Goal: Task Accomplishment & Management: Complete application form

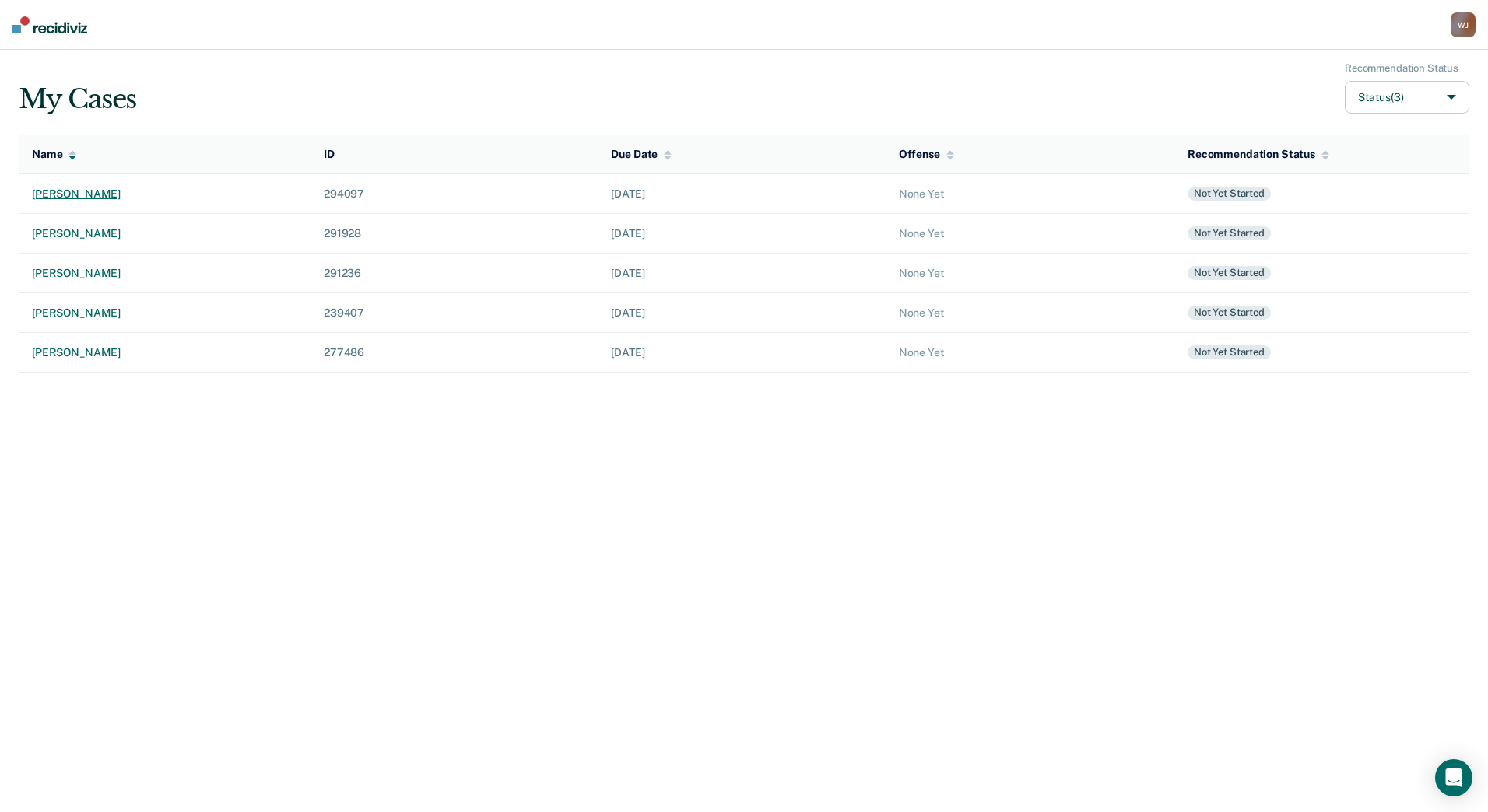
click at [130, 189] on div "[PERSON_NAME]" at bounding box center [165, 193] width 267 height 13
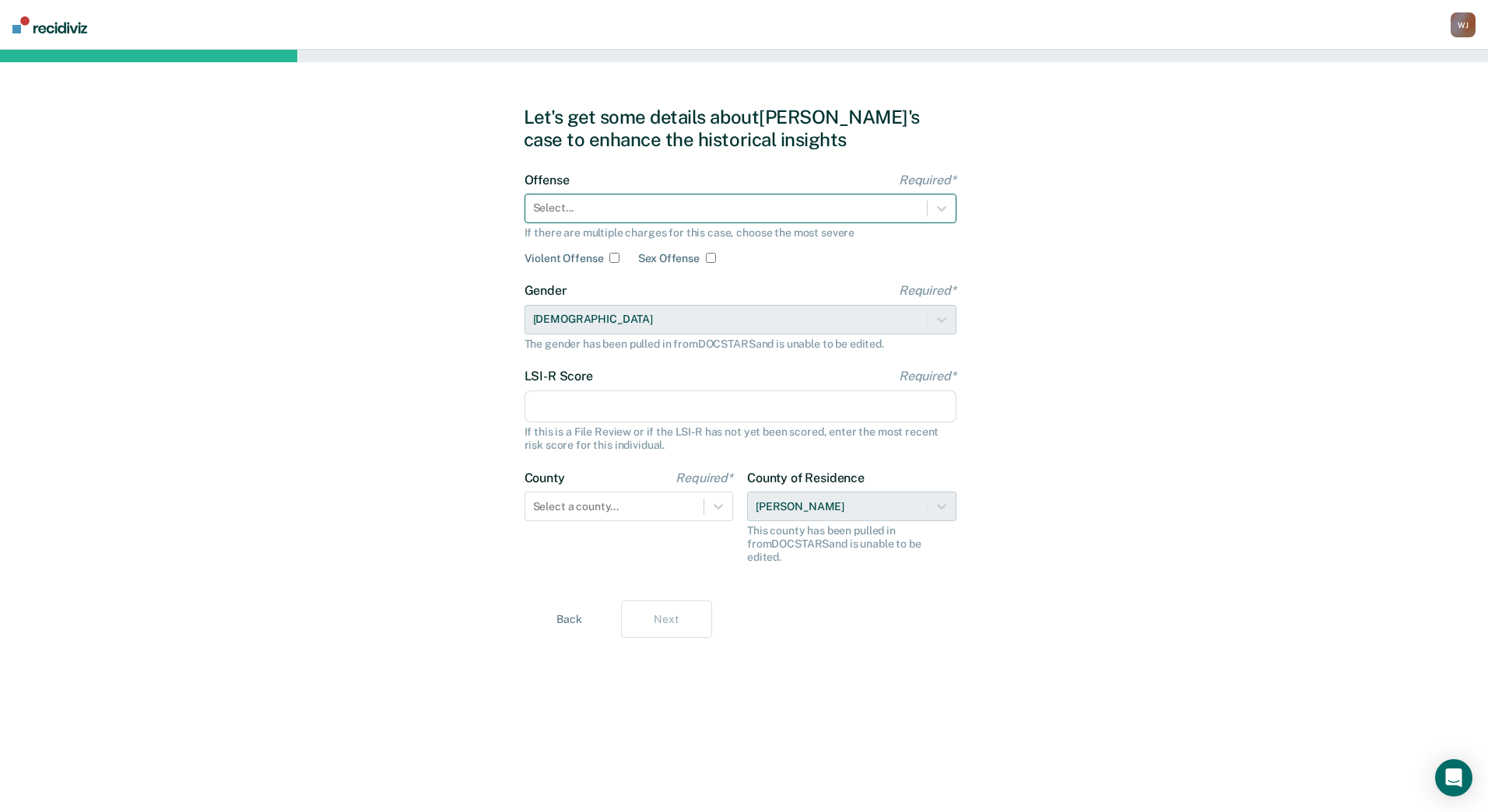
click at [874, 212] on div at bounding box center [726, 208] width 386 height 16
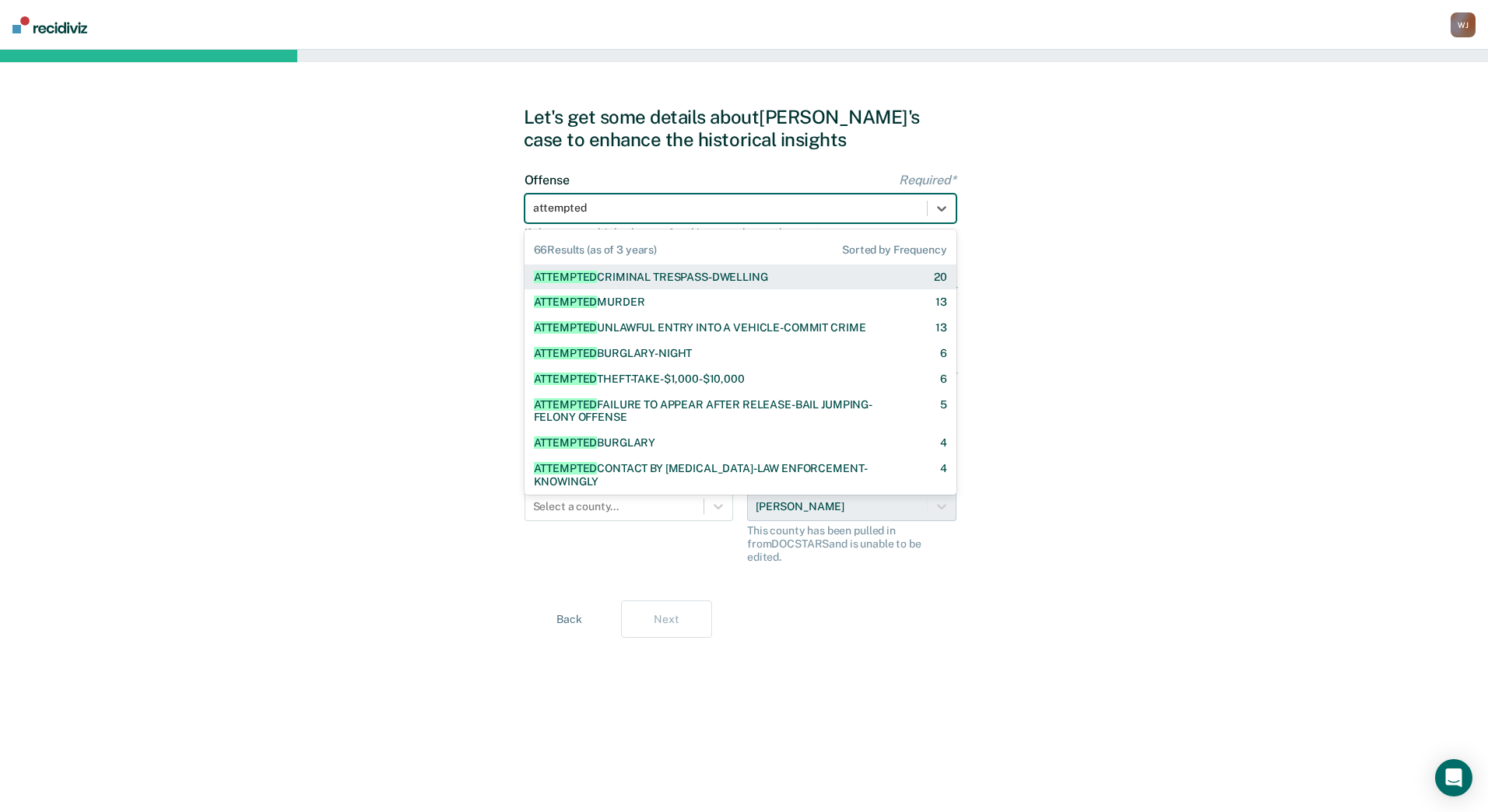
type input "attempted m"
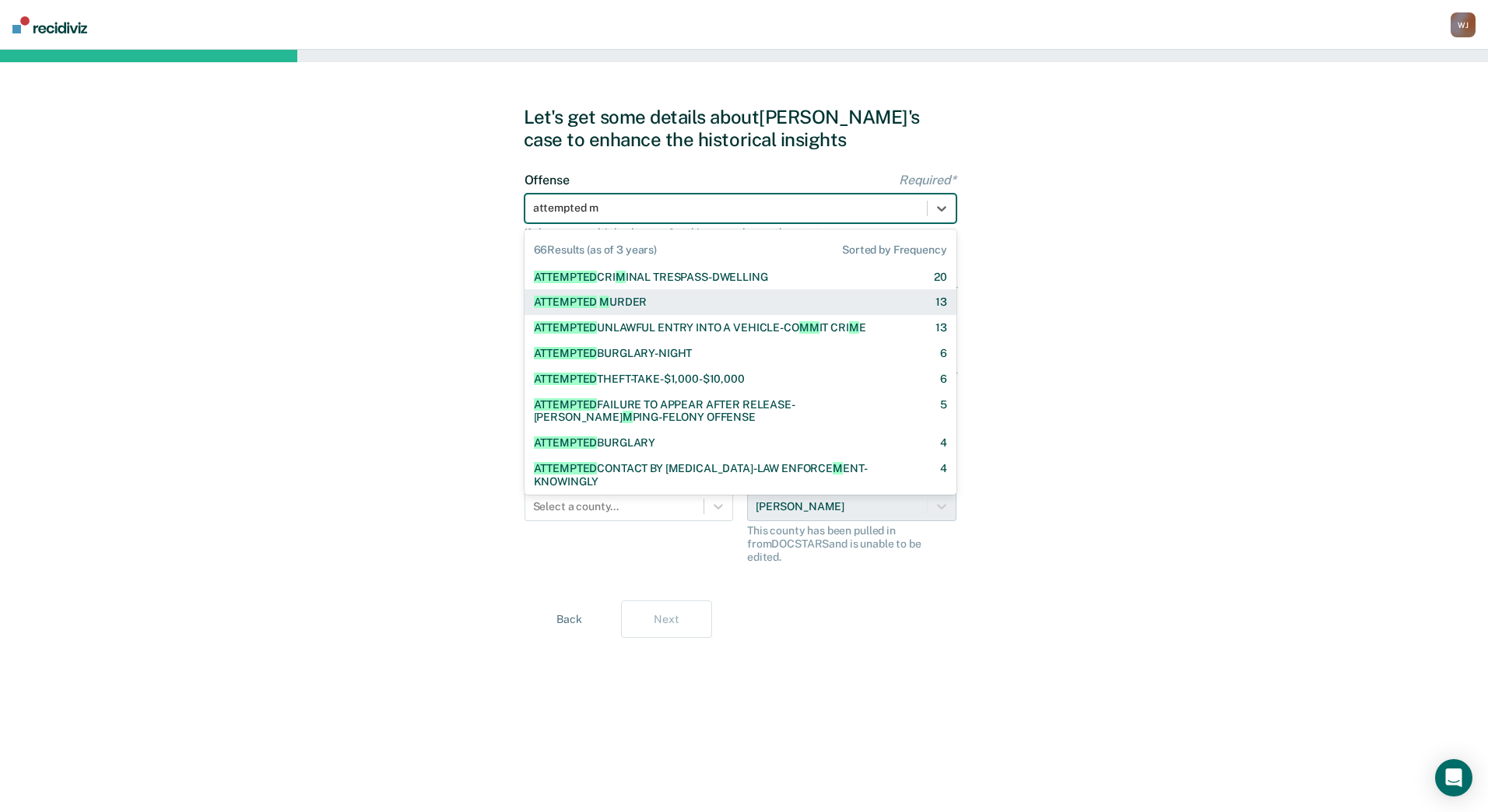
click at [628, 298] on div "ATTEMPTED M URDER" at bounding box center [591, 302] width 114 height 13
checkbox input "true"
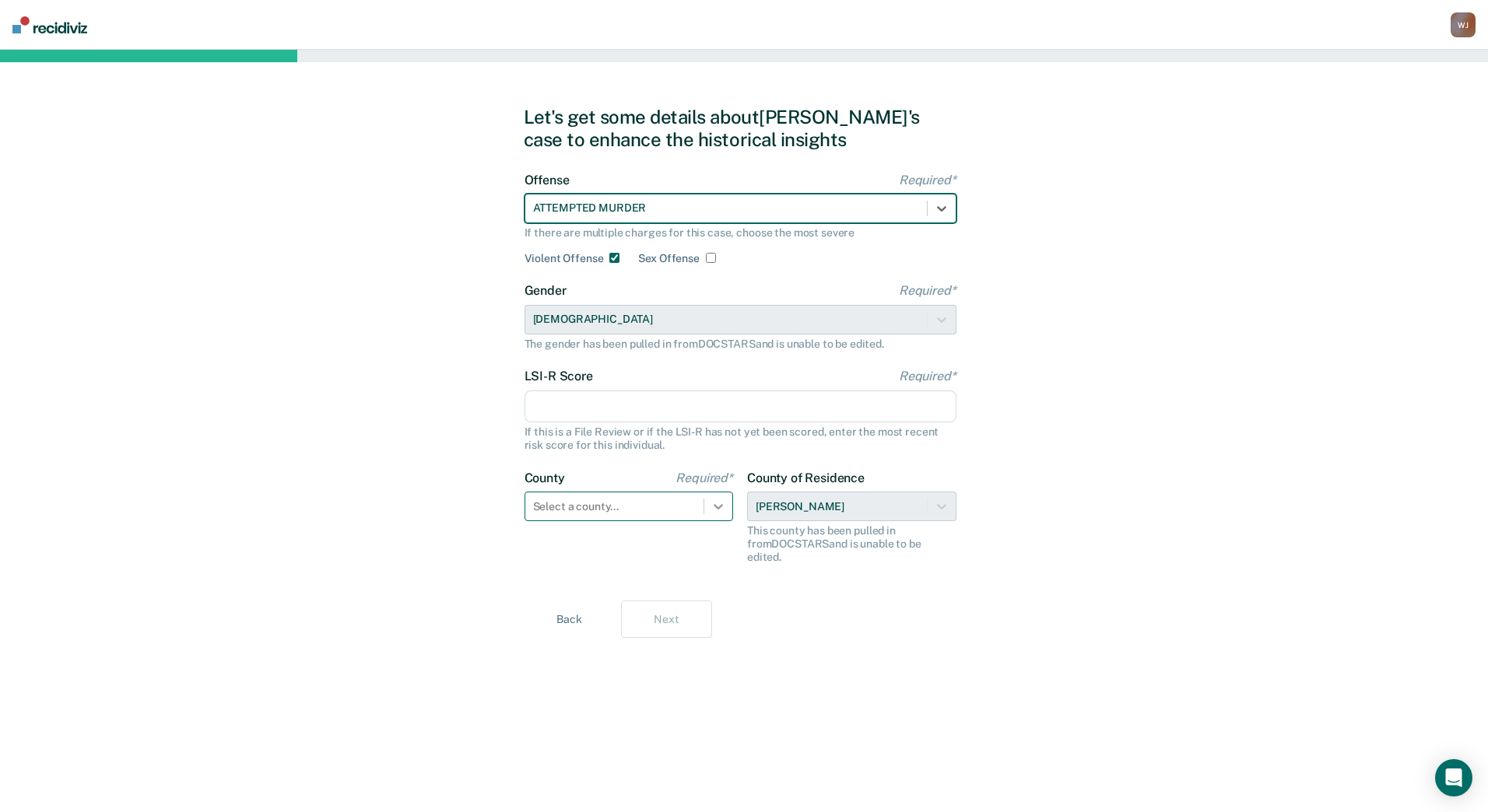
click at [720, 506] on icon at bounding box center [718, 506] width 9 height 5
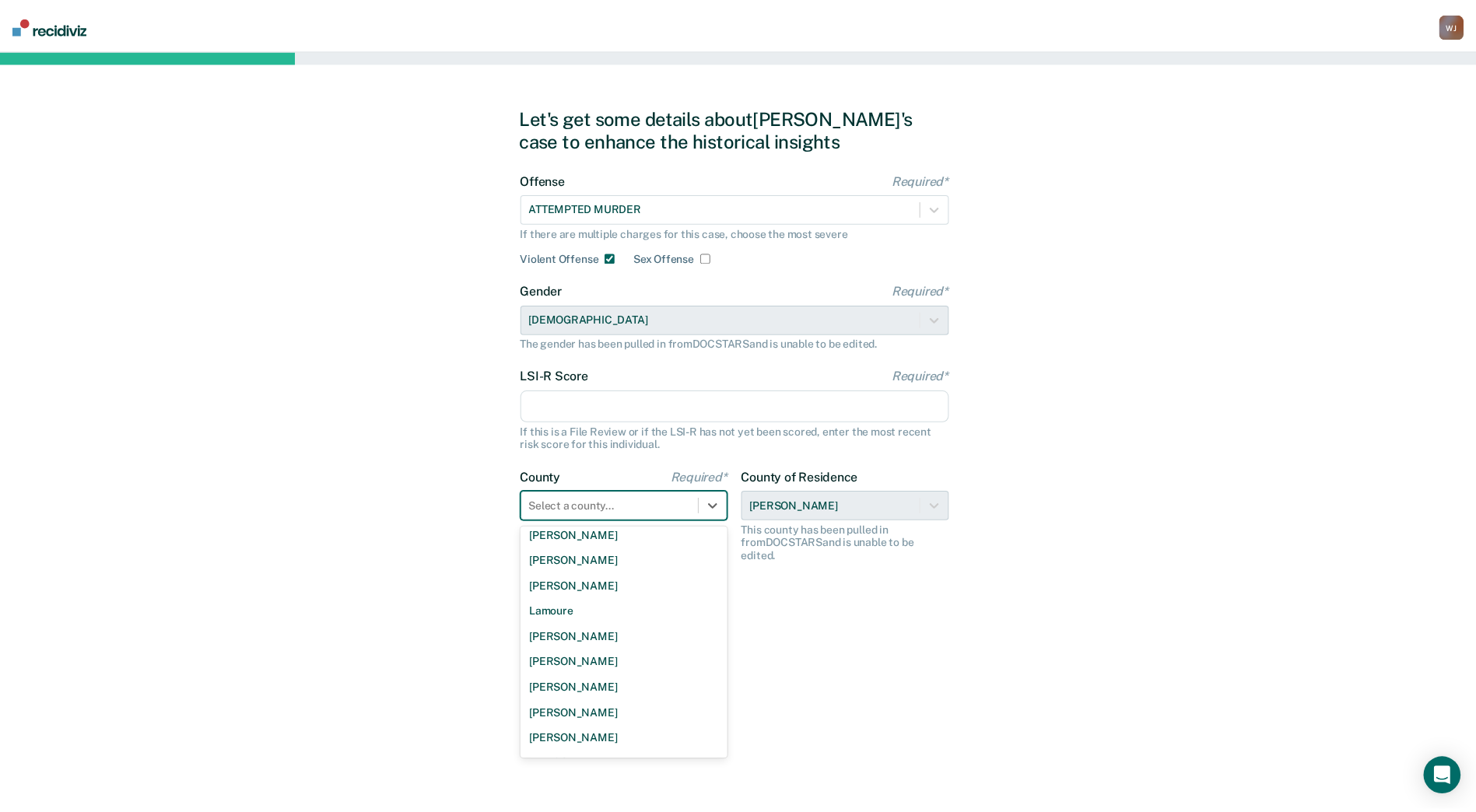
scroll to position [501, 0]
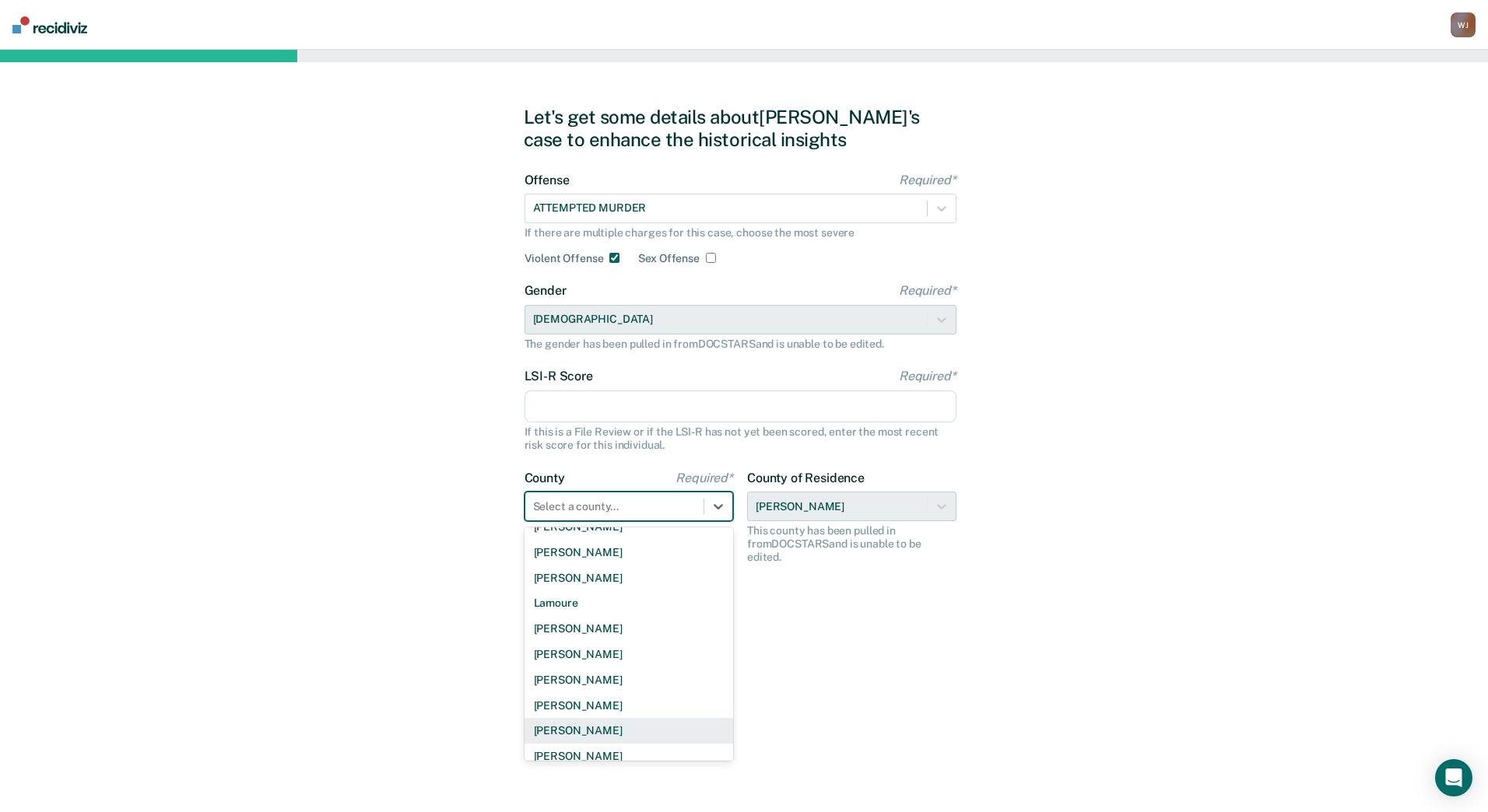
click at [597, 735] on div "[PERSON_NAME]" at bounding box center [629, 731] width 209 height 26
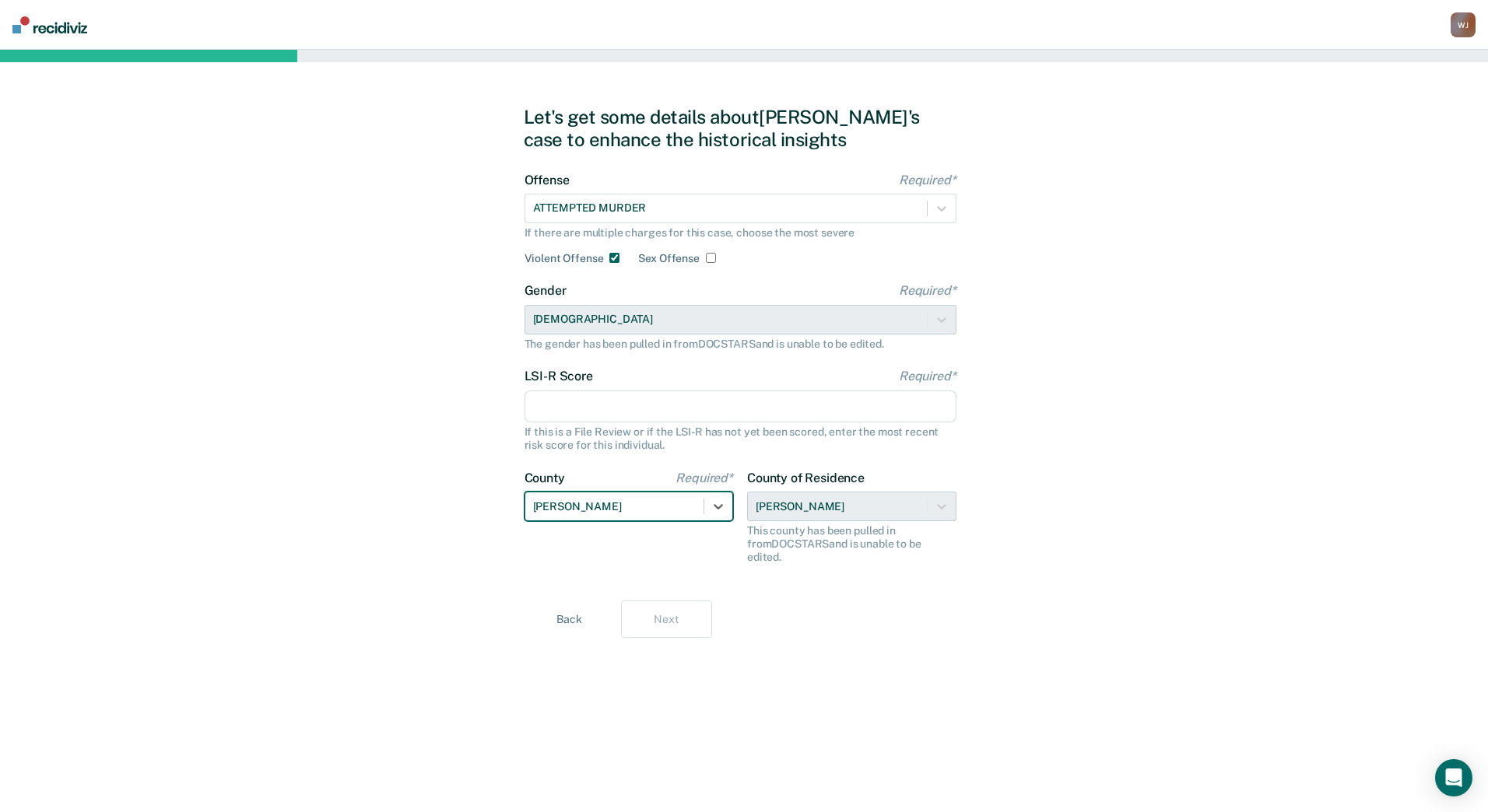
click at [710, 410] on input "LSI-R Score Required*" at bounding box center [740, 406] width 432 height 33
type input "35"
click at [666, 608] on button "Next" at bounding box center [666, 619] width 91 height 37
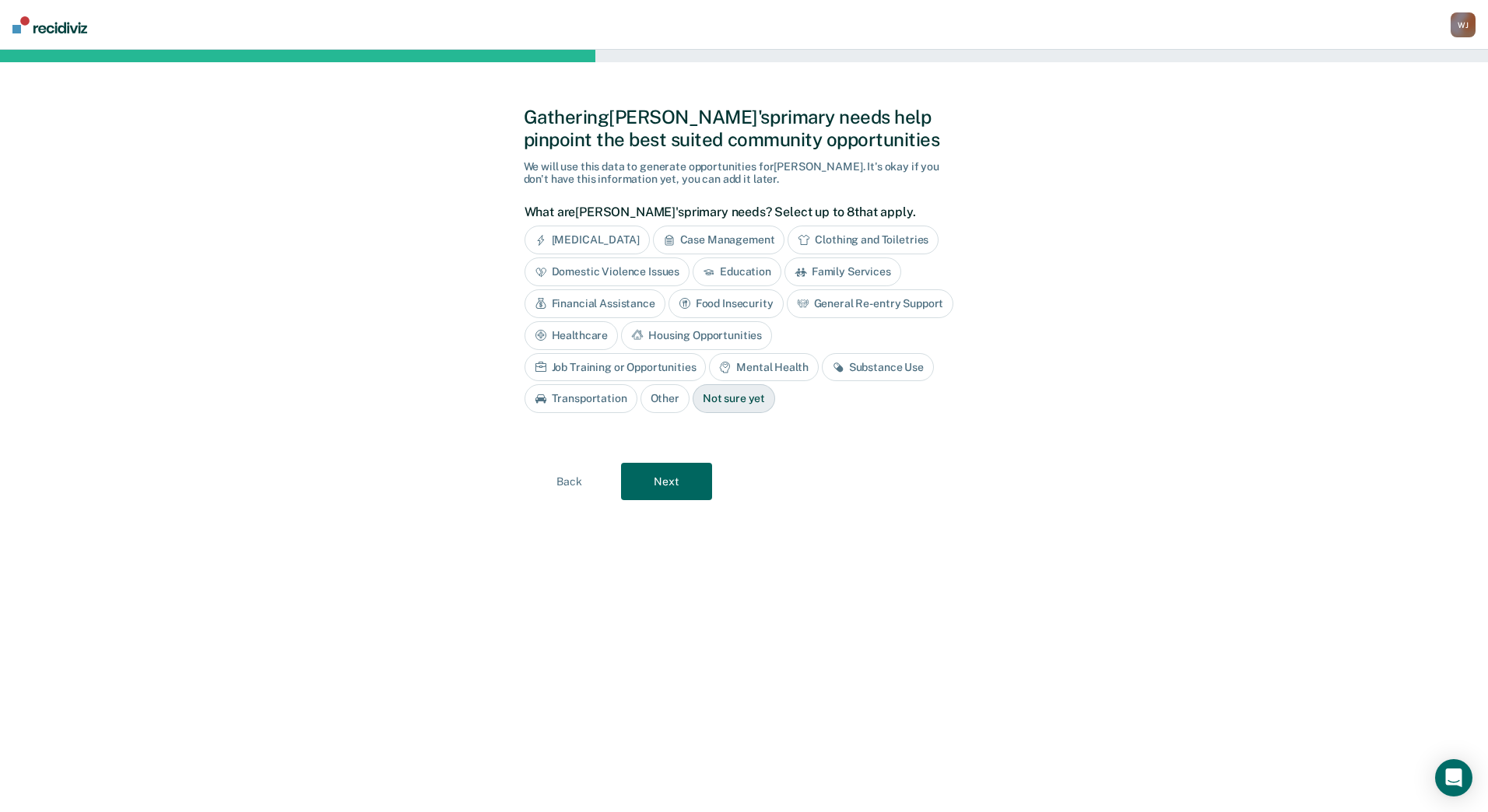
click at [611, 238] on div "[MEDICAL_DATA]" at bounding box center [587, 239] width 126 height 29
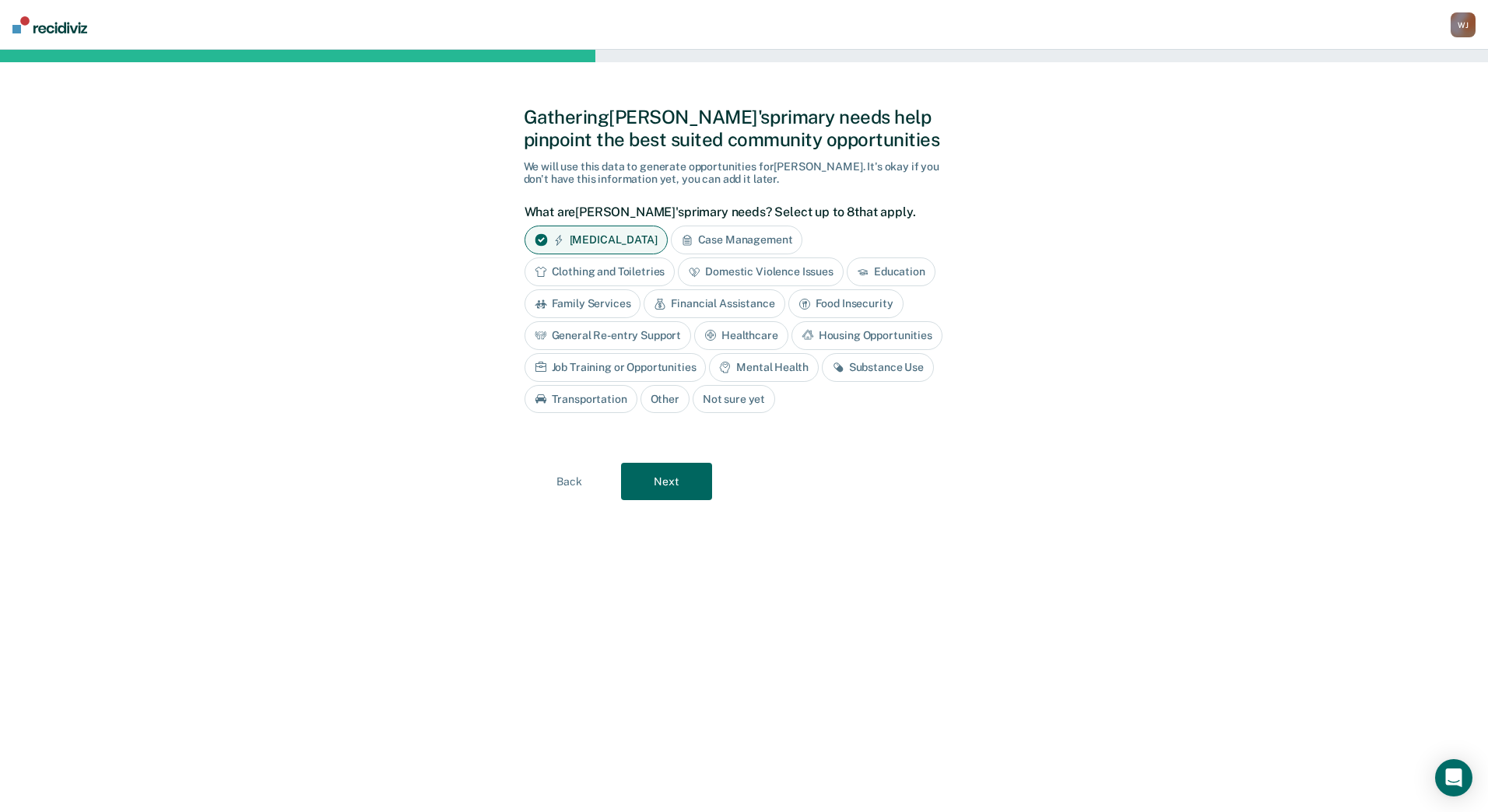
click at [749, 241] on div "Case Management" at bounding box center [737, 239] width 133 height 29
click at [824, 330] on div "Housing Opportunities" at bounding box center [866, 335] width 150 height 29
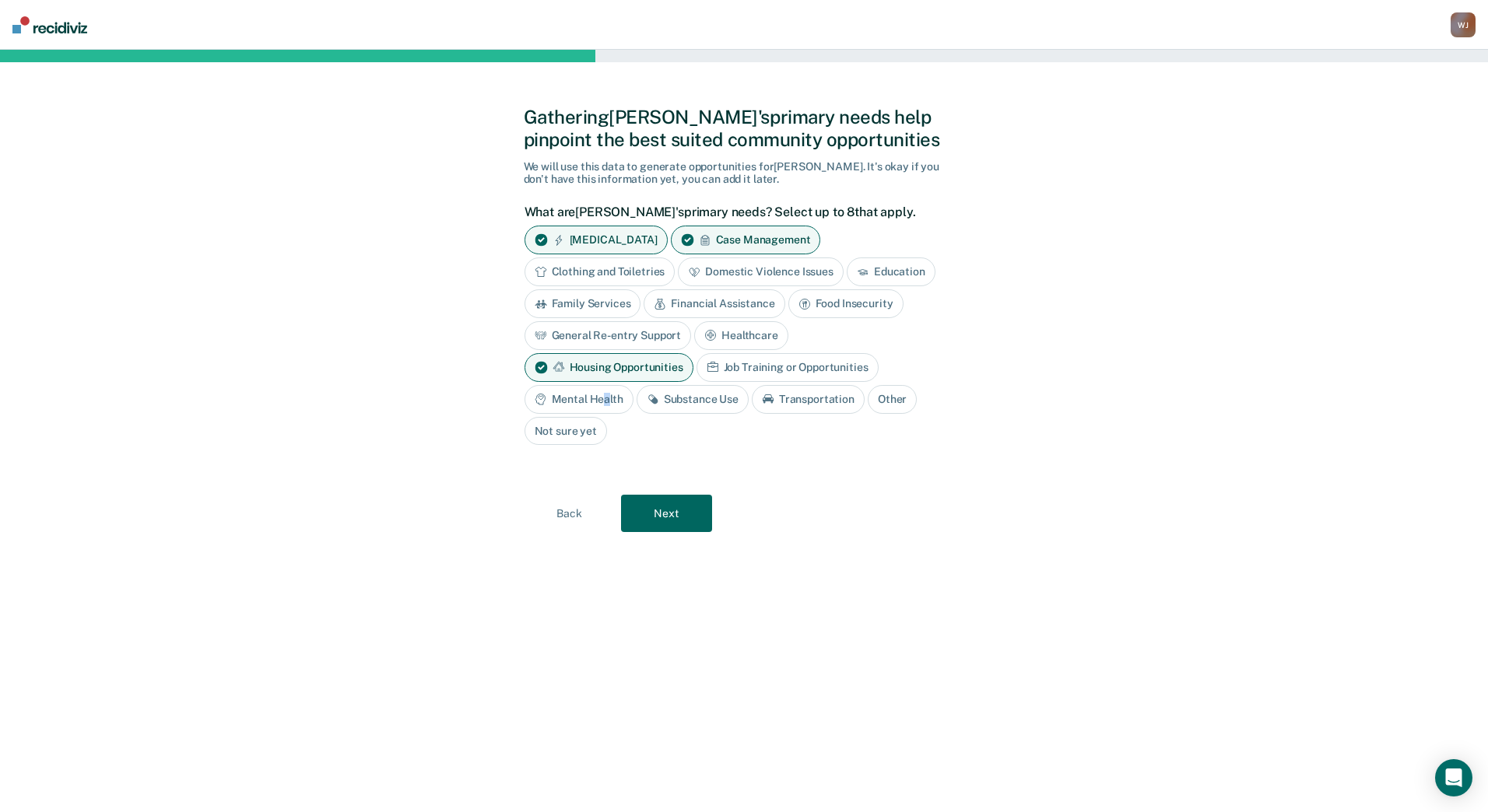
click at [605, 403] on div "Mental Health" at bounding box center [578, 399] width 109 height 29
drag, startPoint x: 604, startPoint y: 403, endPoint x: 696, endPoint y: 403, distance: 92.0
click at [696, 403] on div "Substance Use" at bounding box center [711, 399] width 112 height 29
click at [771, 268] on div "Domestic Violence Issues" at bounding box center [760, 271] width 165 height 29
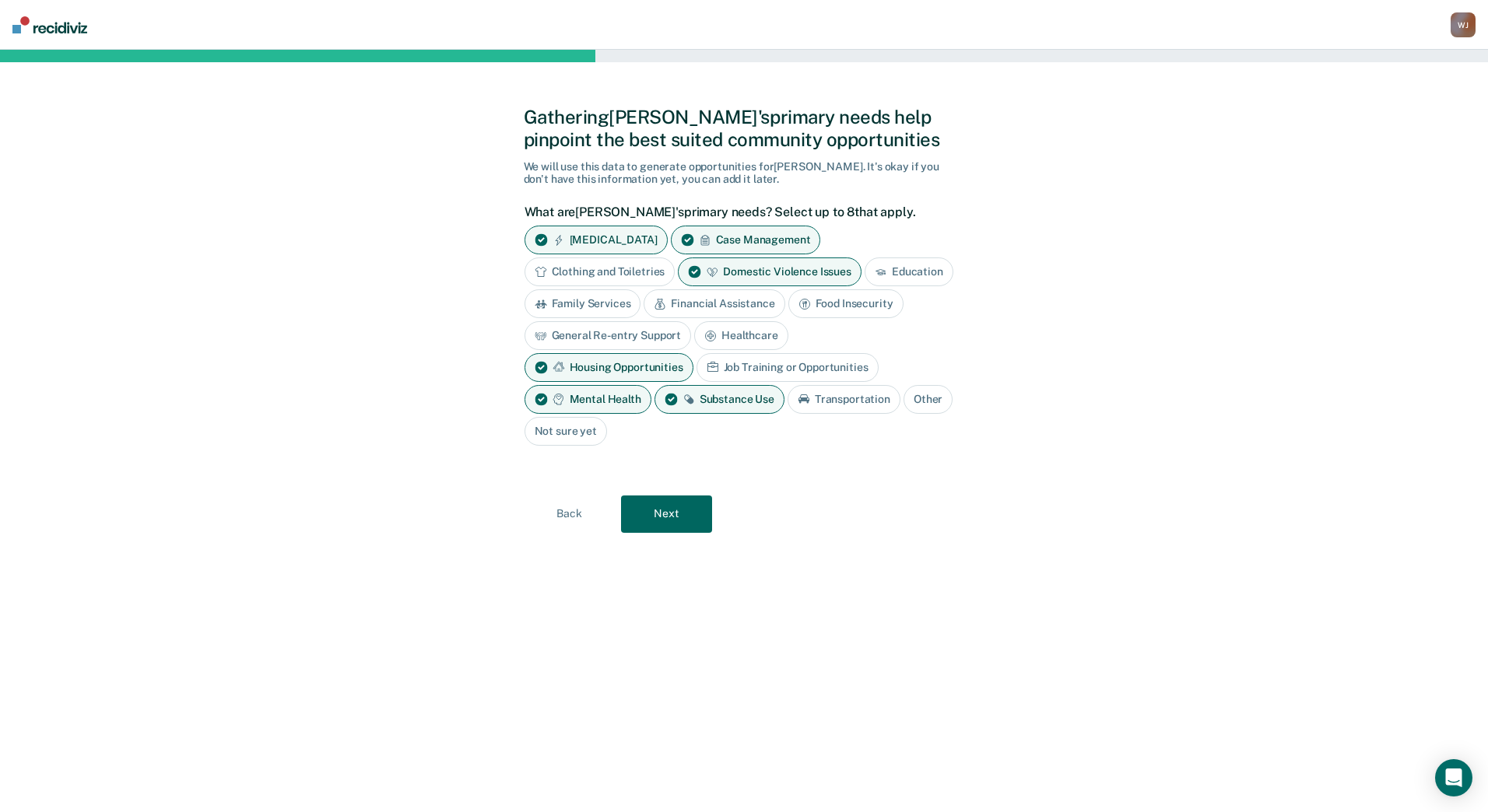
click at [681, 521] on button "Next" at bounding box center [666, 513] width 91 height 37
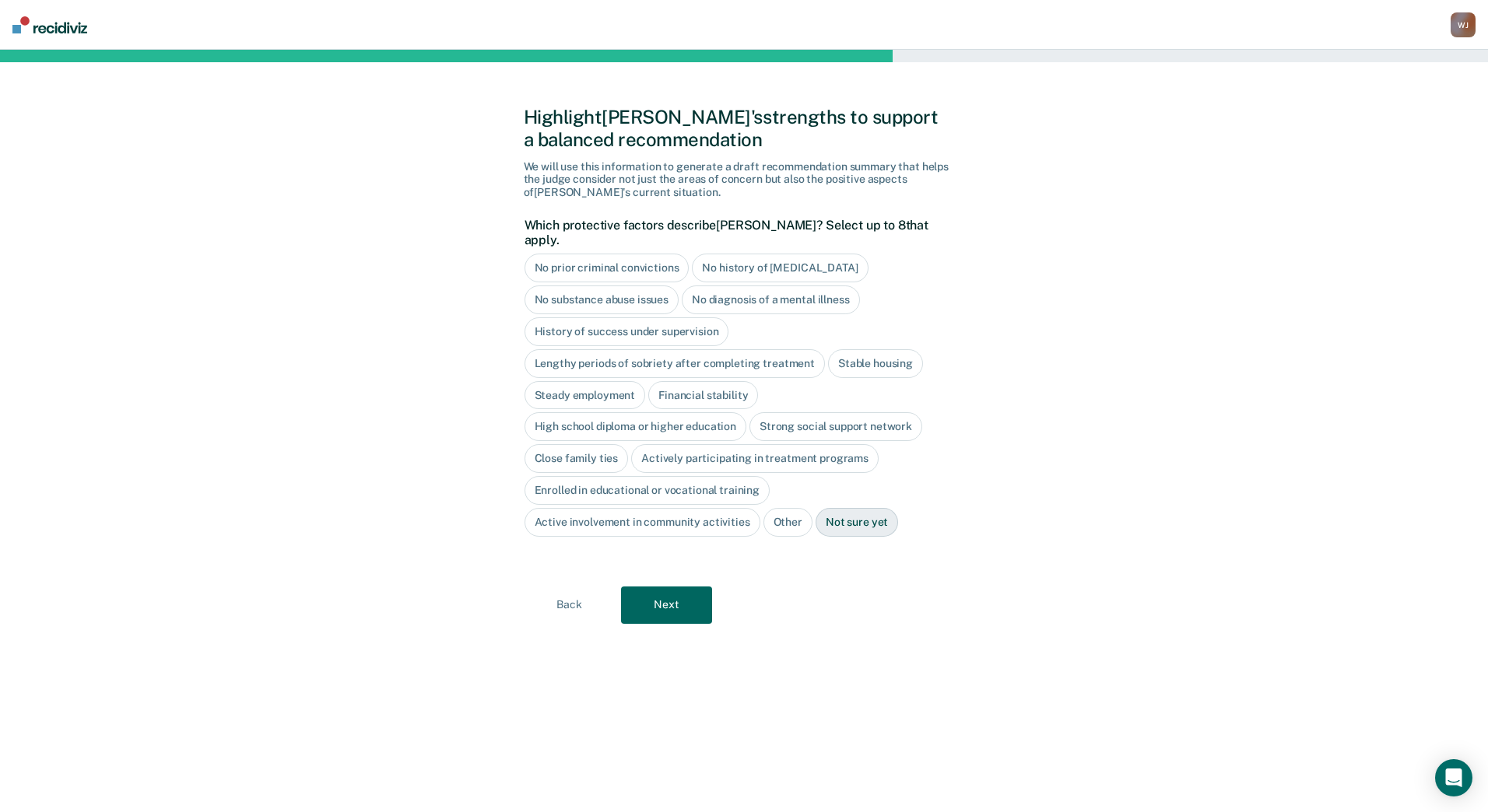
click at [695, 418] on div "High school diploma or higher education" at bounding box center [635, 426] width 222 height 29
click at [674, 587] on button "Next" at bounding box center [666, 605] width 91 height 37
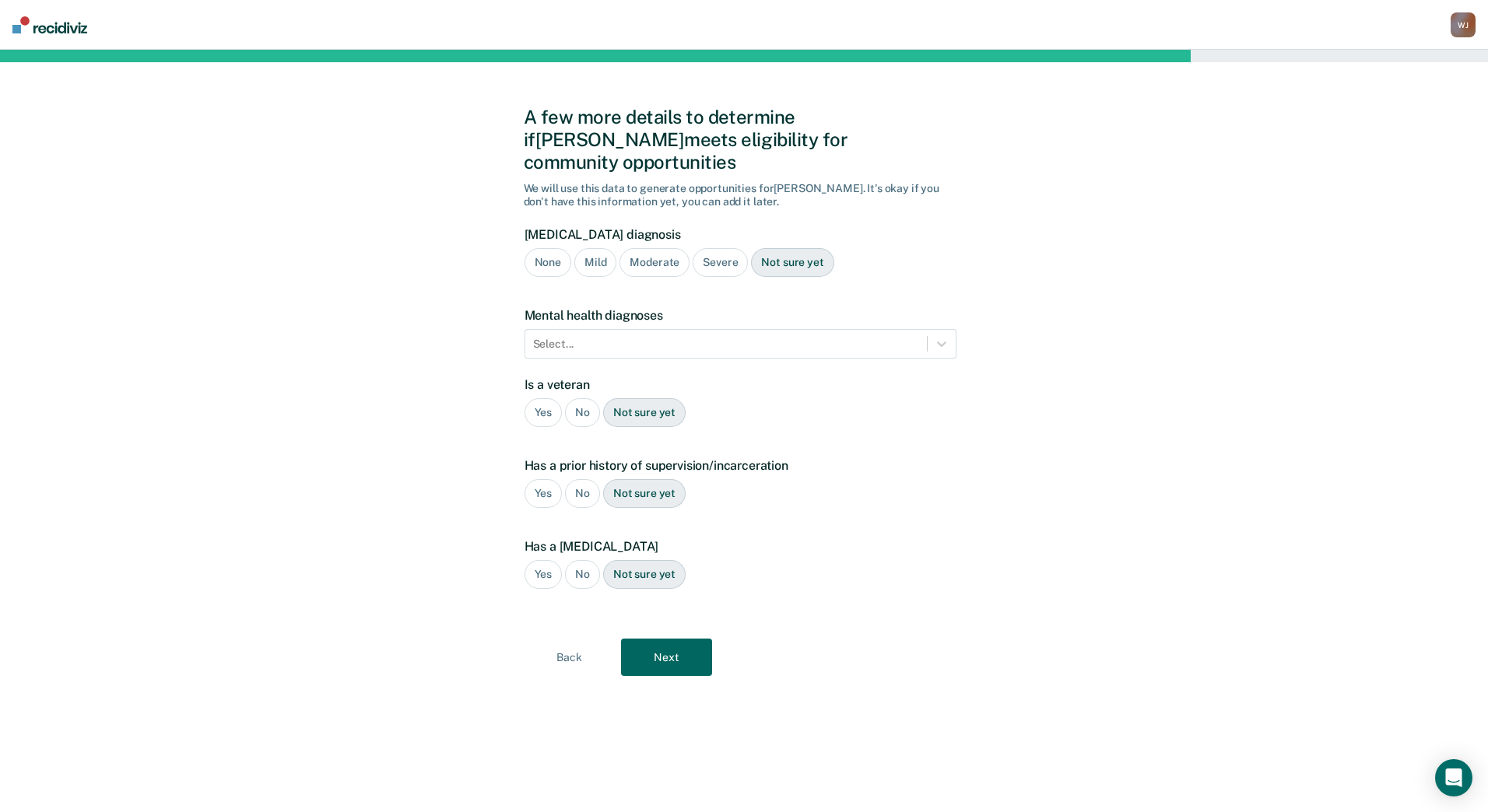
click at [716, 248] on div "Severe" at bounding box center [720, 262] width 55 height 29
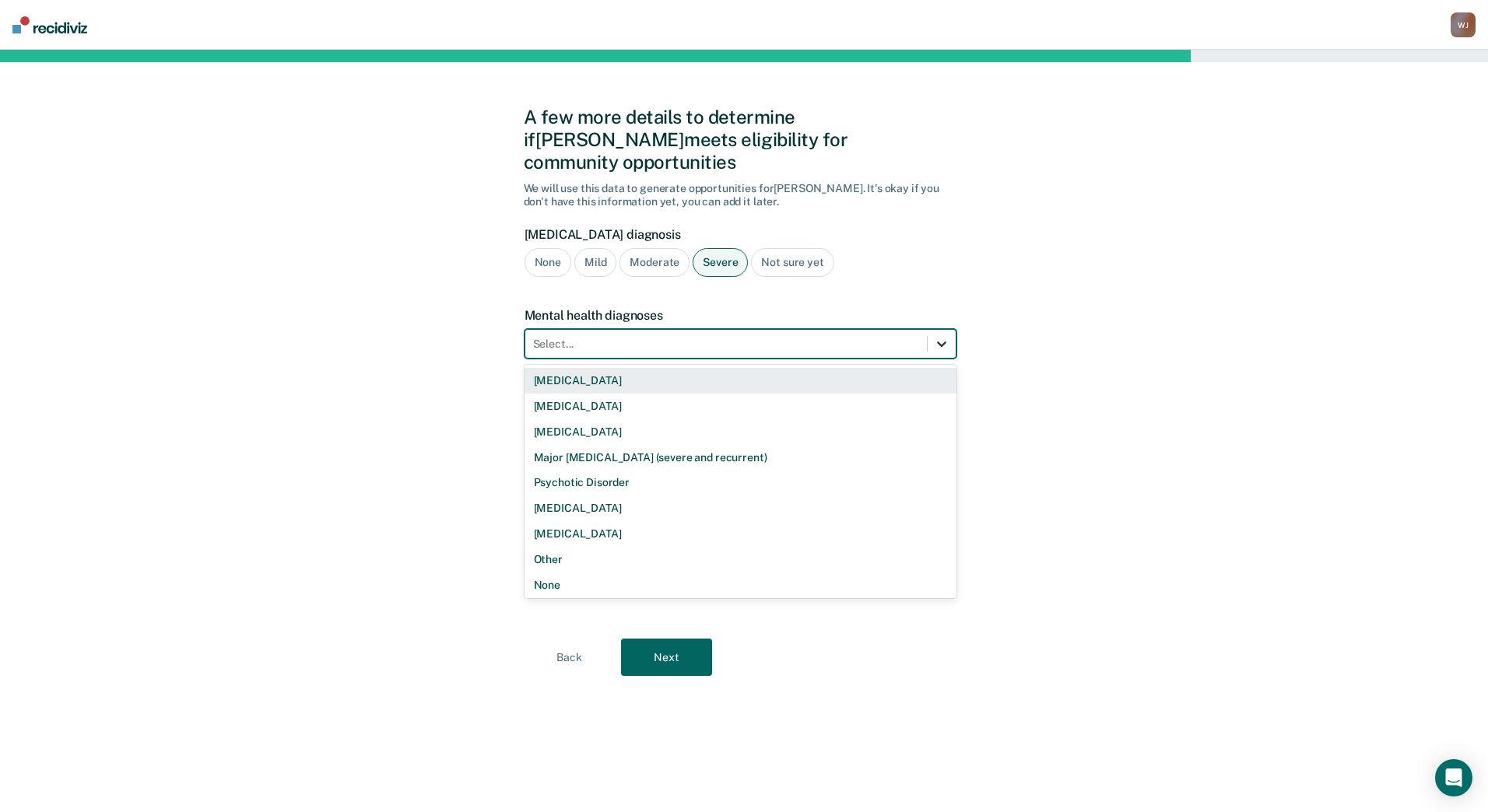
click at [942, 336] on icon at bounding box center [942, 344] width 16 height 16
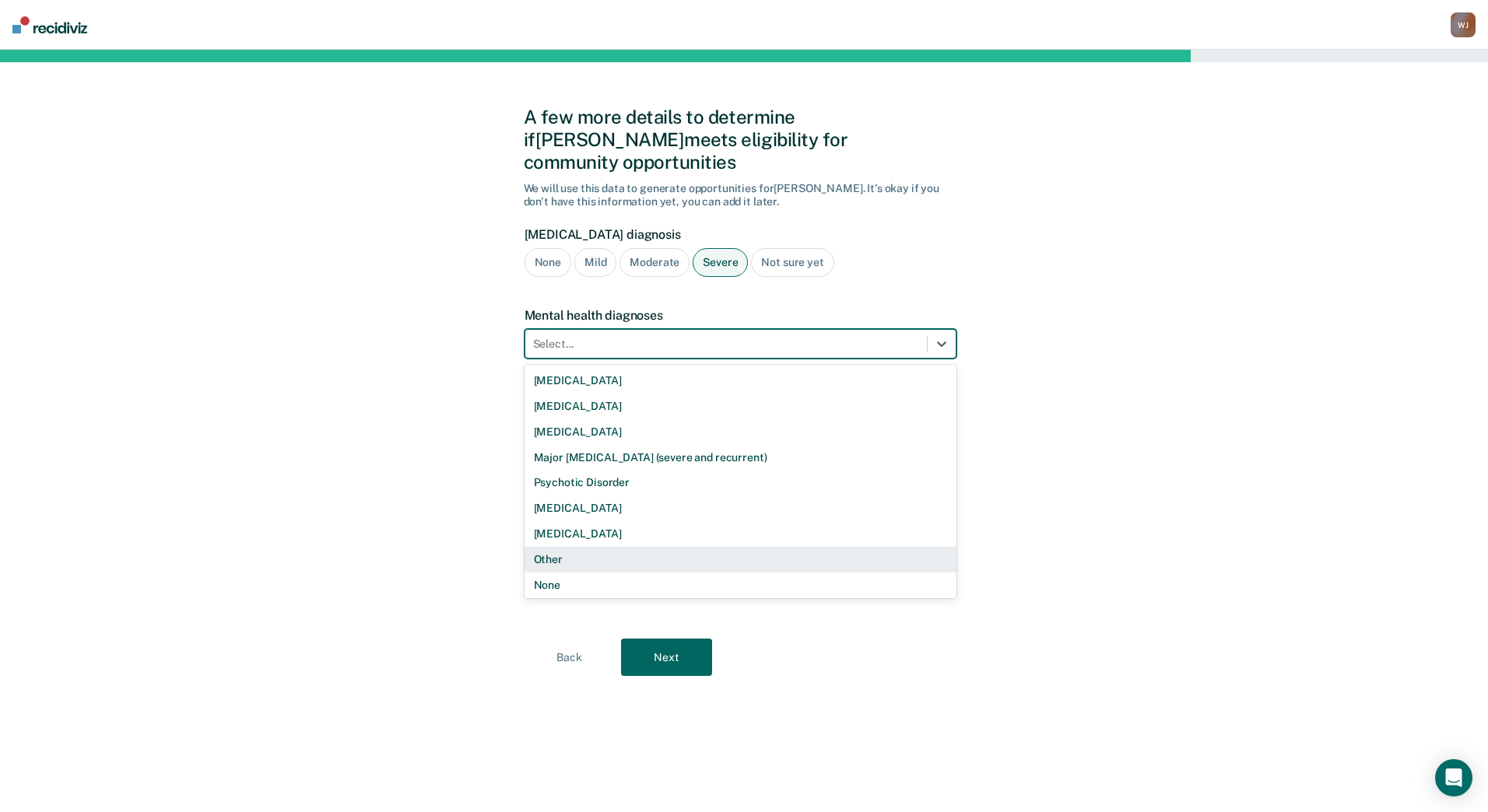
click at [551, 547] on div "Other" at bounding box center [740, 560] width 432 height 26
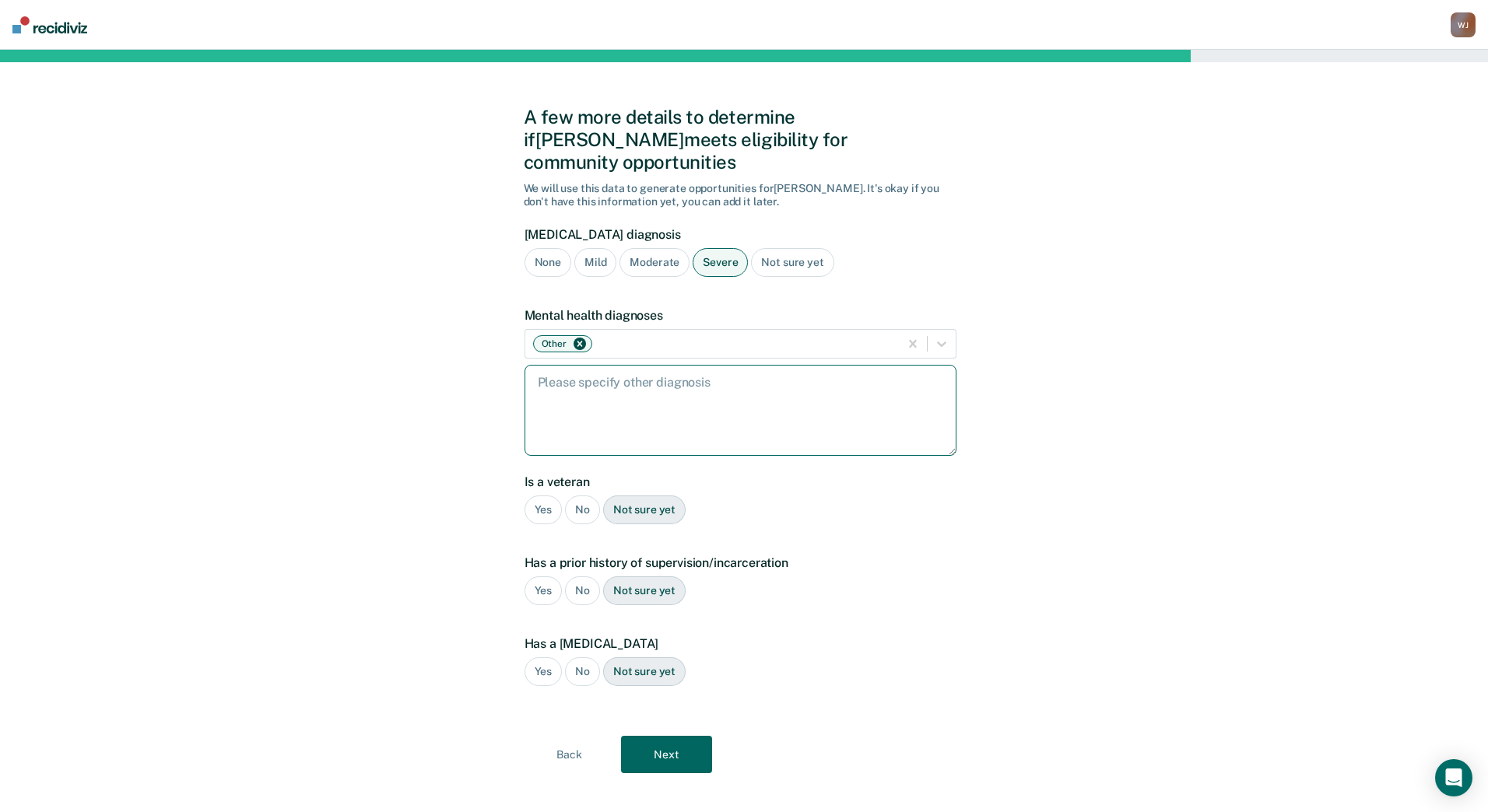
click at [614, 365] on textarea at bounding box center [740, 409] width 432 height 91
type textarea "PTSD"
click at [544, 495] on div "Yes" at bounding box center [543, 509] width 38 height 29
click at [541, 576] on div "Yes" at bounding box center [543, 590] width 38 height 29
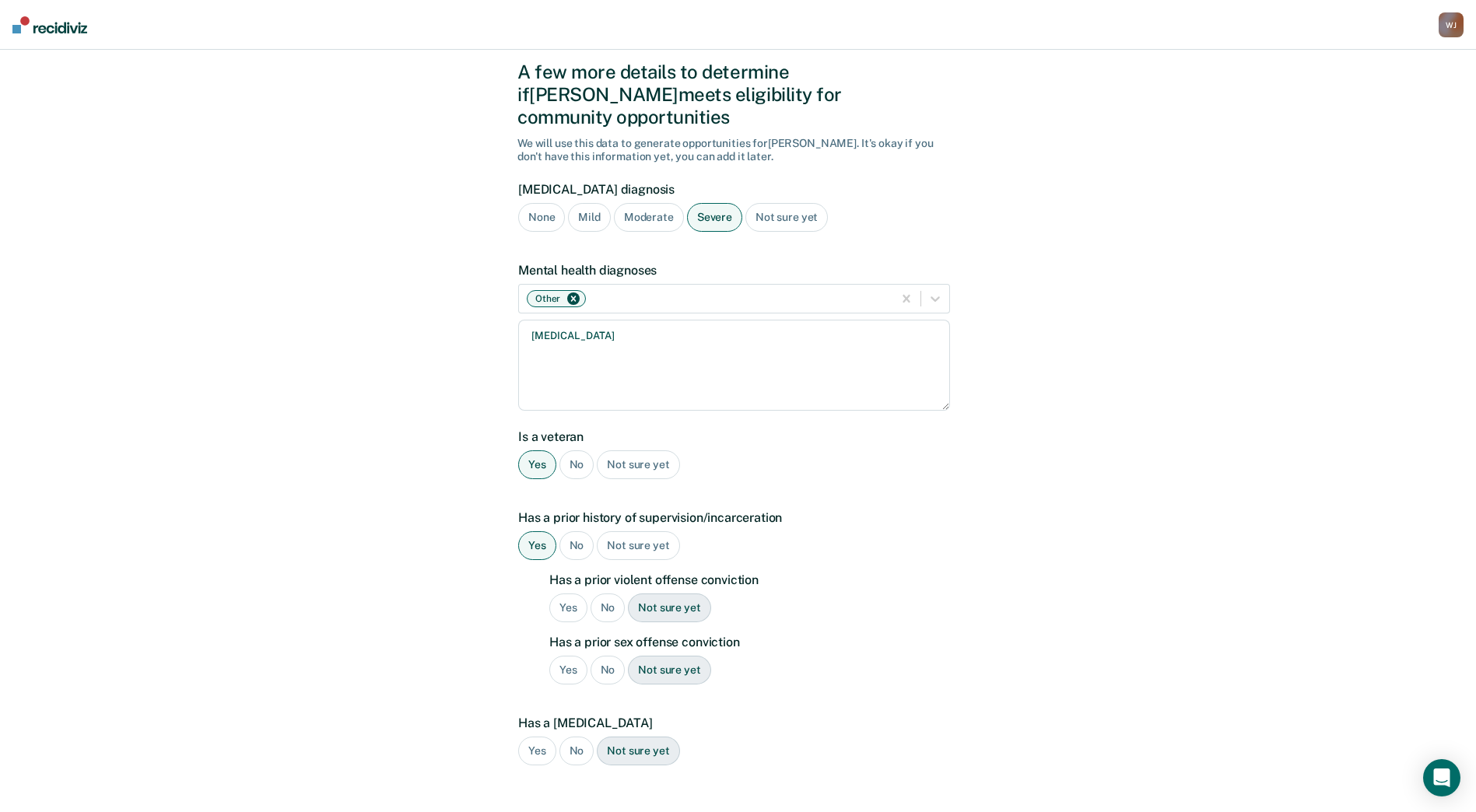
scroll to position [119, 0]
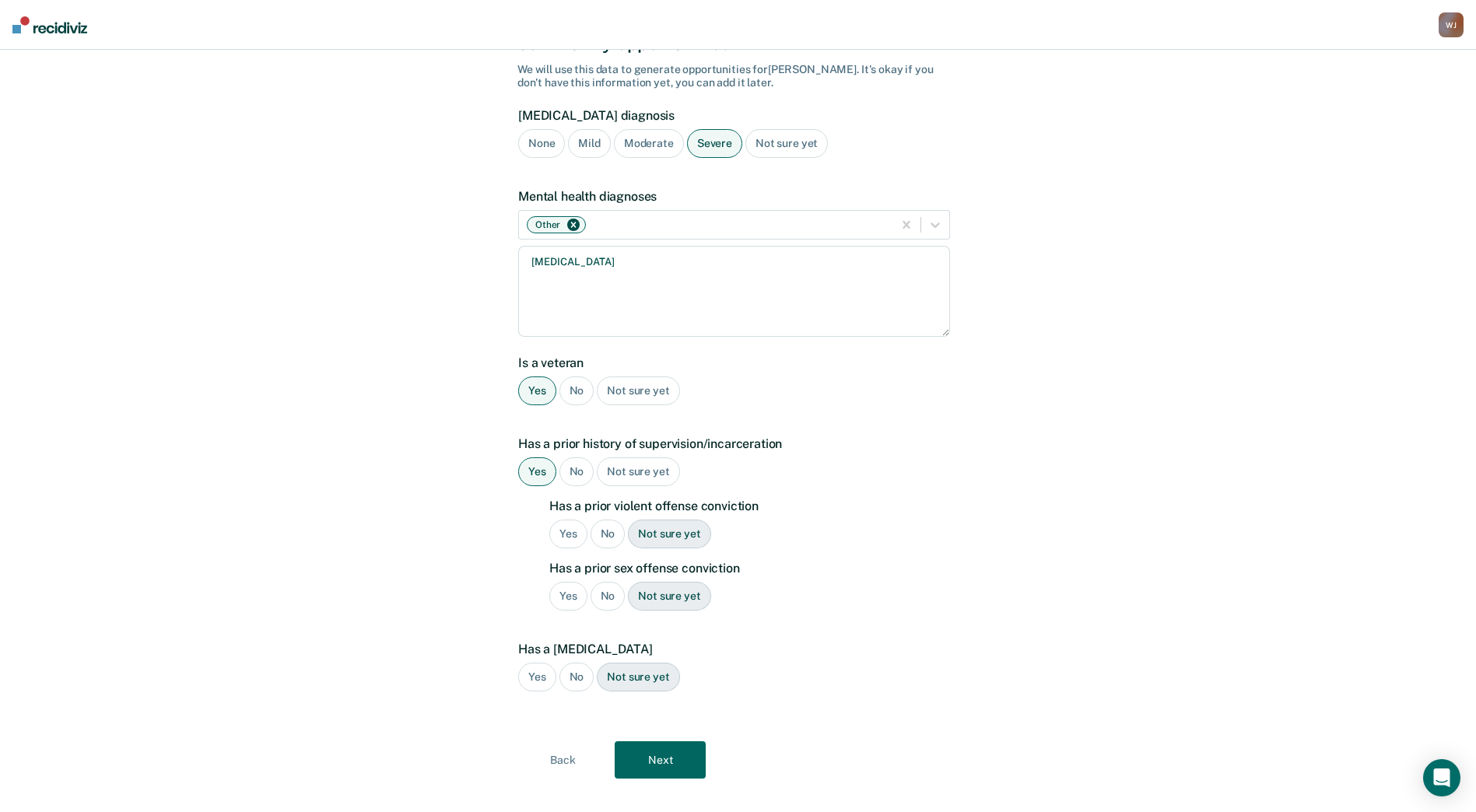
click at [564, 519] on div "Yes" at bounding box center [568, 533] width 38 height 29
click at [605, 587] on div "No" at bounding box center [608, 596] width 35 height 29
click at [584, 663] on div "No" at bounding box center [576, 677] width 35 height 29
click at [690, 741] on button "Next" at bounding box center [660, 759] width 91 height 37
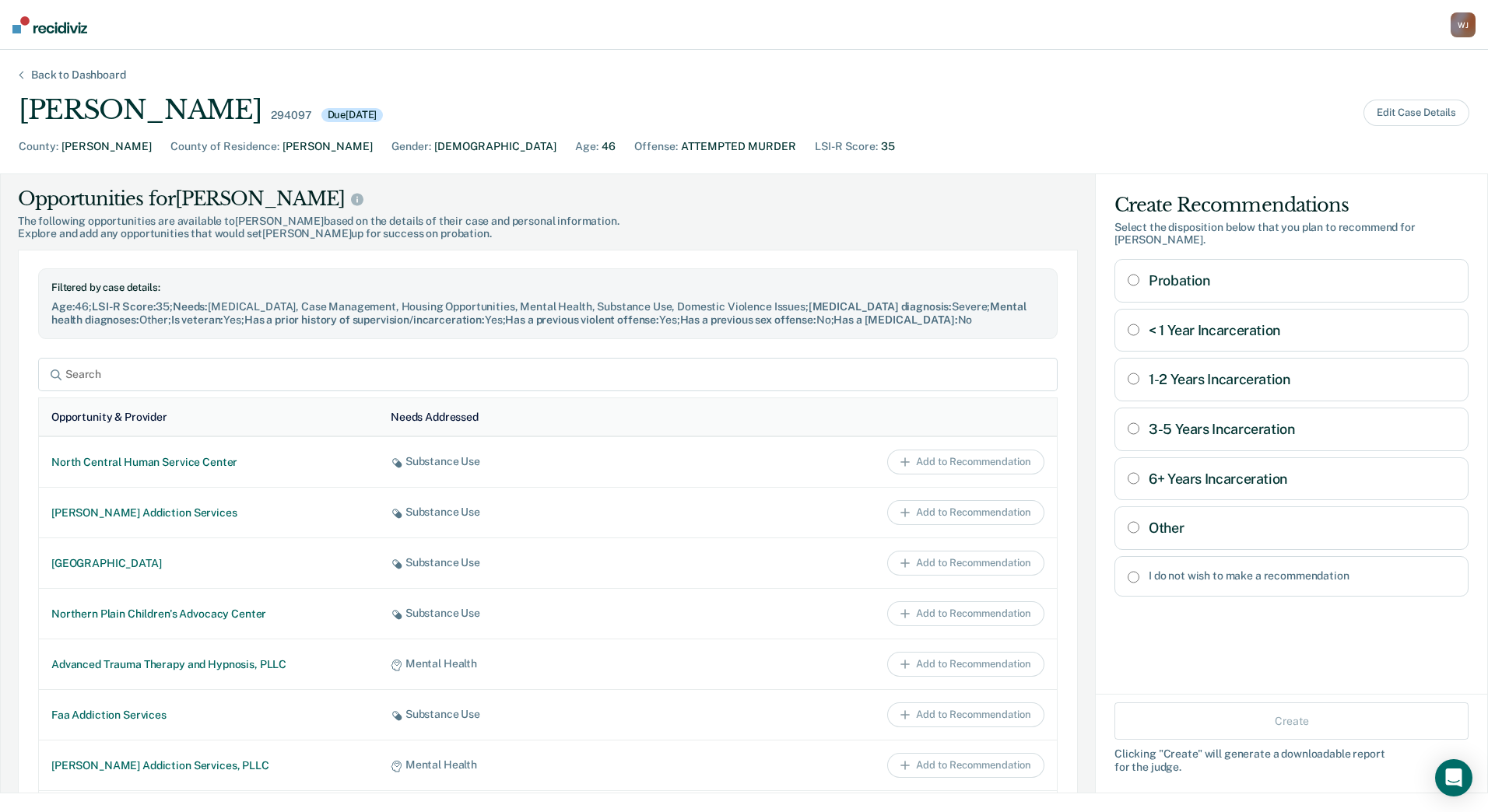
scroll to position [752, 0]
click at [1127, 521] on input "Other" at bounding box center [1133, 527] width 12 height 12
radio input "true"
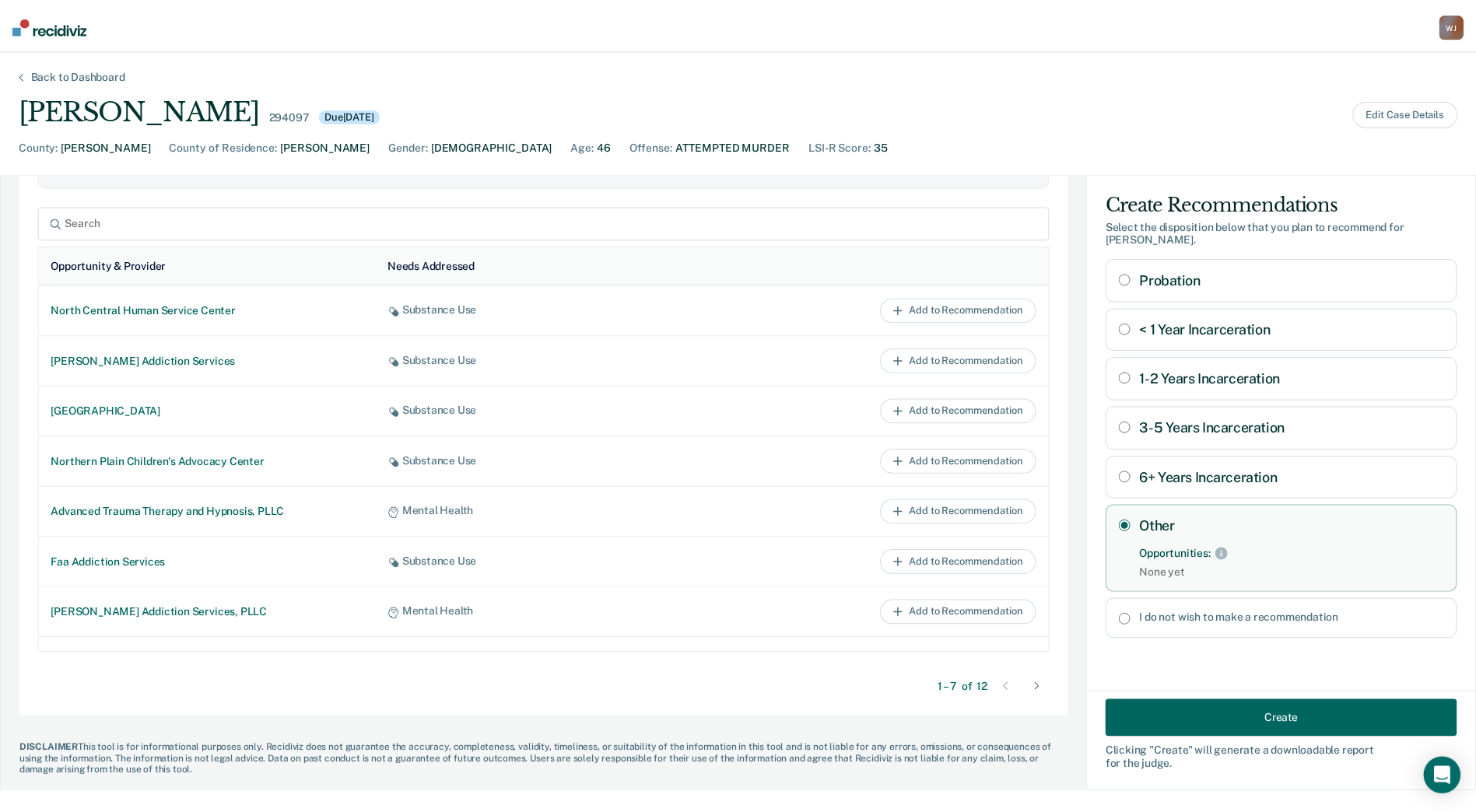
scroll to position [925, 0]
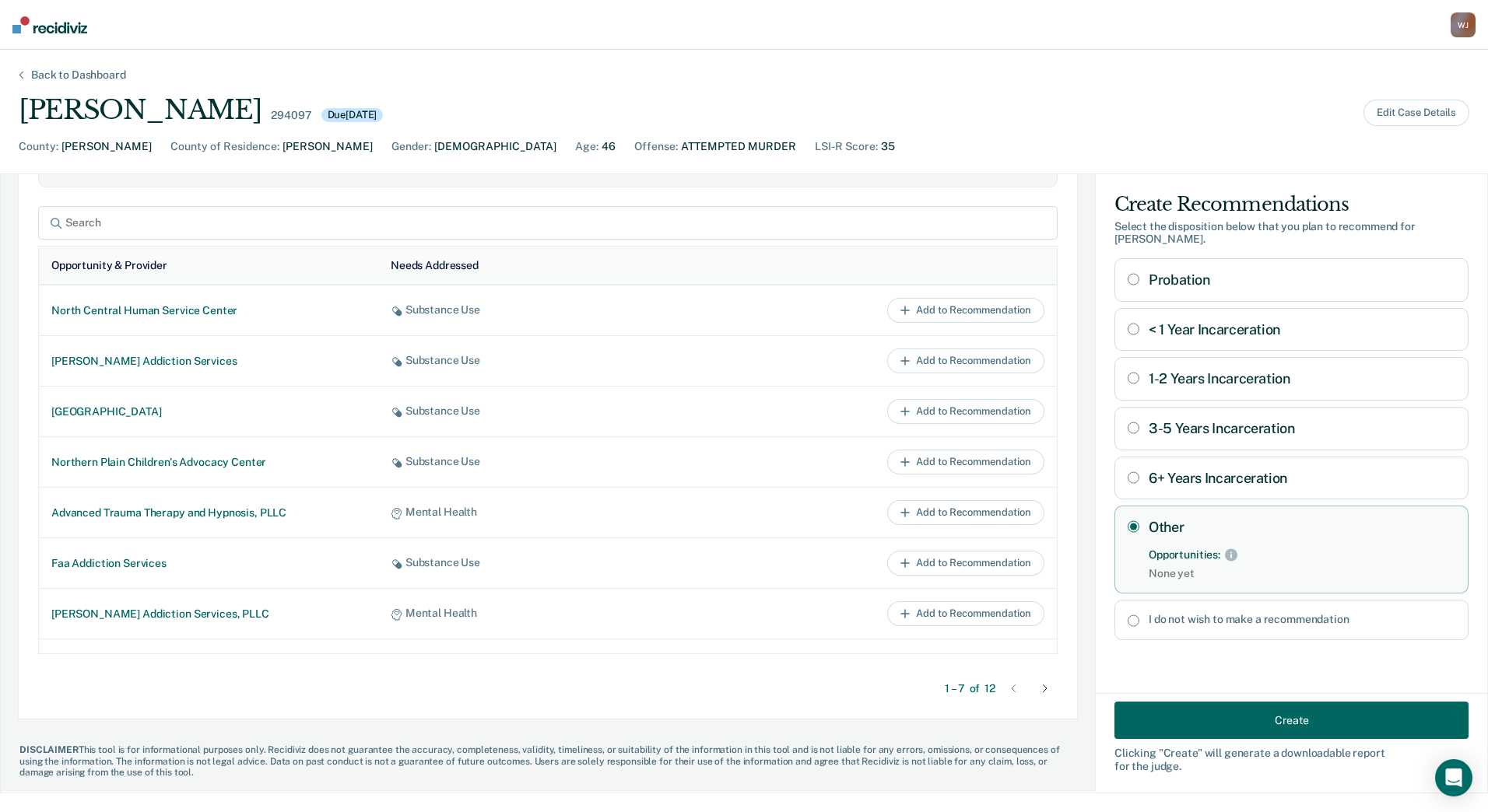
click at [1033, 686] on div at bounding box center [1044, 687] width 25 height 25
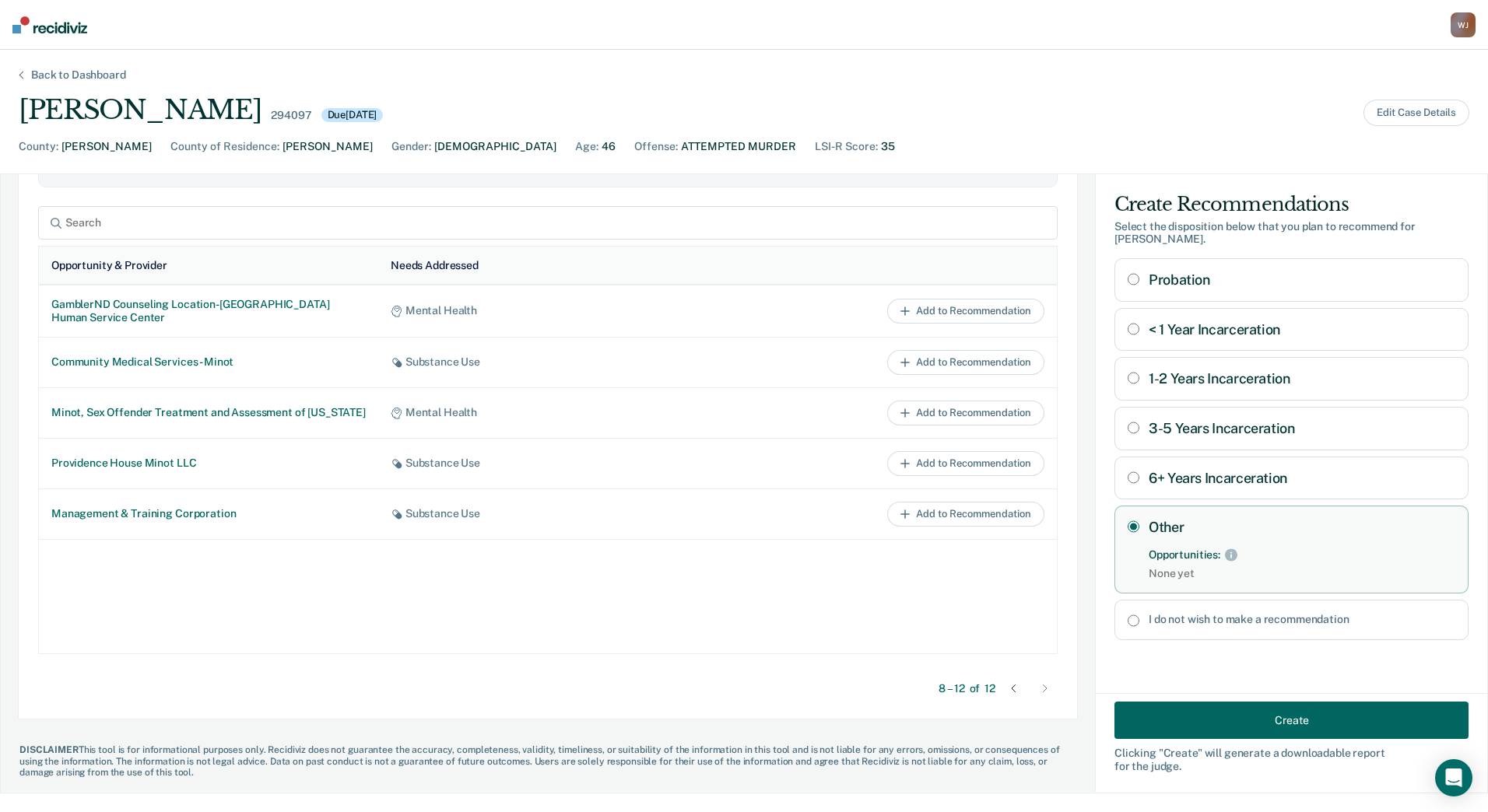
click at [1012, 688] on icon at bounding box center [1014, 688] width 4 height 7
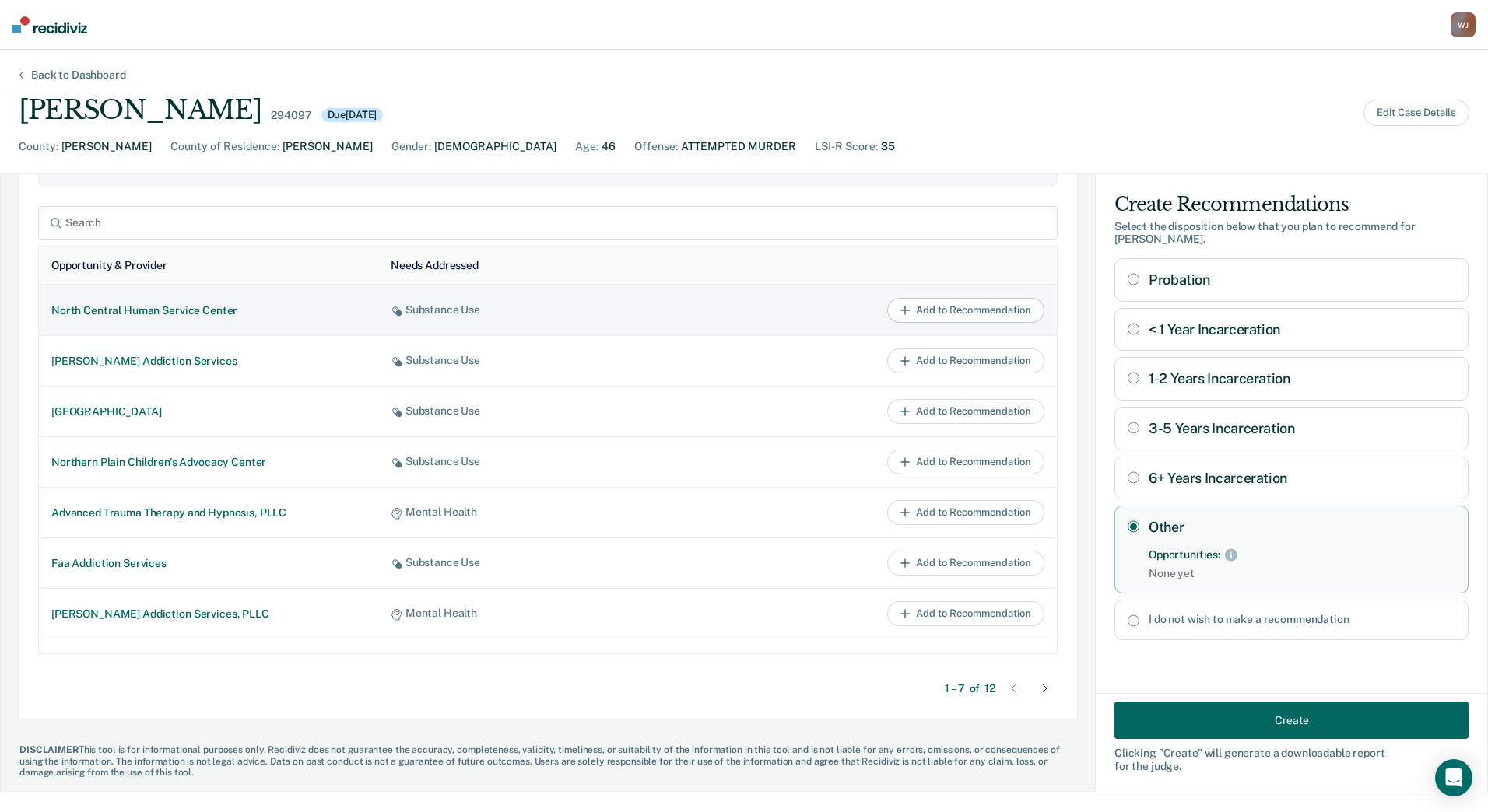
click at [970, 318] on button "Add to Recommendation" at bounding box center [966, 310] width 157 height 25
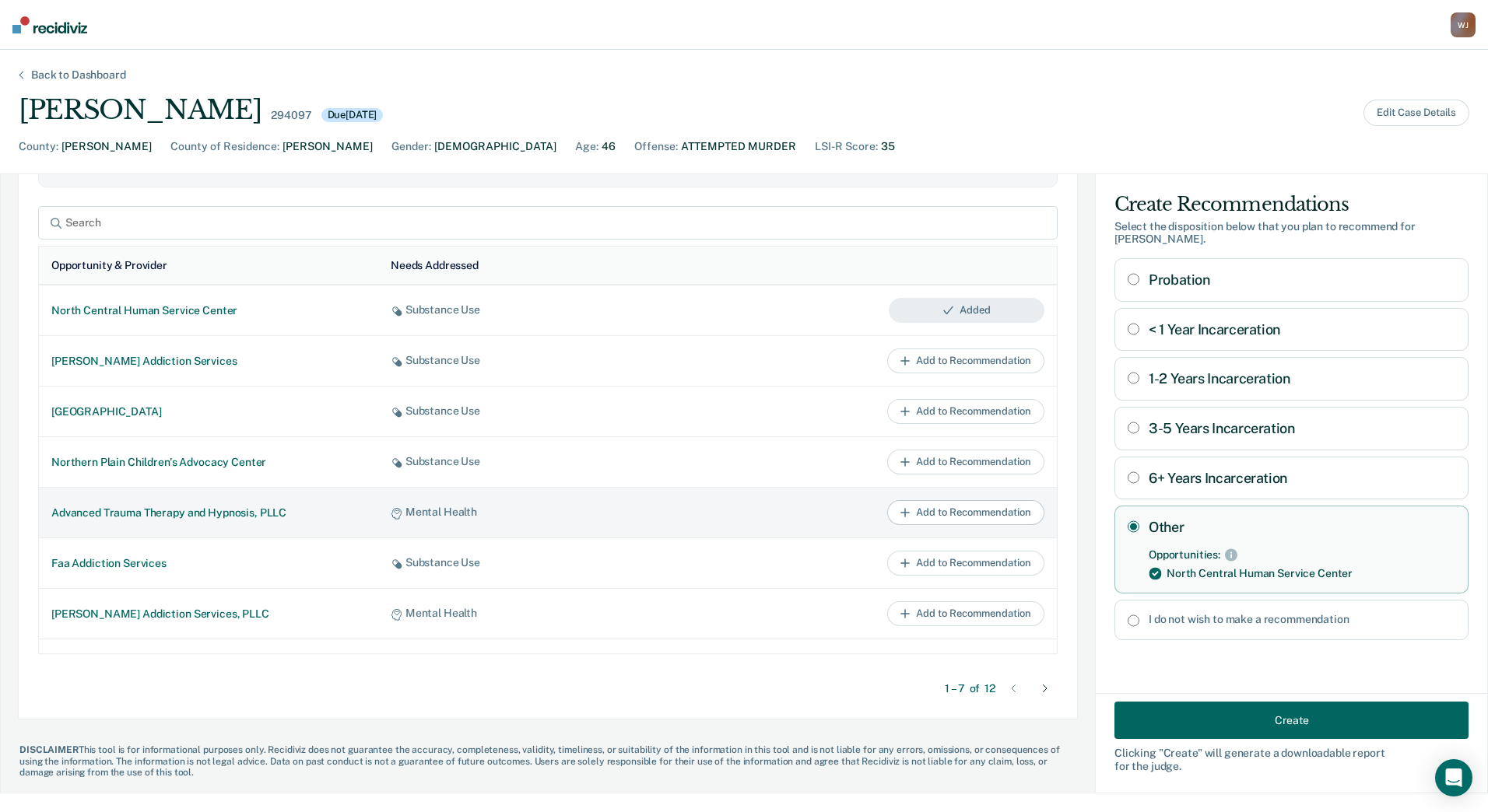
click at [984, 512] on button "Add to Recommendation" at bounding box center [966, 512] width 157 height 25
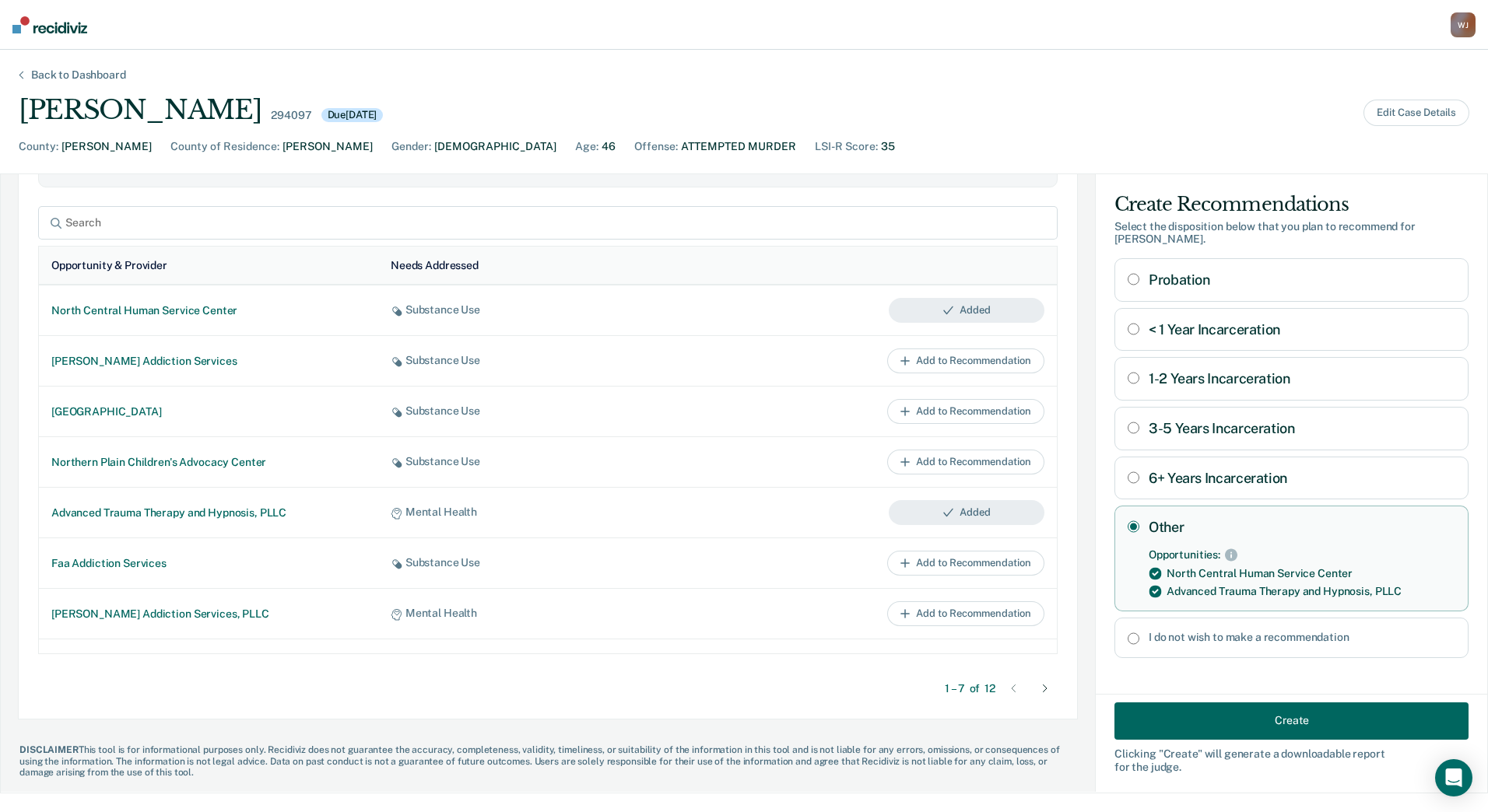
click at [1243, 727] on button "Create" at bounding box center [1291, 720] width 354 height 37
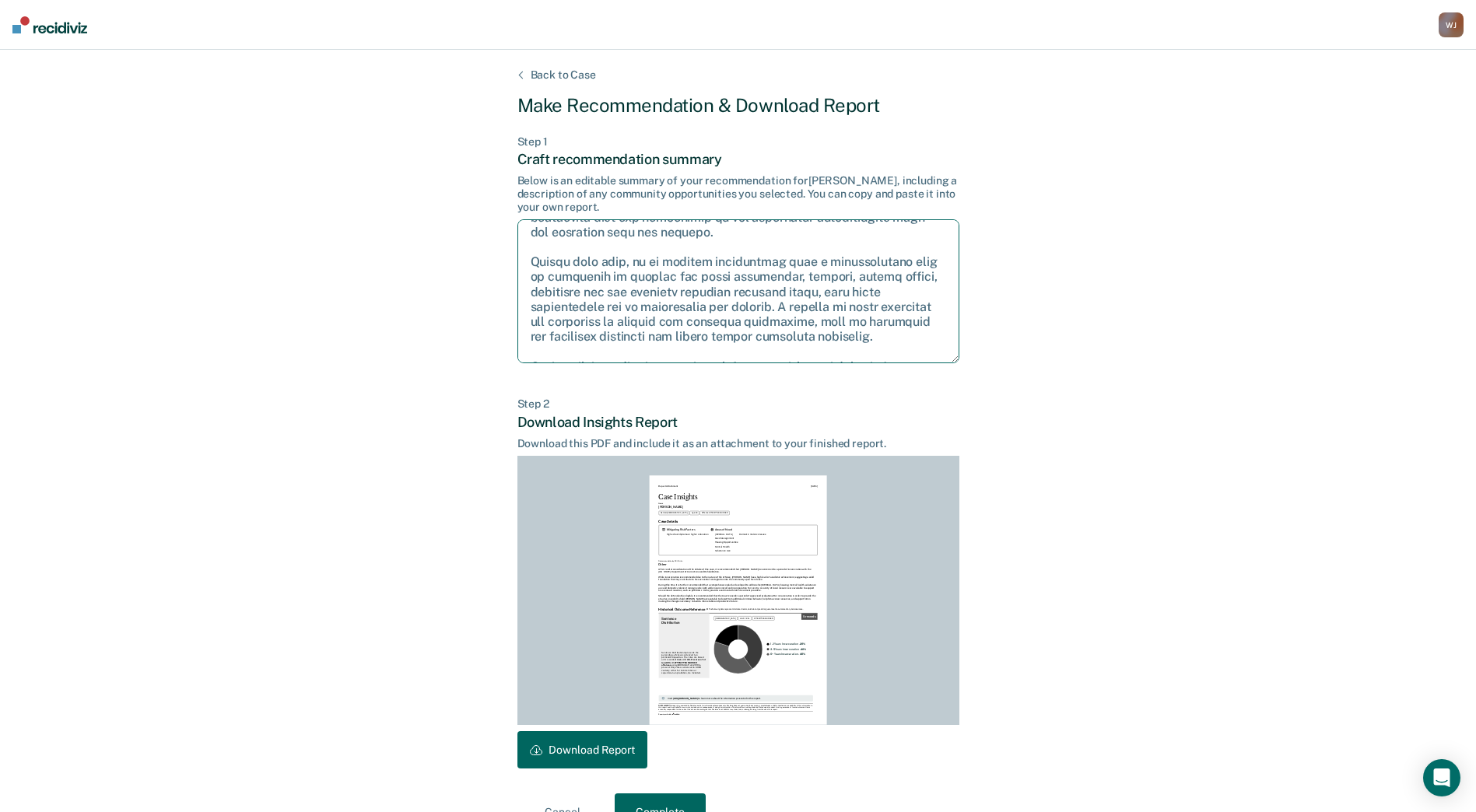
scroll to position [37, 0]
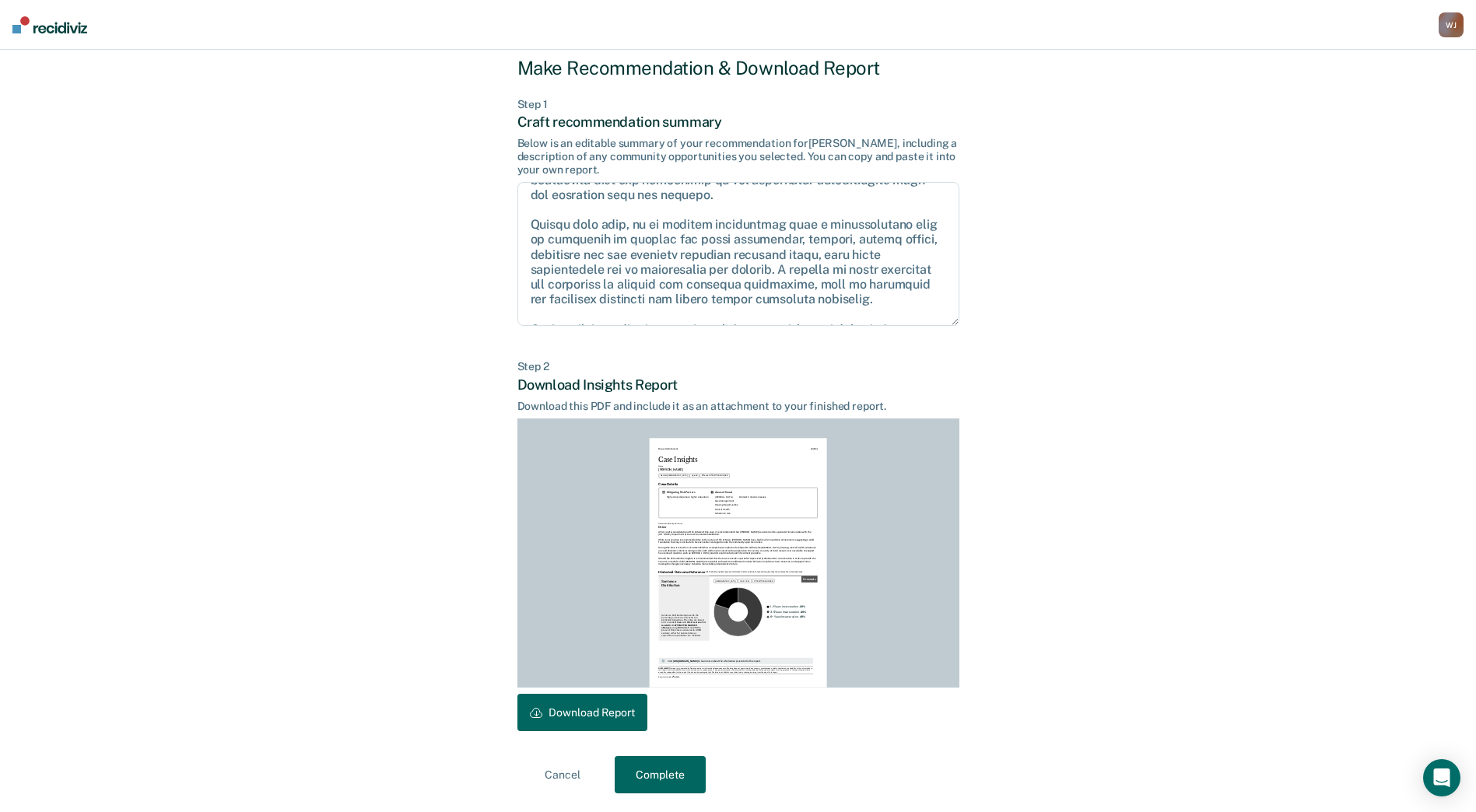
click at [559, 772] on button "Cancel" at bounding box center [562, 774] width 91 height 37
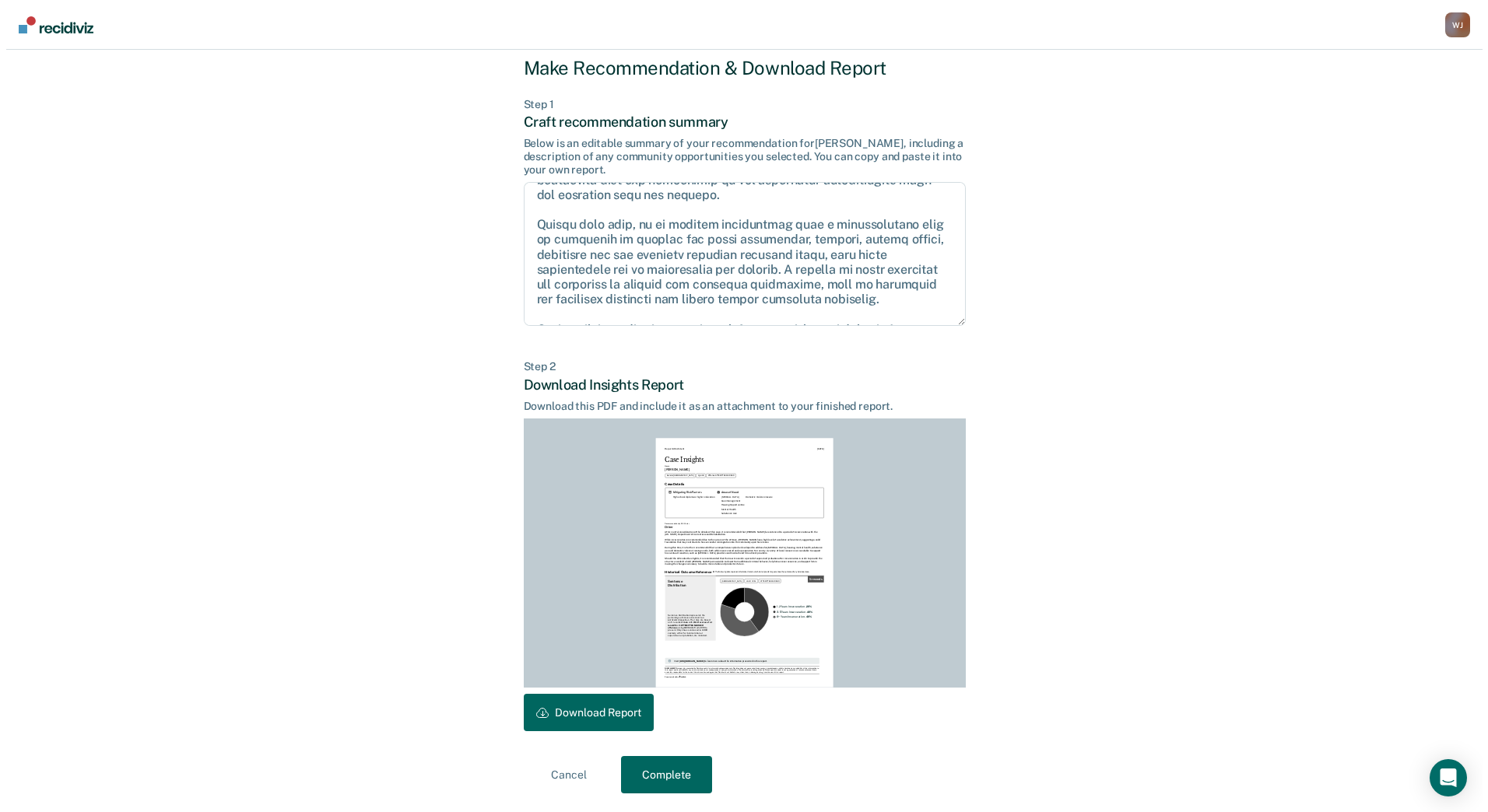
scroll to position [0, 0]
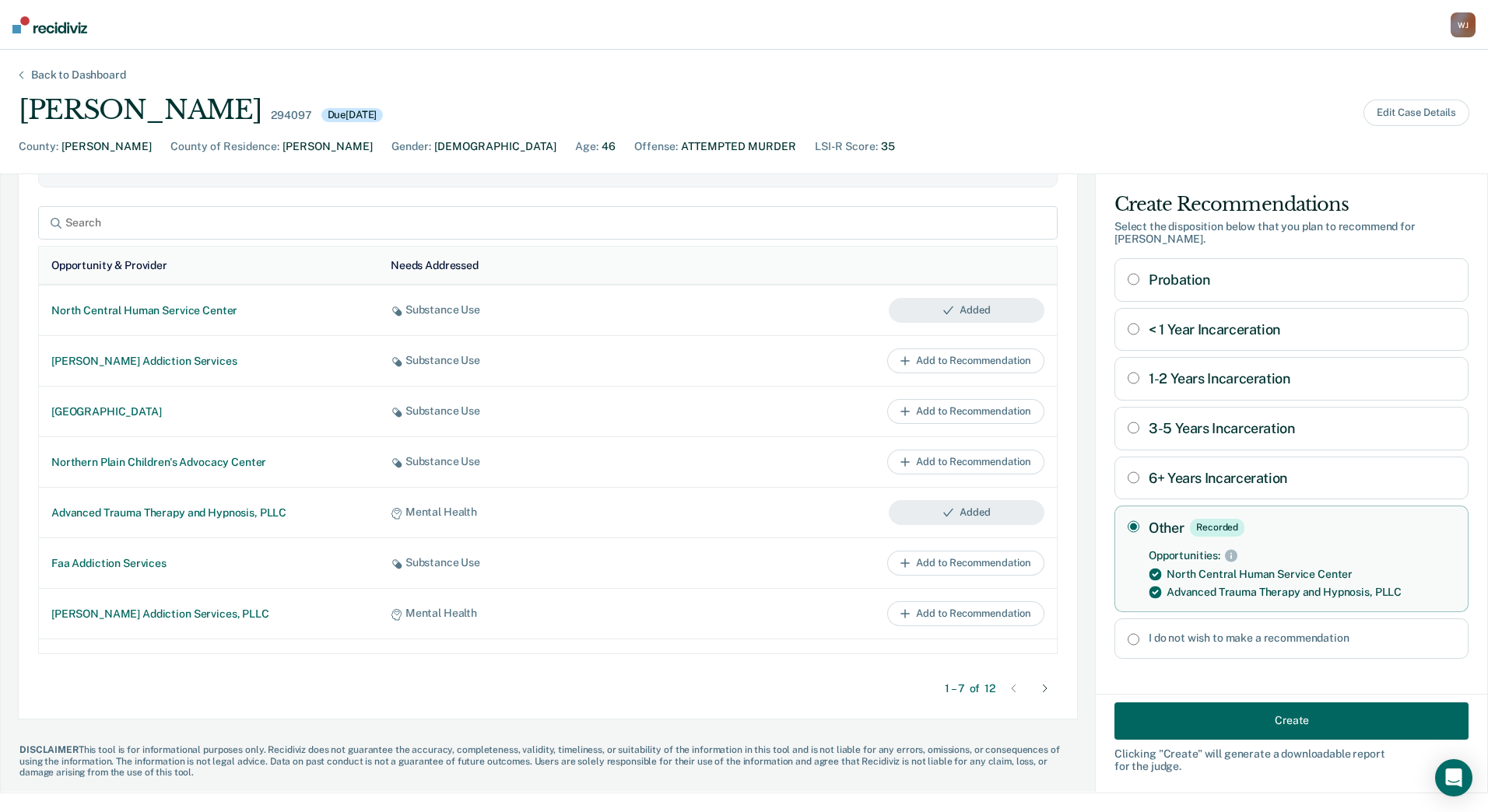
click at [95, 78] on div "Back to Dashboard" at bounding box center [78, 75] width 133 height 13
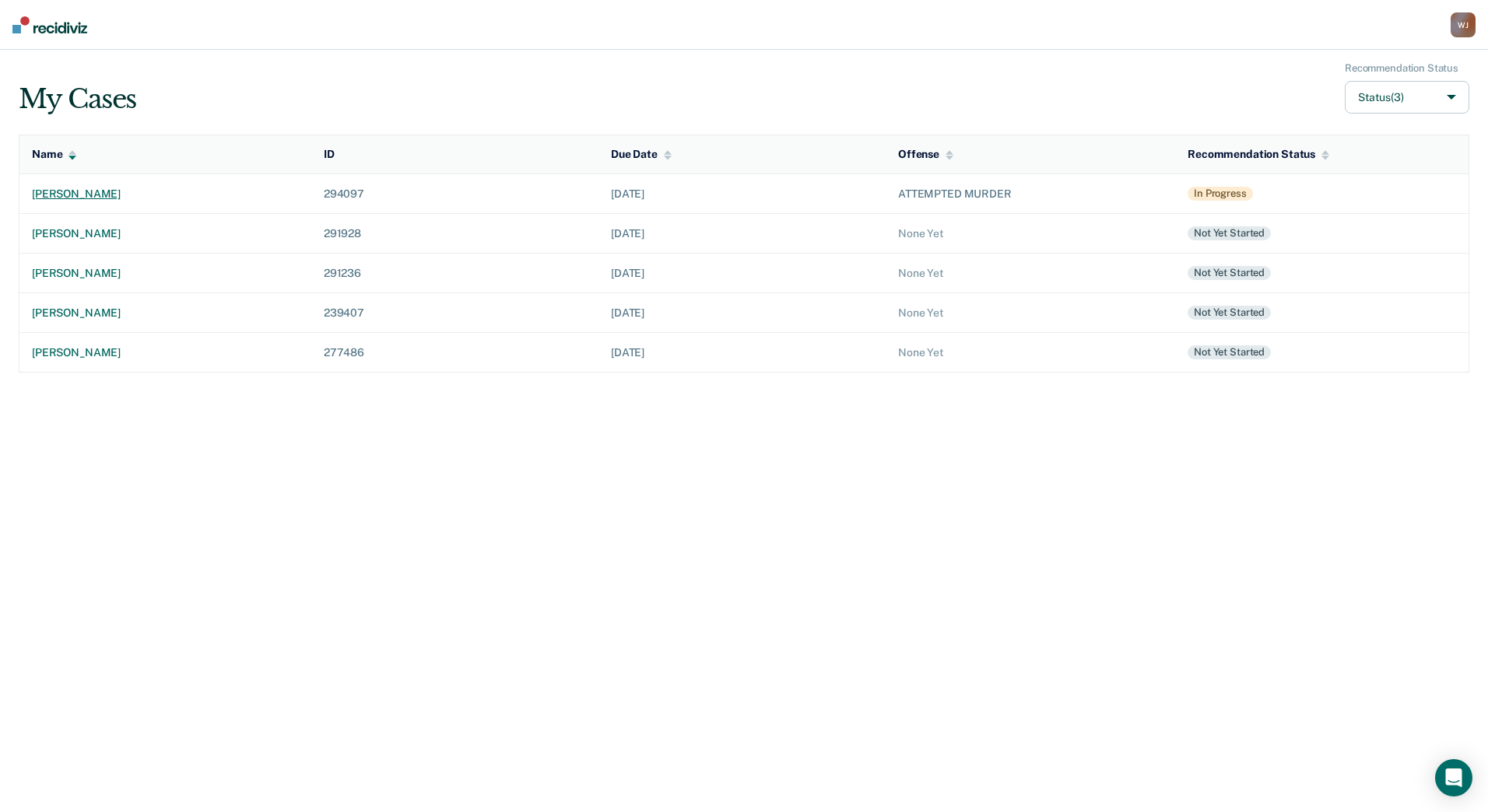
click at [62, 200] on div "[PERSON_NAME]" at bounding box center [165, 193] width 267 height 13
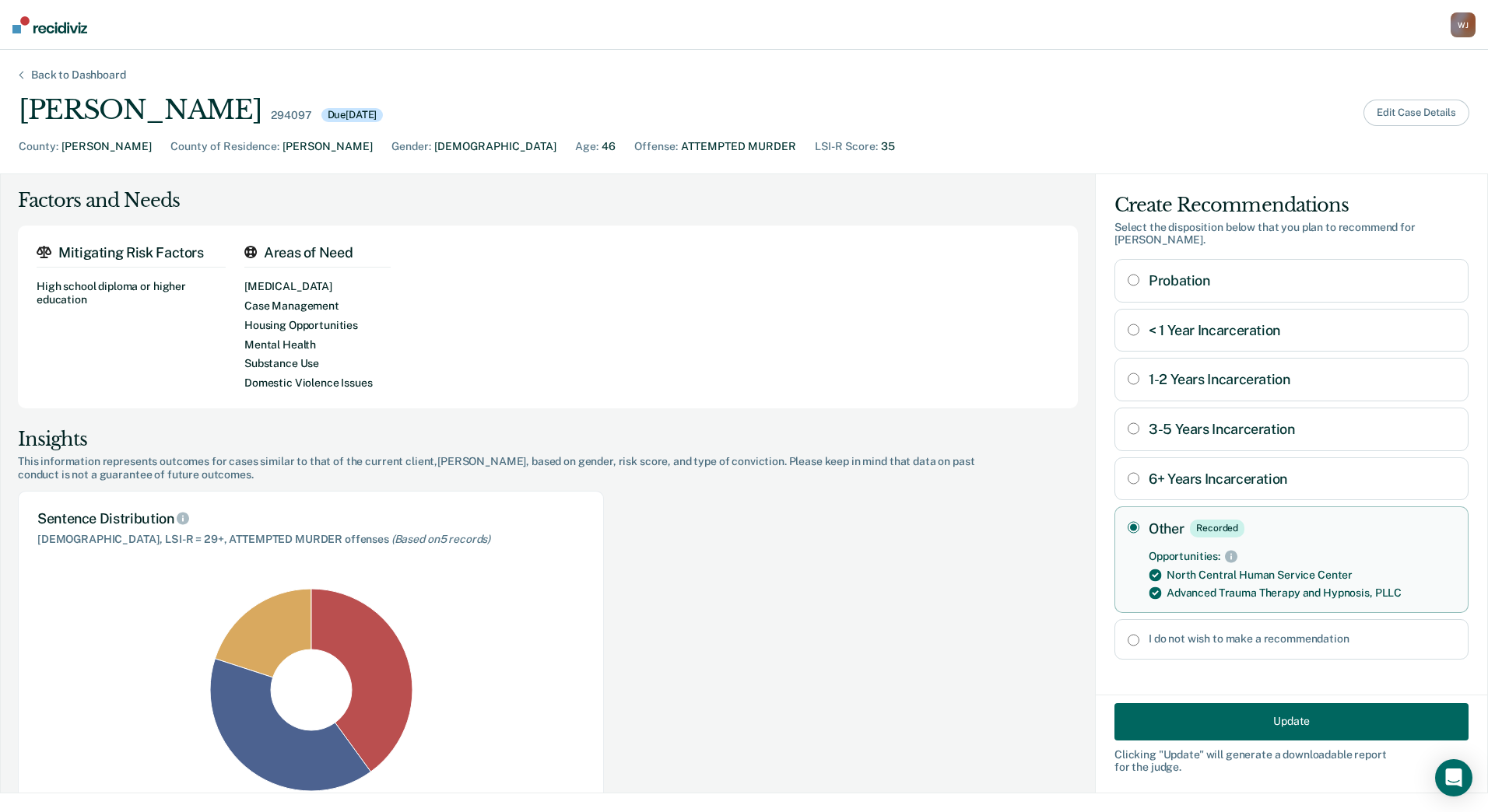
click at [1403, 113] on button "Edit Case Details" at bounding box center [1416, 113] width 106 height 27
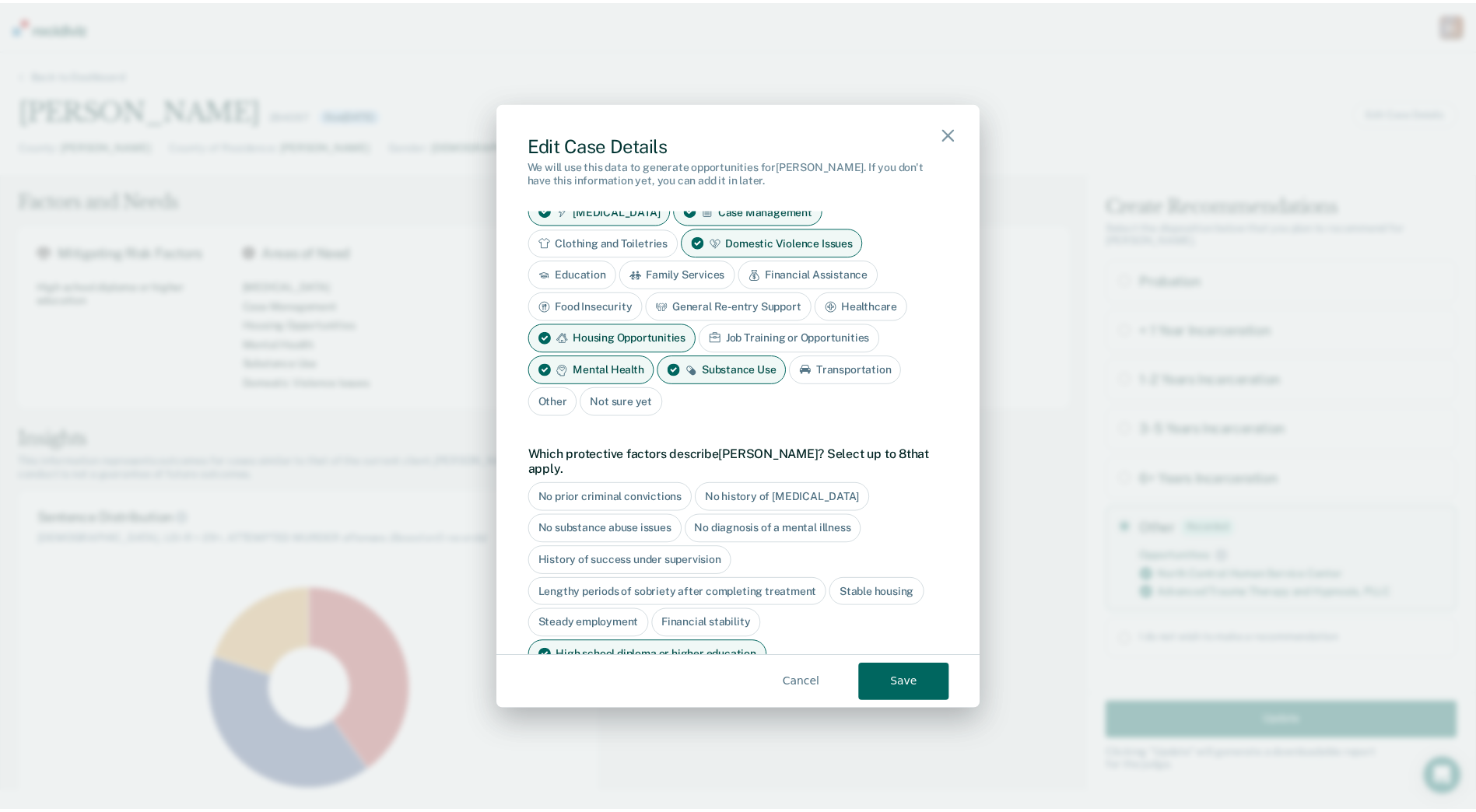
scroll to position [456, 0]
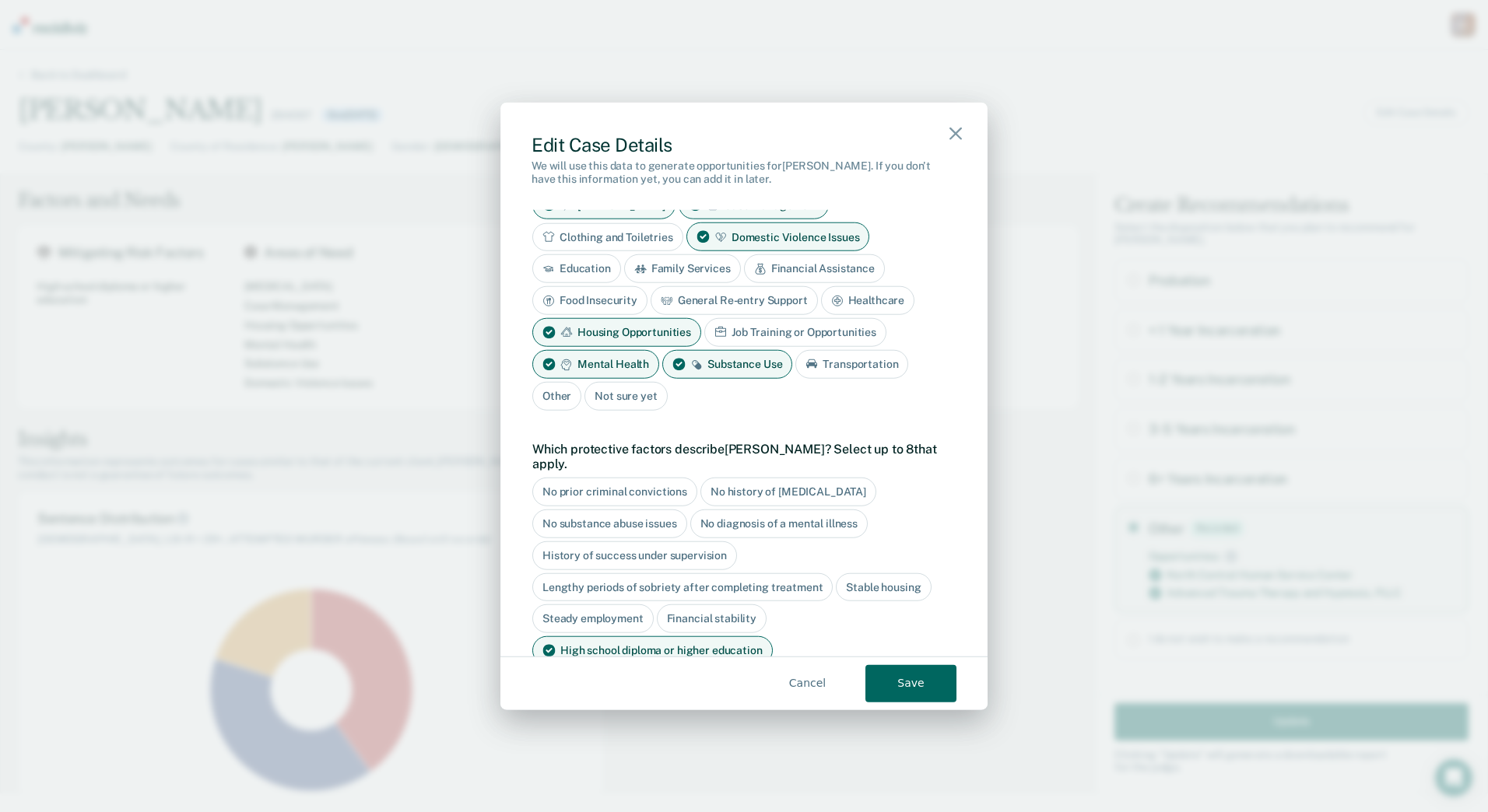
click at [675, 637] on div "High school diploma or higher education" at bounding box center [652, 651] width 240 height 29
click at [896, 677] on button "Save" at bounding box center [910, 682] width 91 height 37
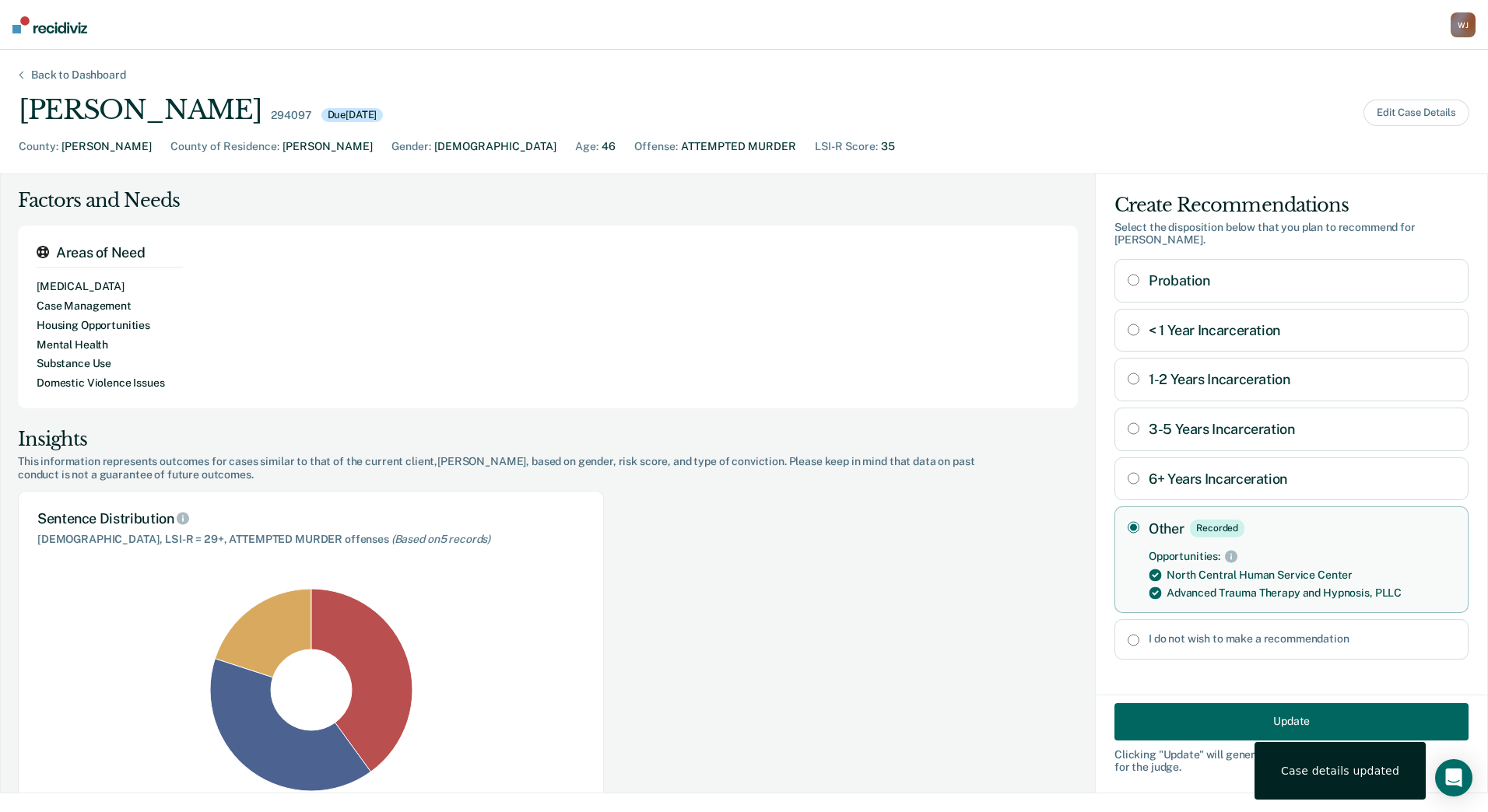
click at [1260, 720] on button "Update" at bounding box center [1291, 720] width 354 height 37
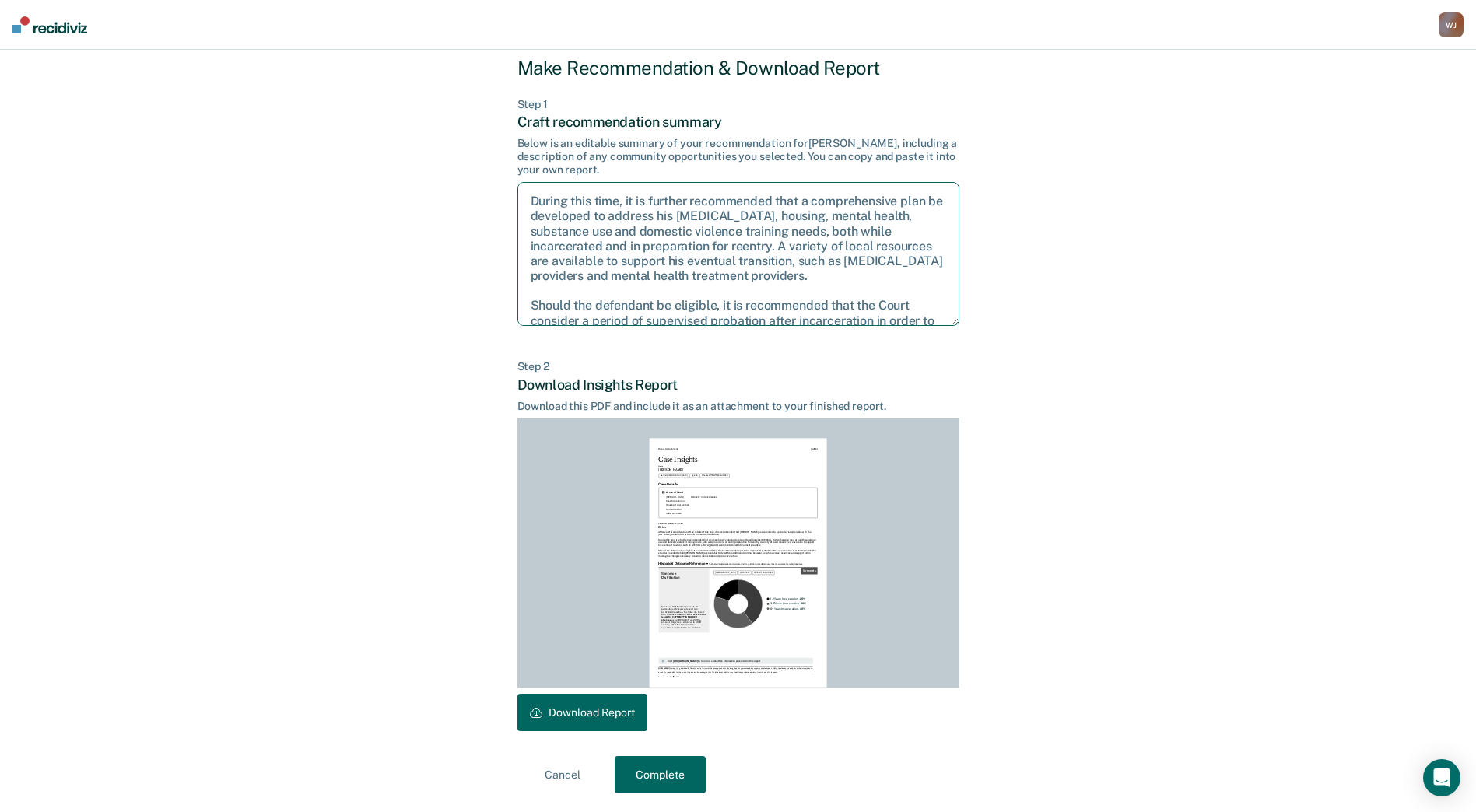
scroll to position [0, 0]
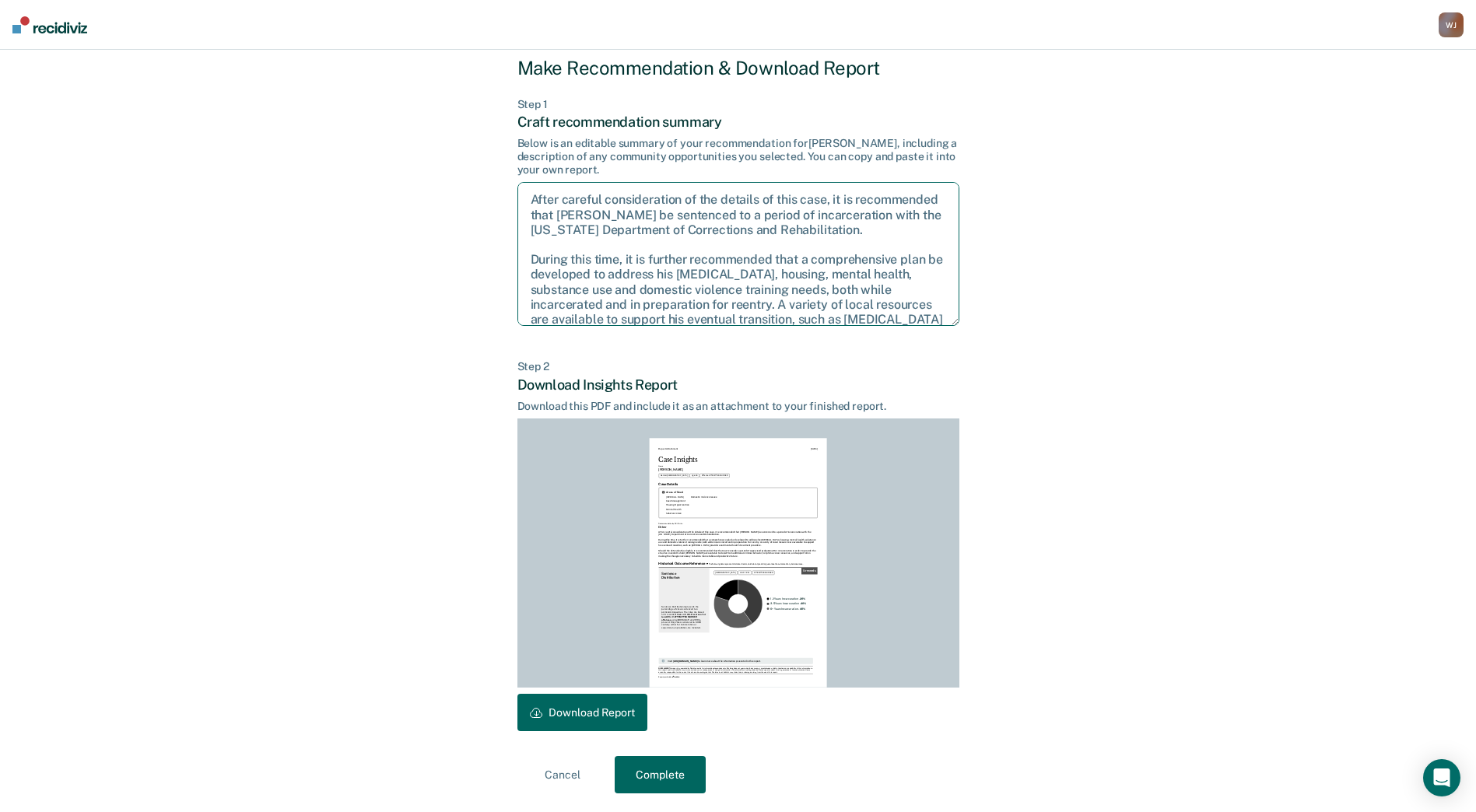
drag, startPoint x: 884, startPoint y: 288, endPoint x: 521, endPoint y: 201, distance: 373.3
click at [521, 201] on textarea "After careful consideration of the details of this case, it is recommended that…" at bounding box center [738, 254] width 442 height 143
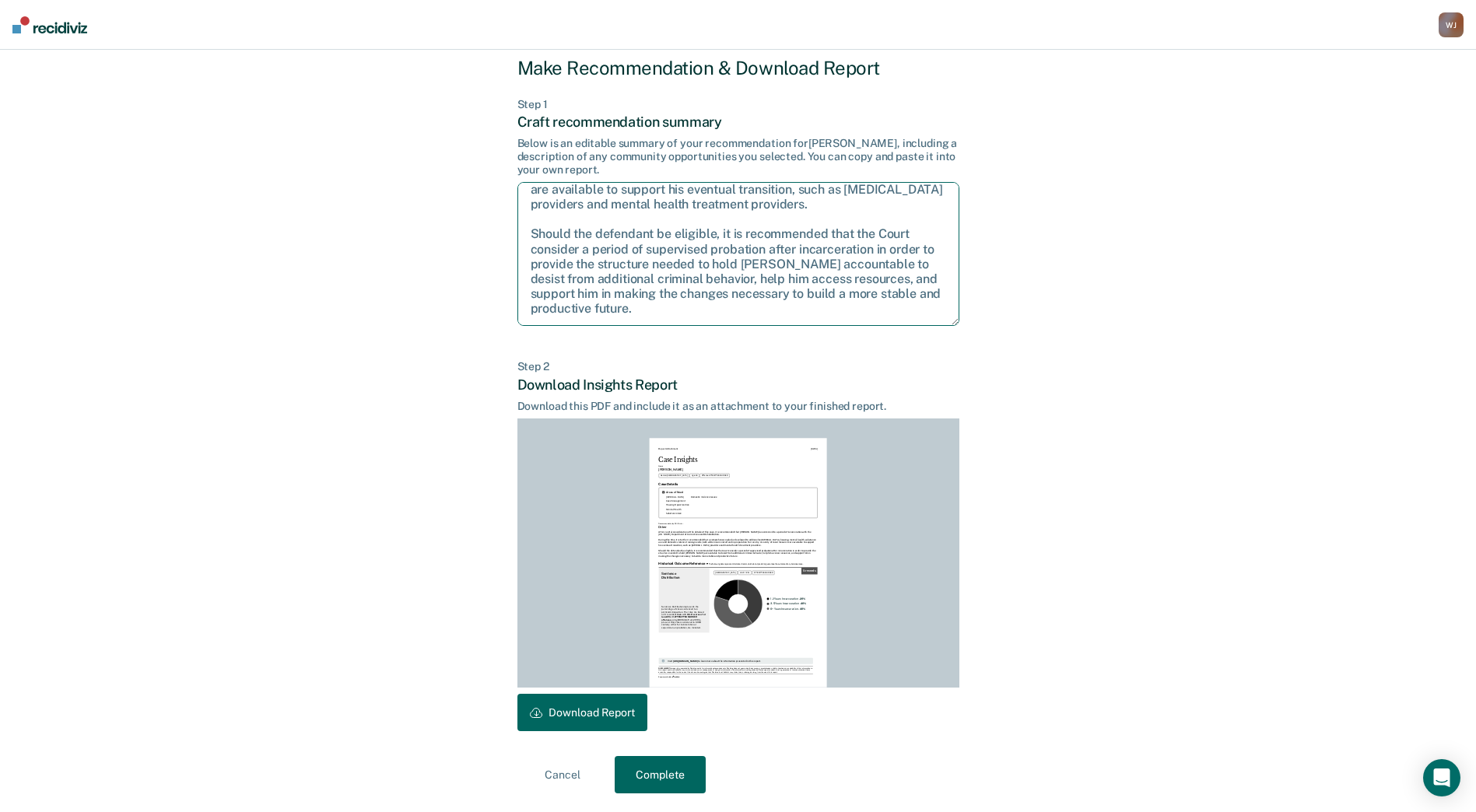
scroll to position [144, 0]
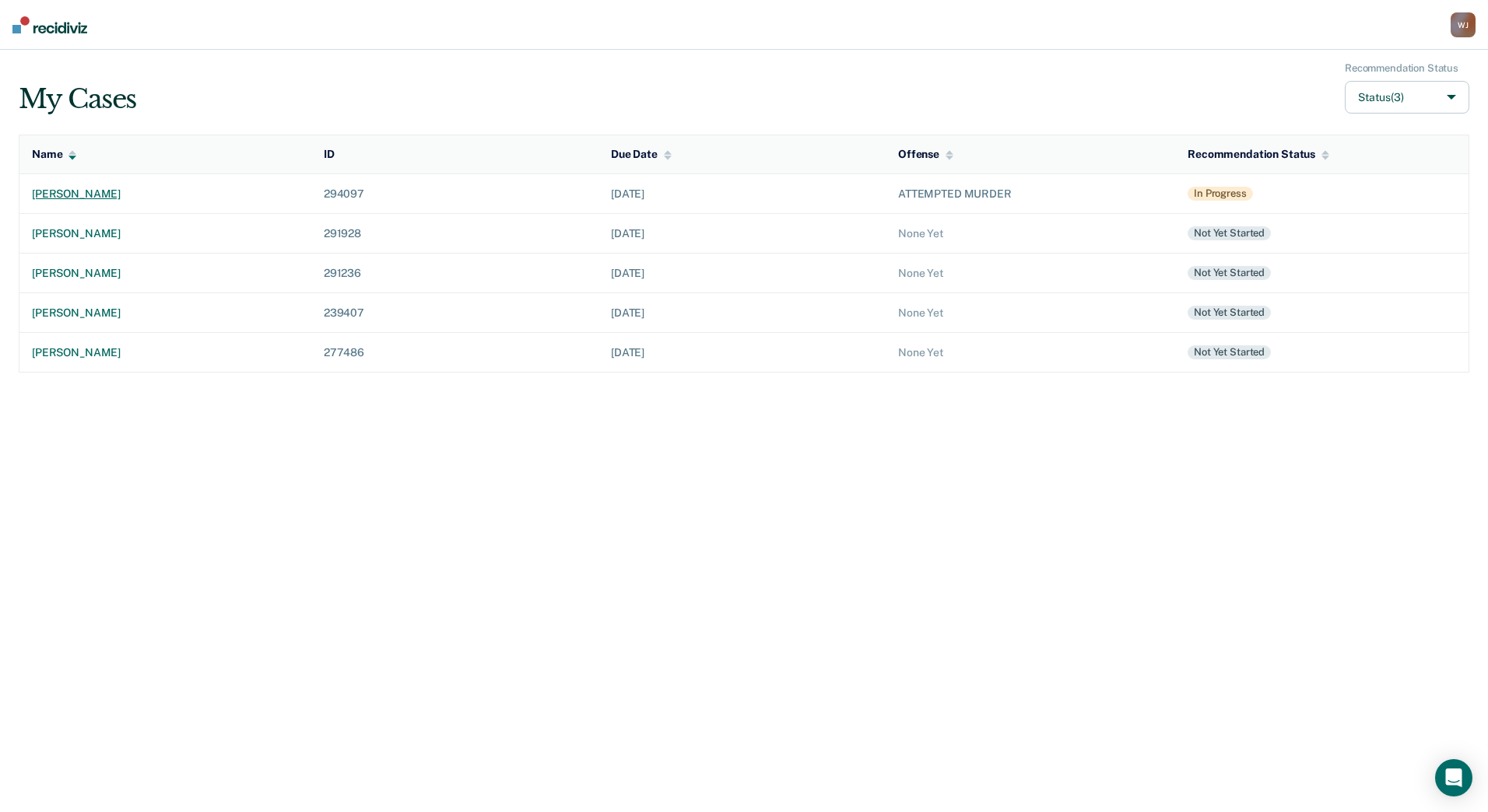
click at [109, 188] on div "[PERSON_NAME]" at bounding box center [165, 193] width 267 height 13
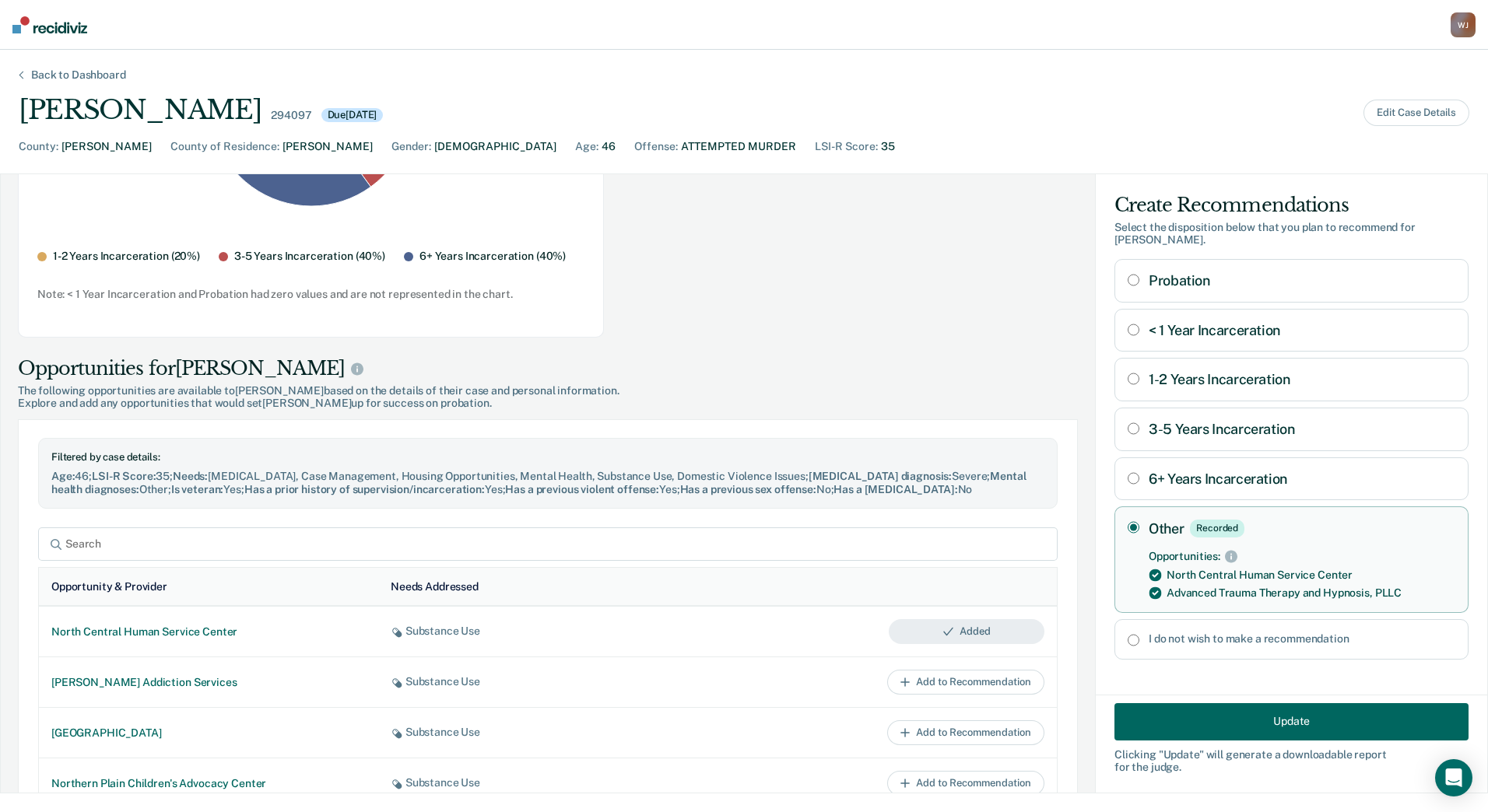
click at [1250, 491] on div "Probation < 1 Year Incarceration 1-2 Years Incarceration 3-5 Years Incarceratio…" at bounding box center [1291, 458] width 354 height 400
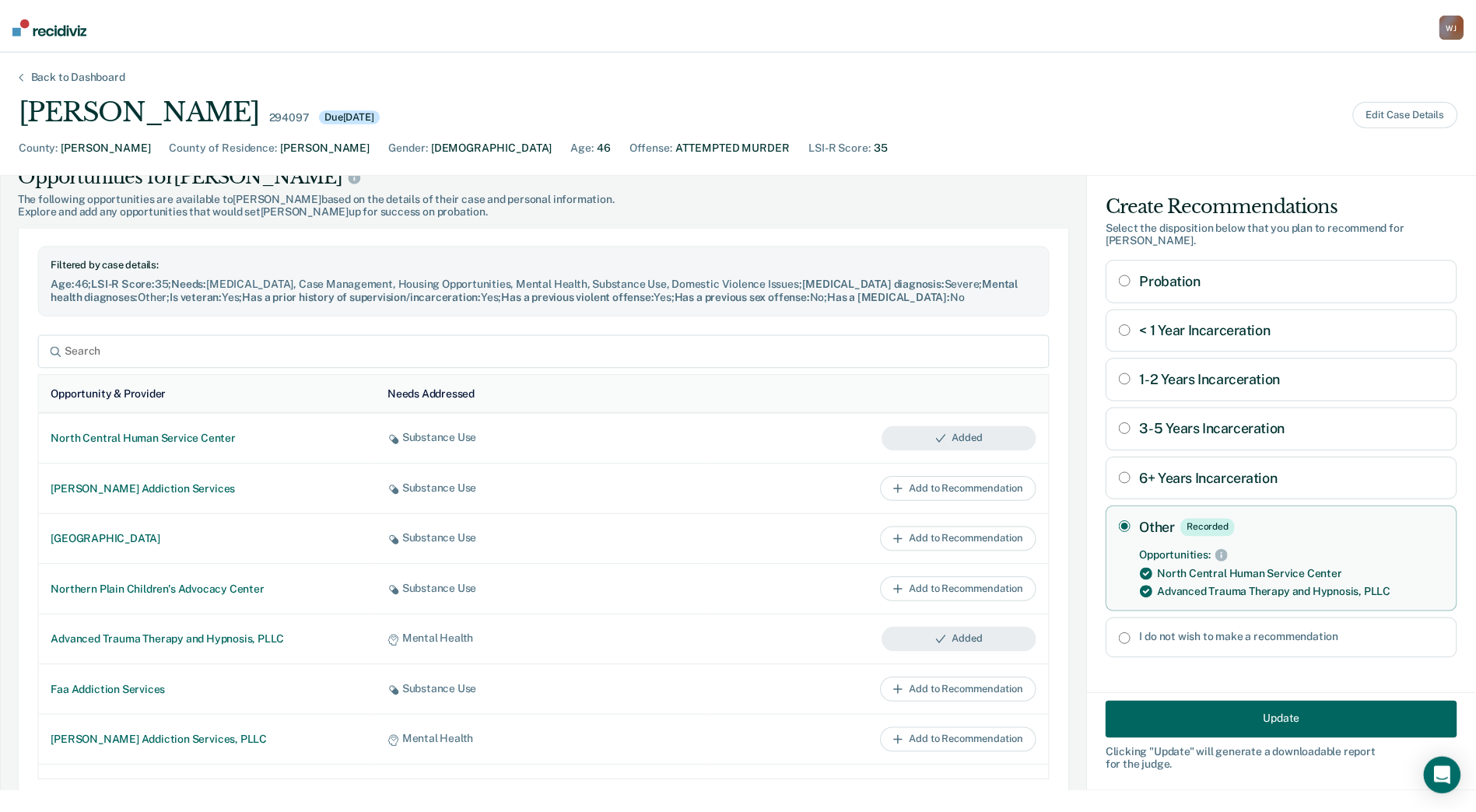
scroll to position [785, 0]
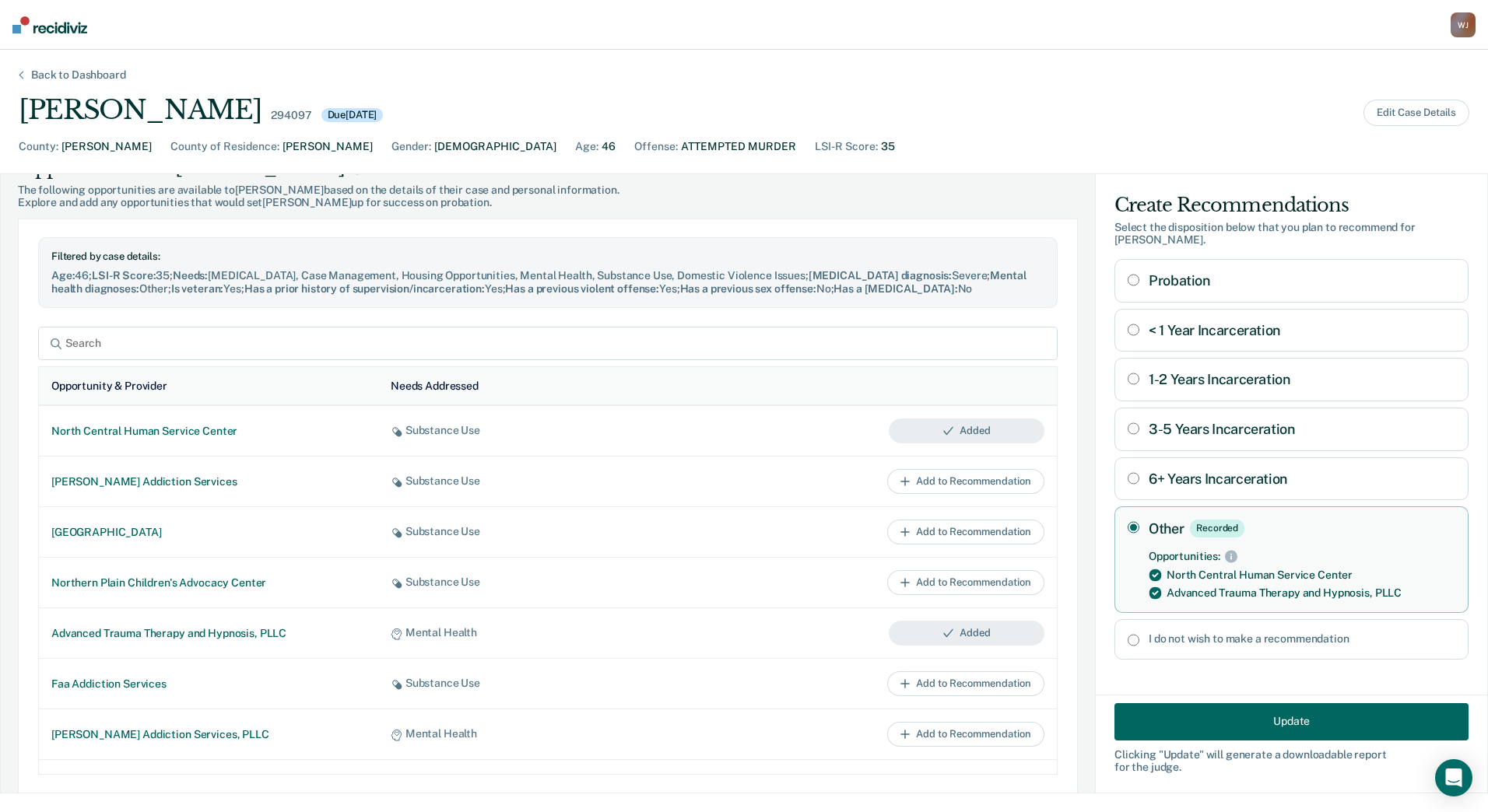
click at [1251, 725] on button "Update" at bounding box center [1291, 720] width 354 height 37
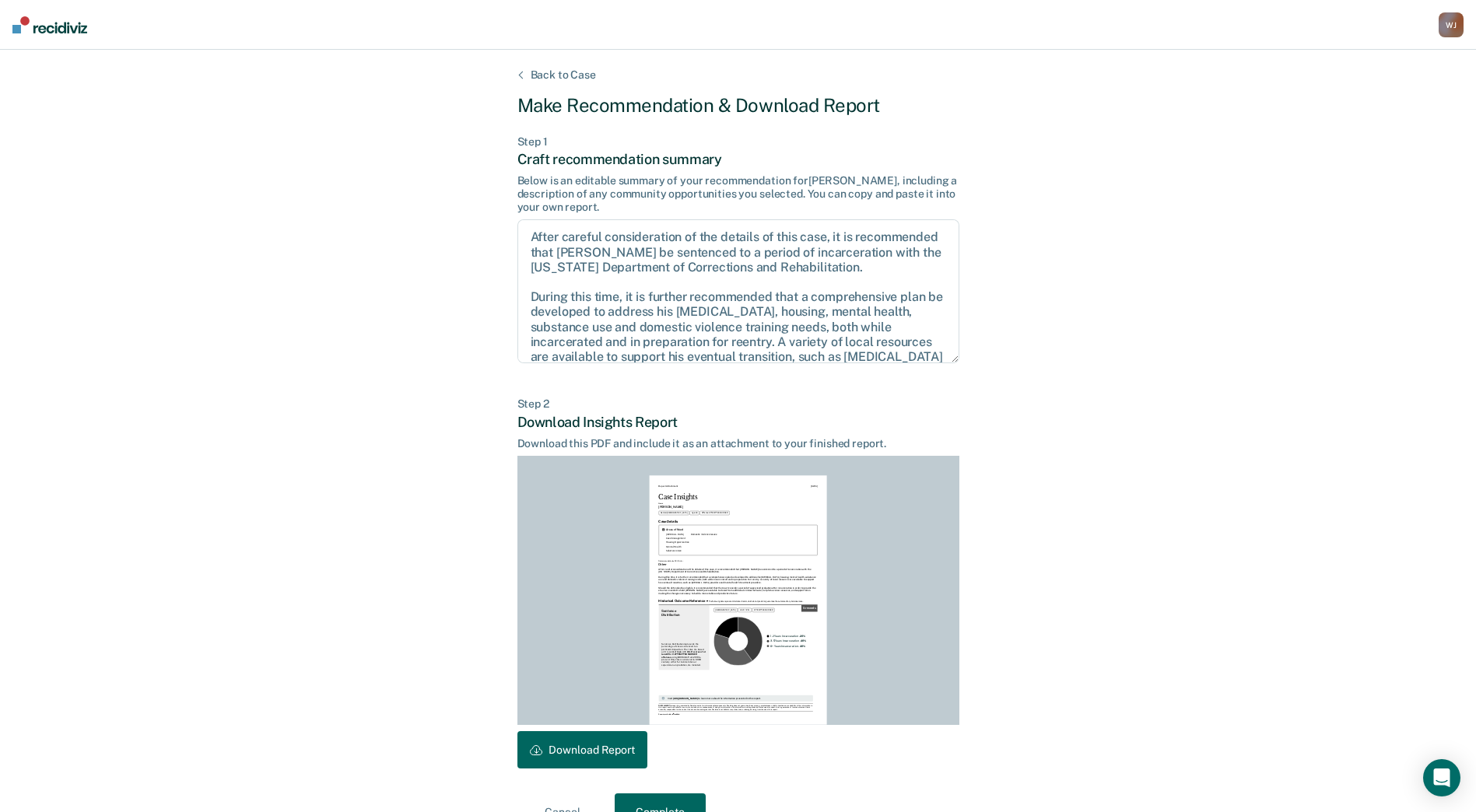
scroll to position [37, 0]
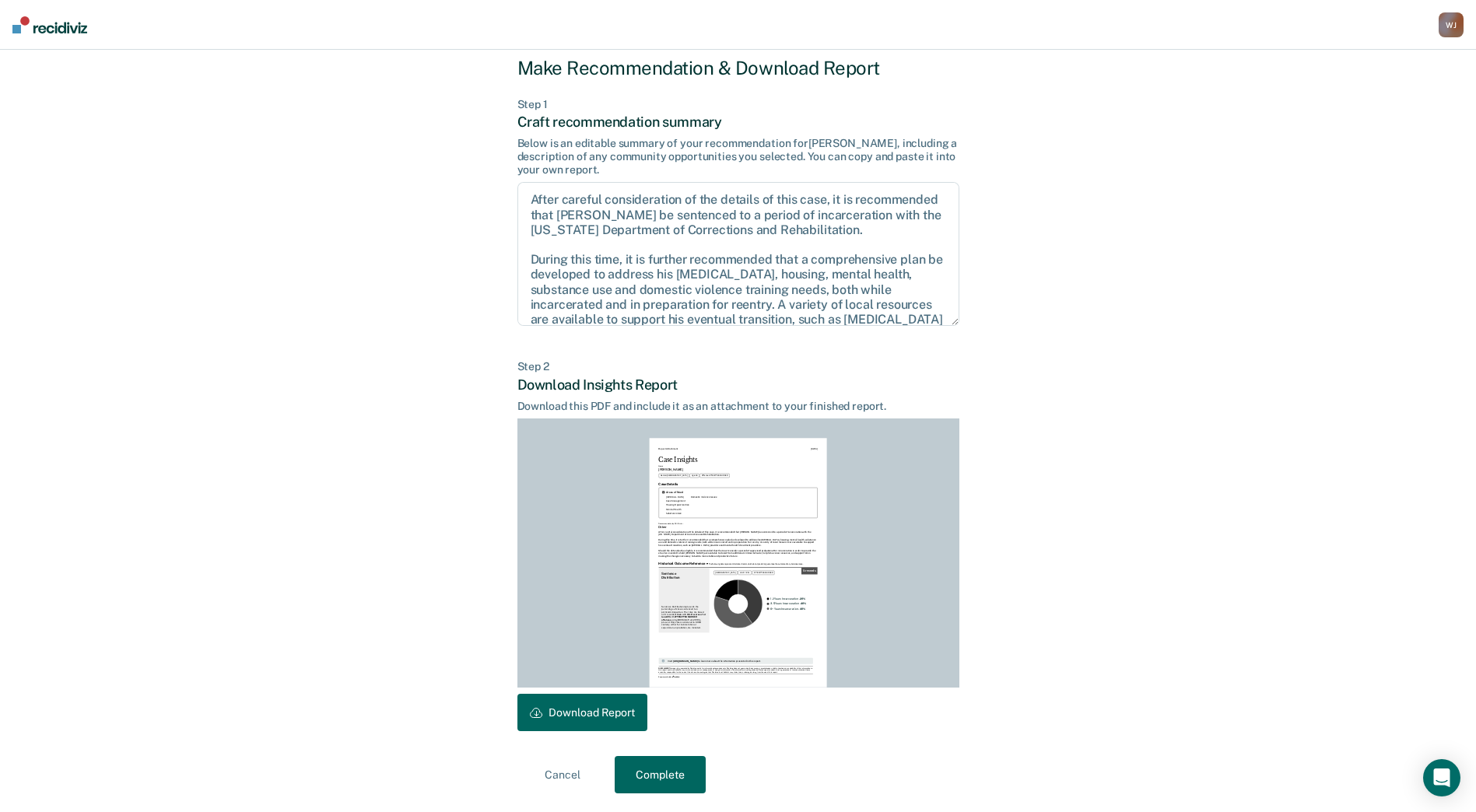
click at [684, 785] on button "Complete" at bounding box center [660, 774] width 91 height 37
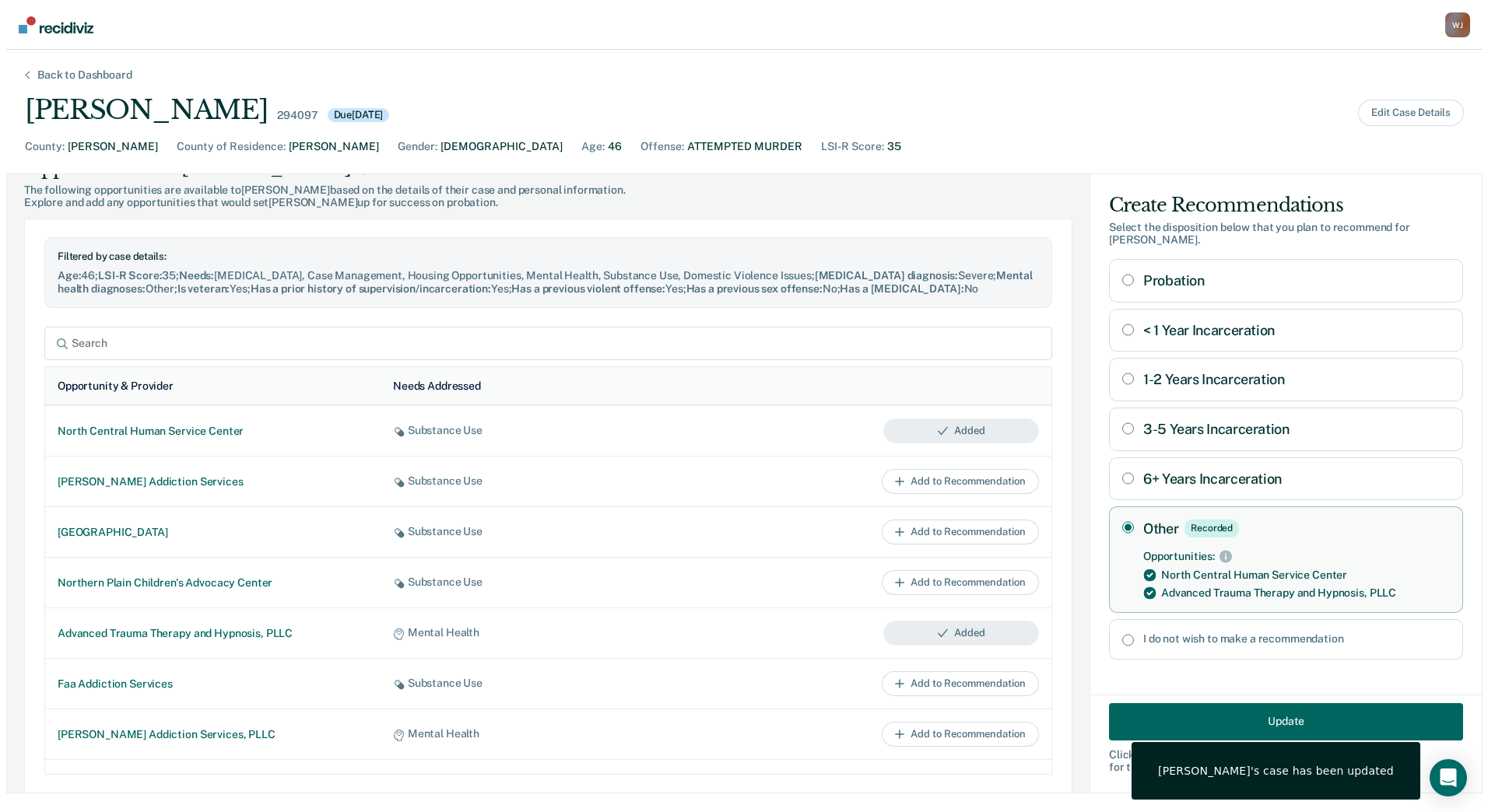
scroll to position [0, 0]
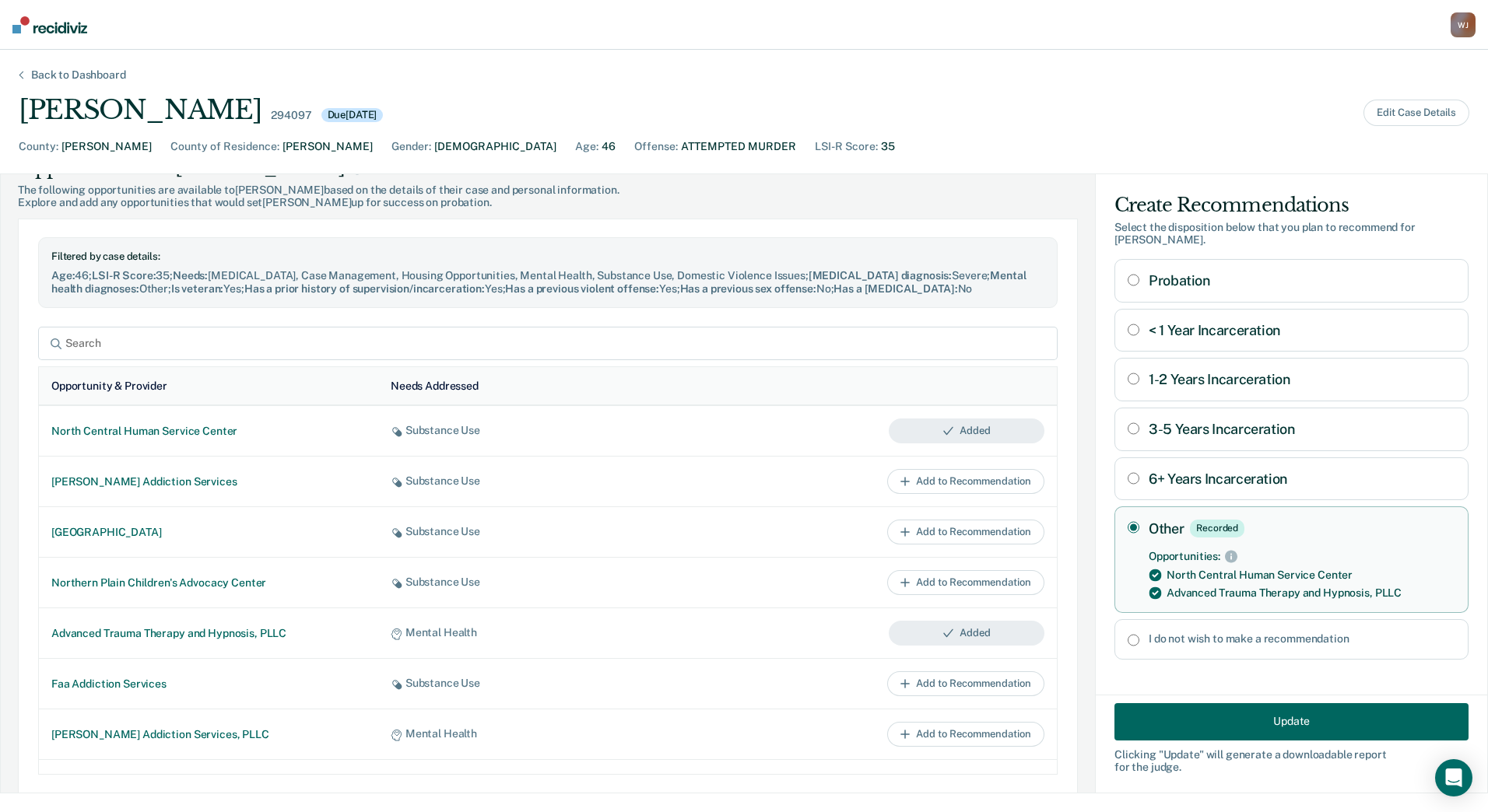
click at [85, 77] on div "Back to Dashboard" at bounding box center [78, 75] width 133 height 13
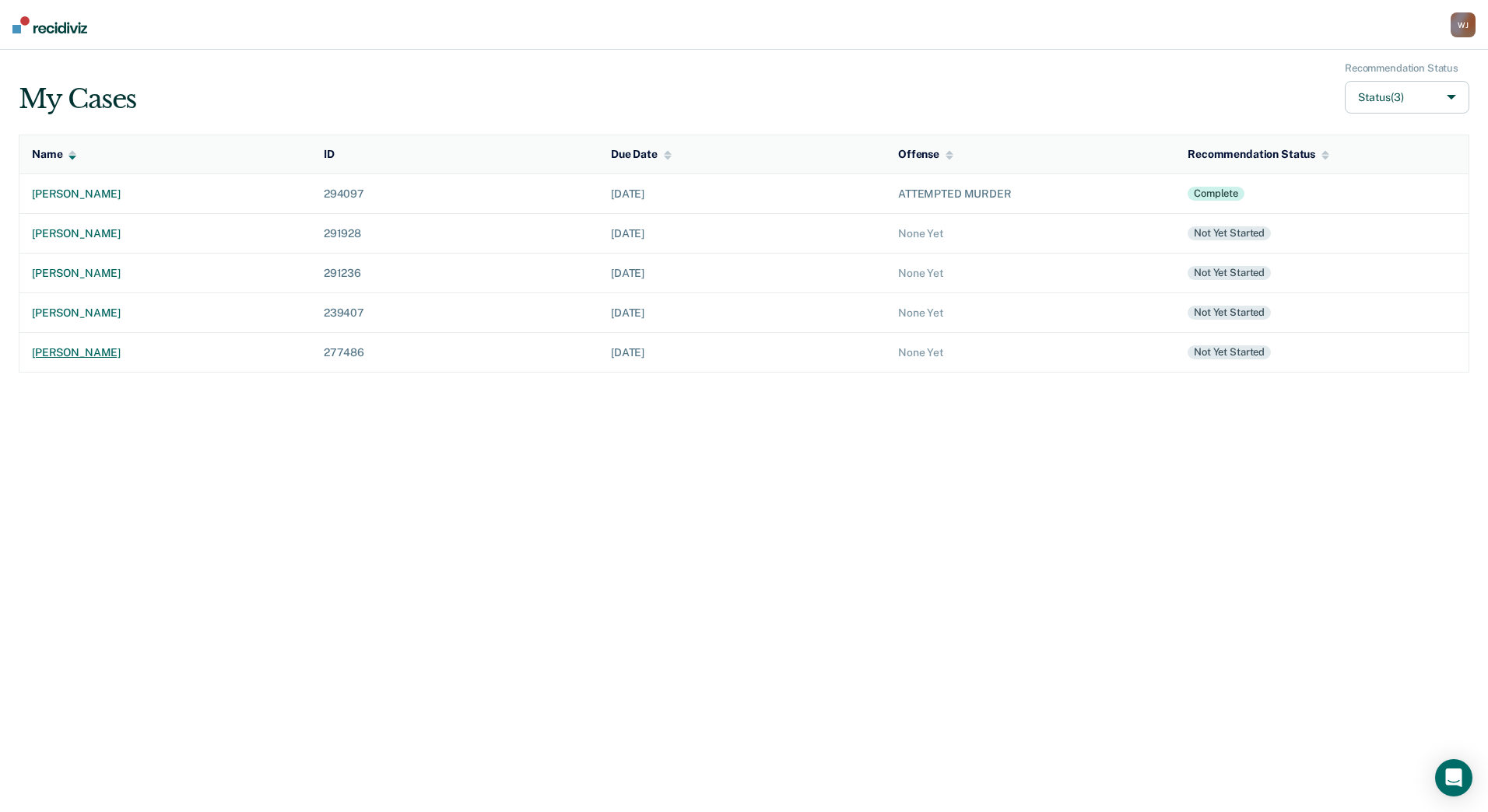
click at [88, 360] on td "[PERSON_NAME]" at bounding box center [165, 353] width 292 height 40
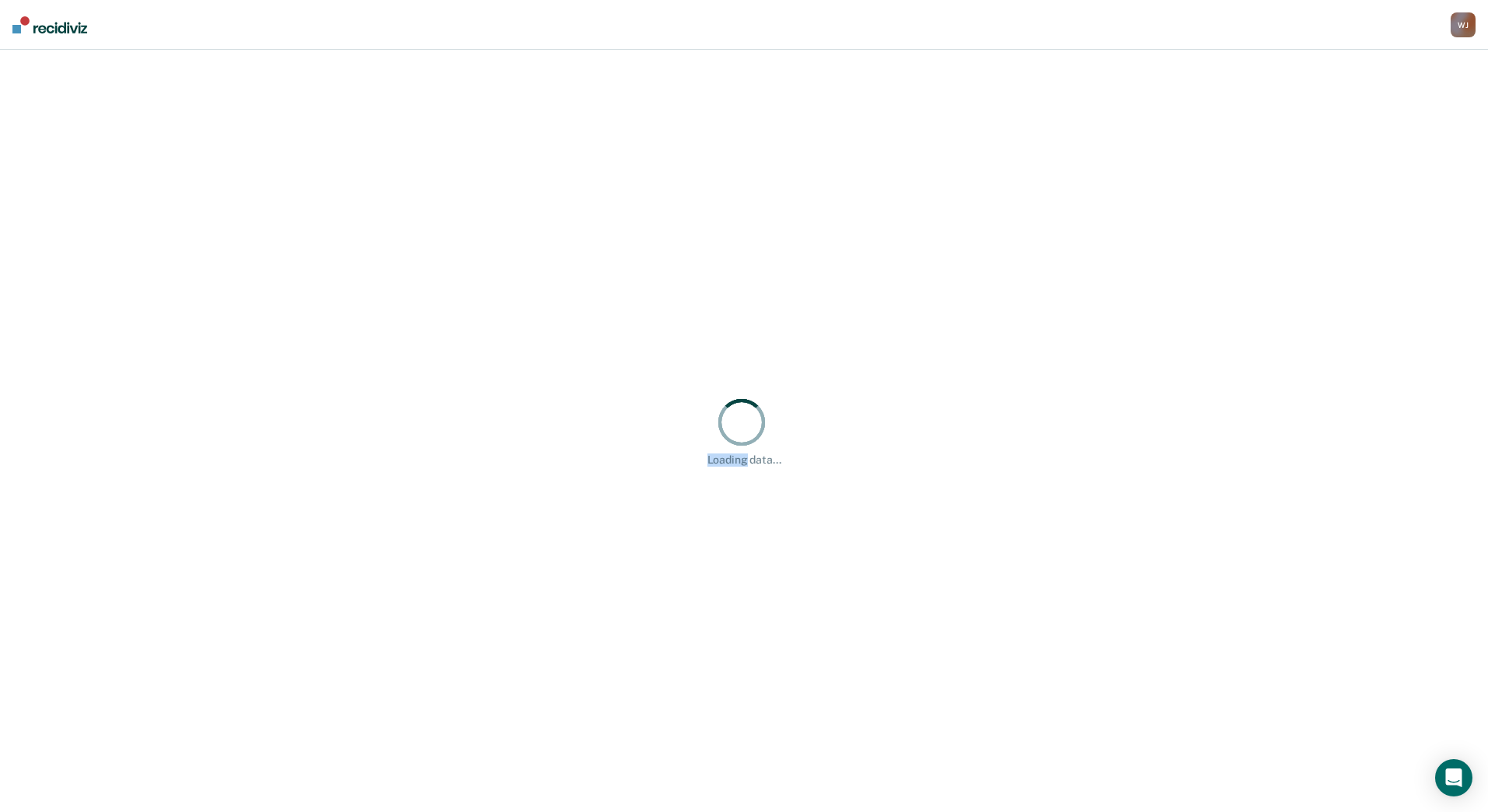
click at [88, 360] on div "Loading data... Loading data..." at bounding box center [744, 430] width 1488 height 762
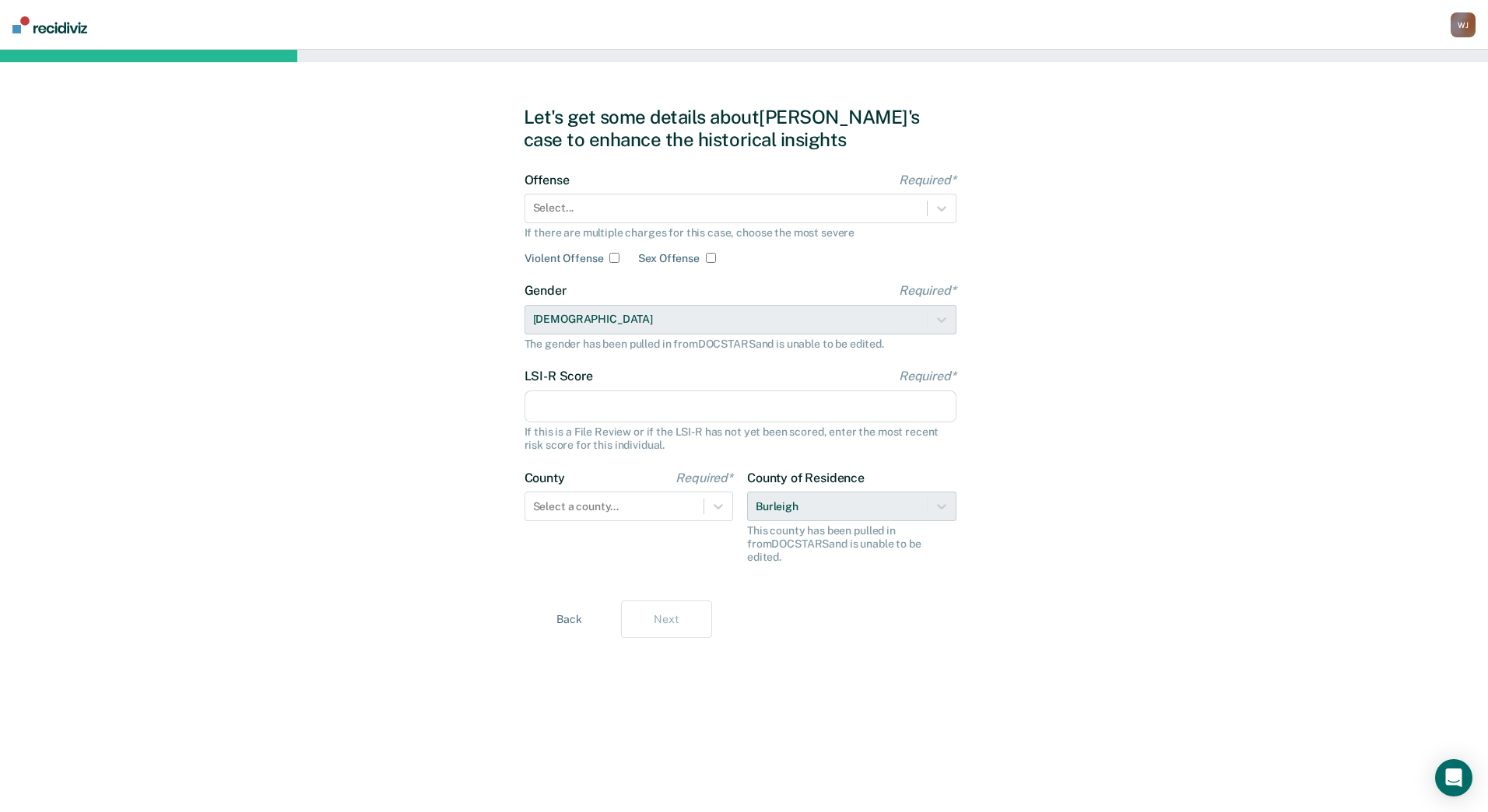
click at [399, 544] on div "Let's get some details about [PERSON_NAME]'s case to enhance the historical ins…" at bounding box center [744, 430] width 1488 height 762
click at [602, 403] on input "LSI-R Score Required*" at bounding box center [740, 406] width 432 height 33
type input "23"
click at [711, 258] on input "Sex Offense" at bounding box center [711, 258] width 10 height 10
checkbox input "true"
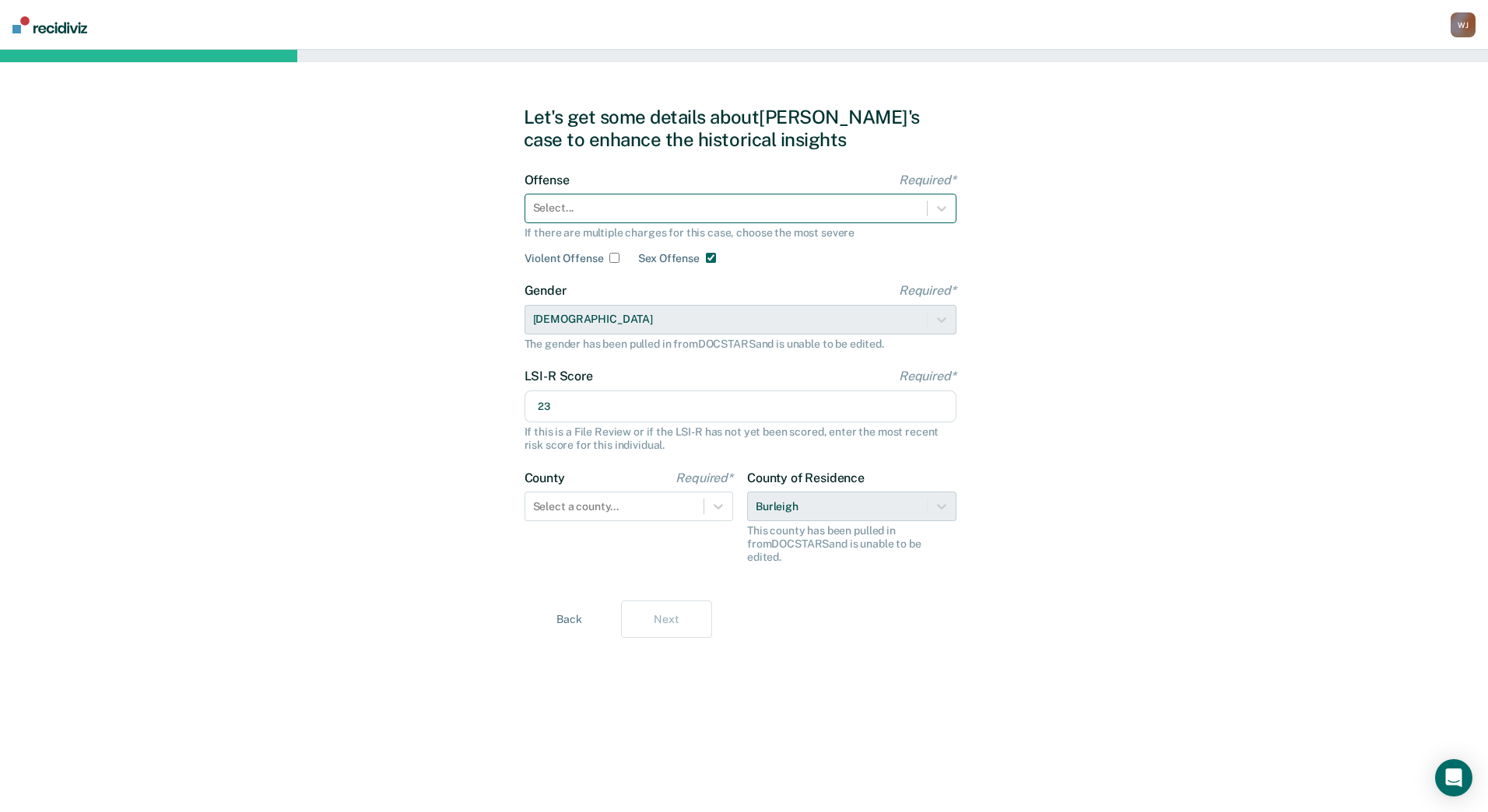
click at [672, 207] on div at bounding box center [726, 208] width 386 height 16
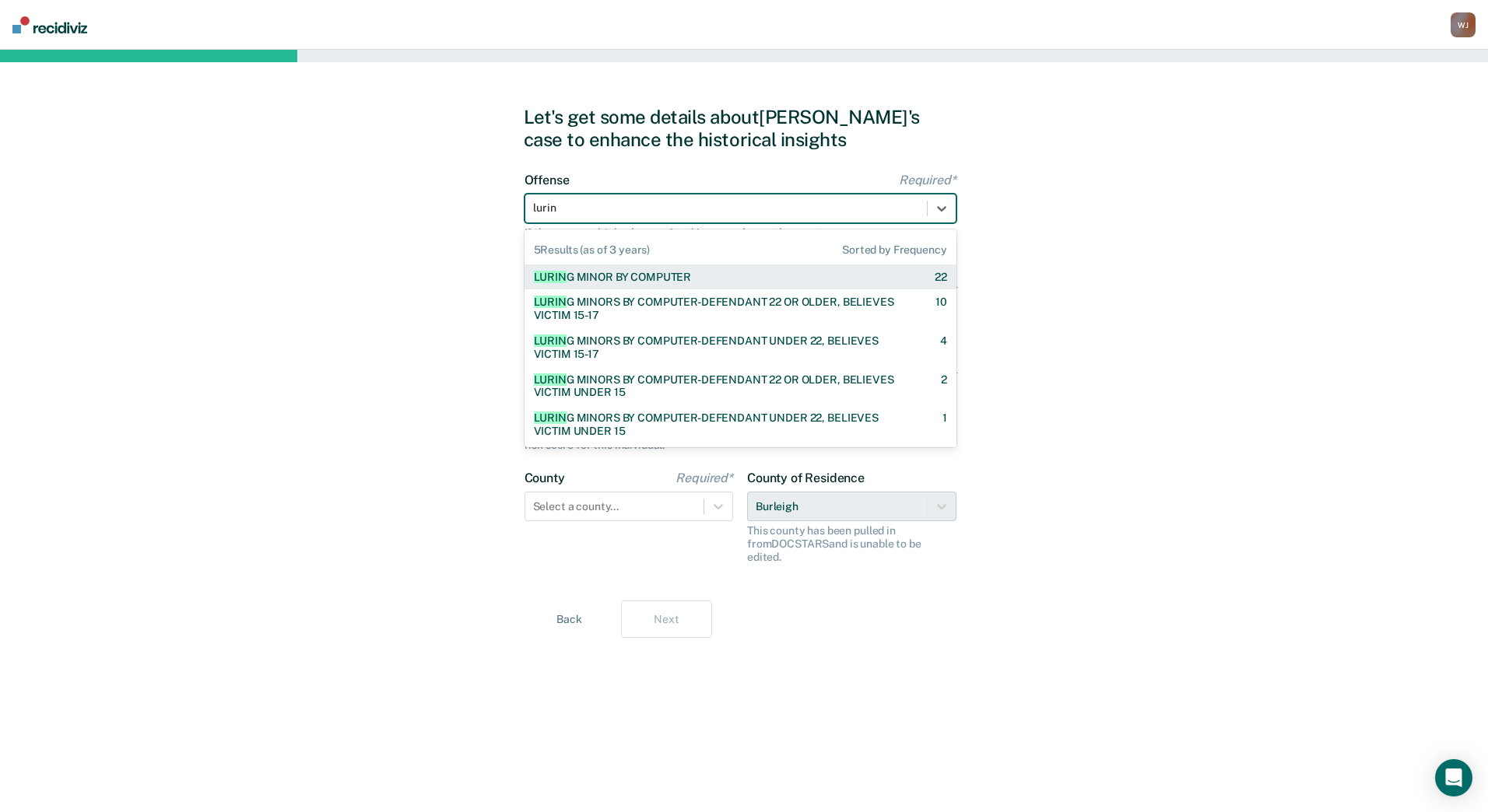
type input "luring"
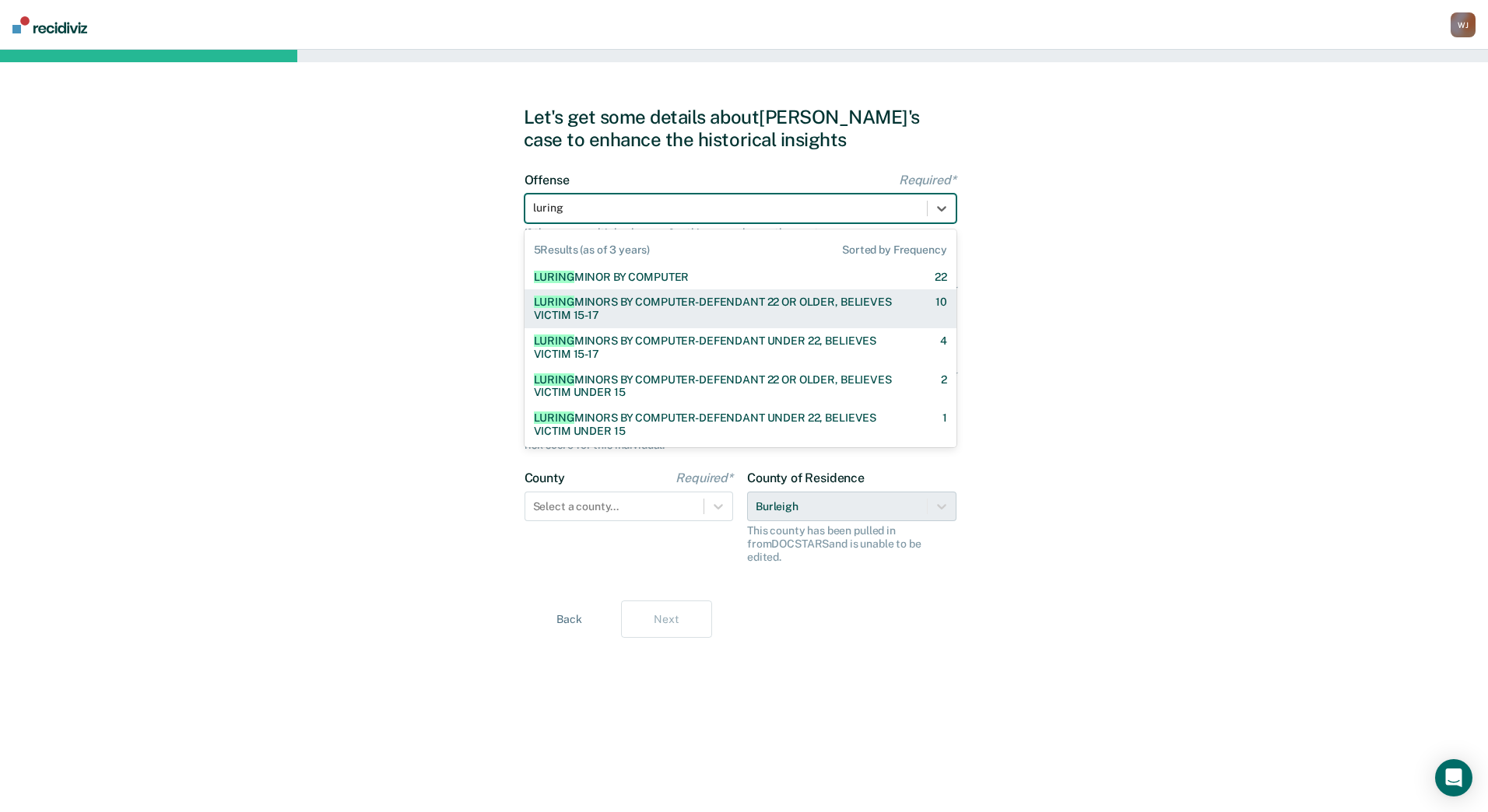
click at [684, 299] on div "LURING MINORS BY COMPUTER-DEFENDANT 22 OR OLDER, BELIEVES VICTIM 15-17" at bounding box center [721, 309] width 374 height 27
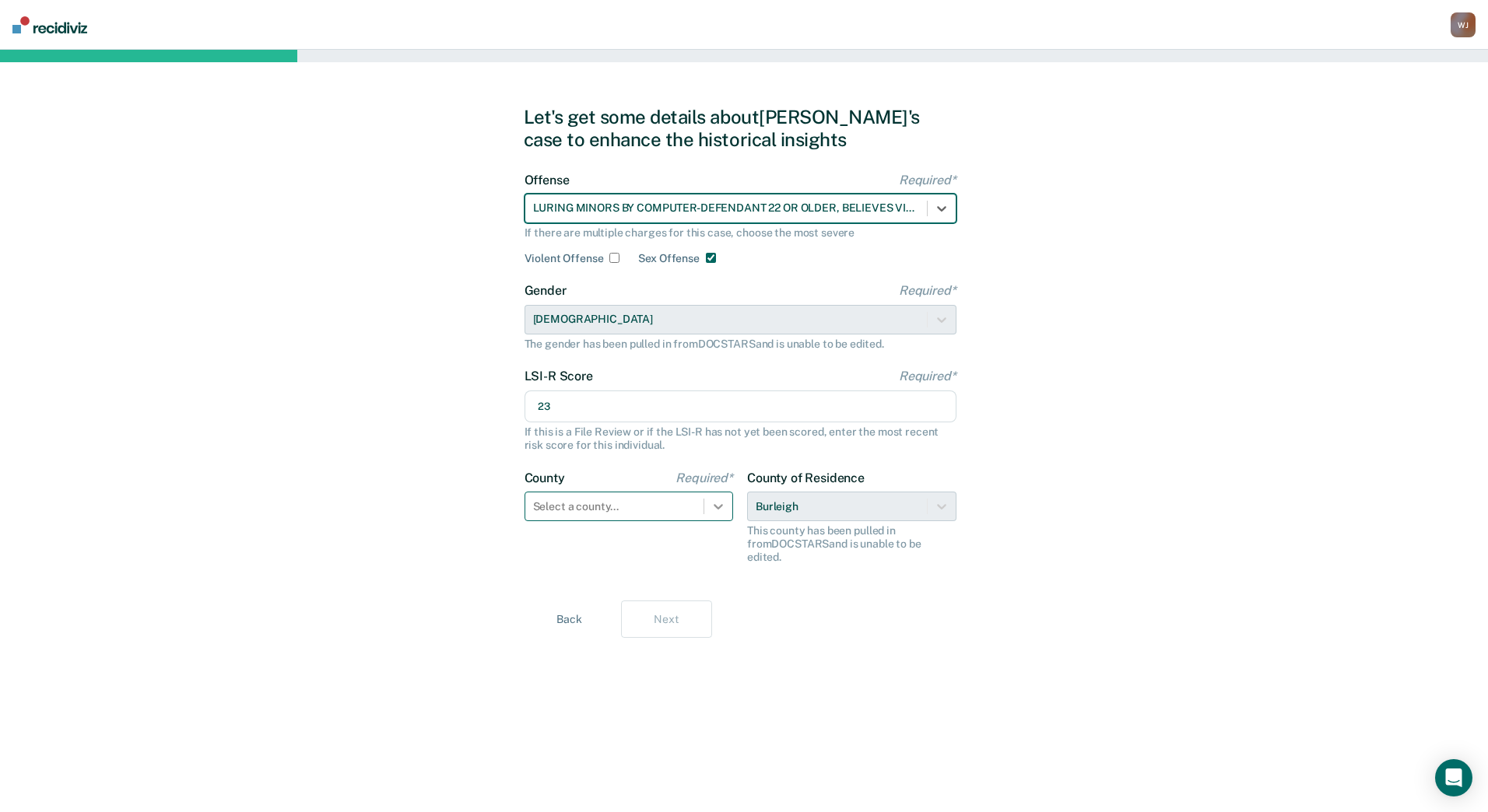
click at [724, 505] on icon at bounding box center [719, 506] width 16 height 16
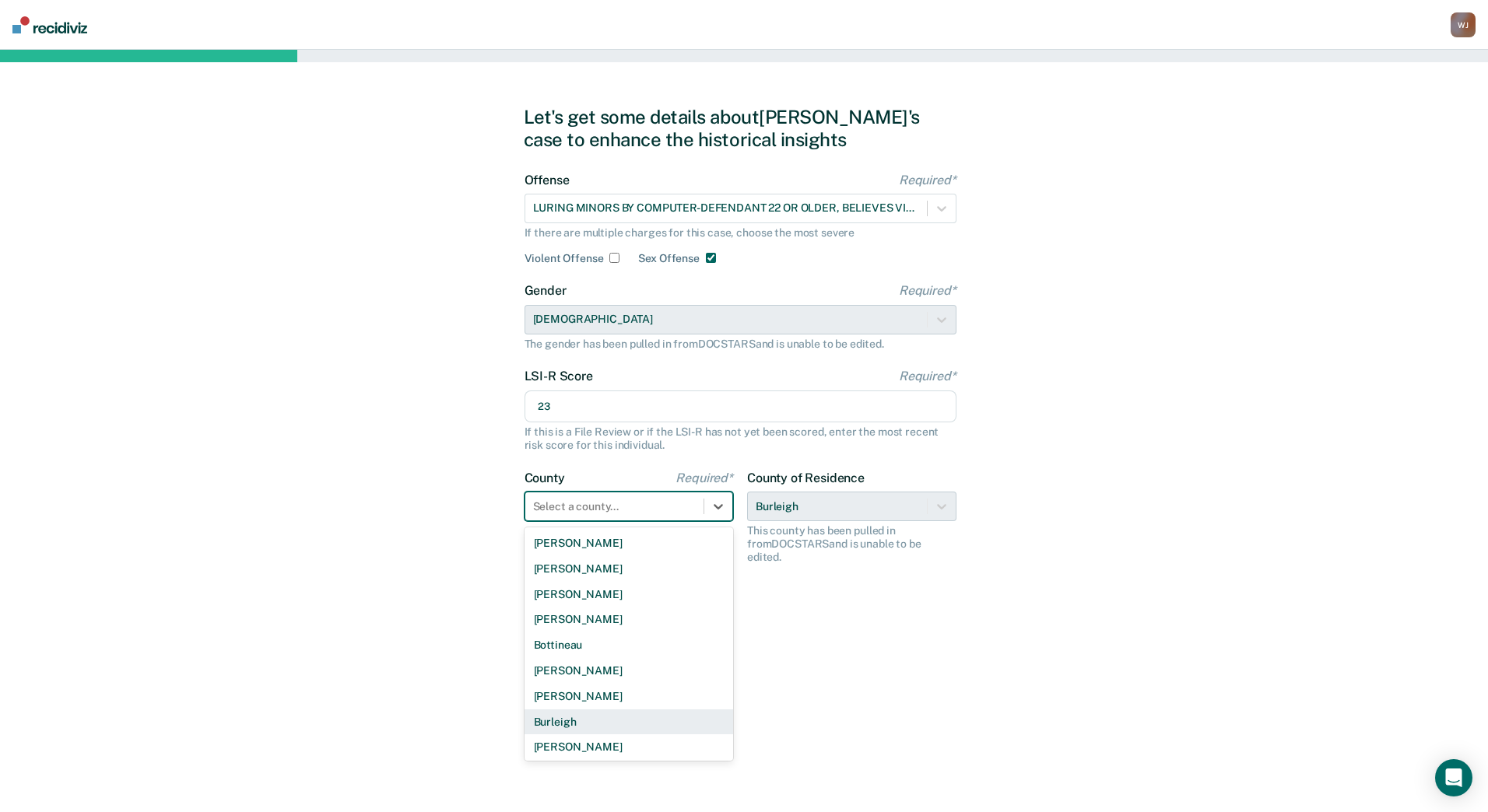
click at [570, 716] on div "Burleigh" at bounding box center [629, 722] width 209 height 26
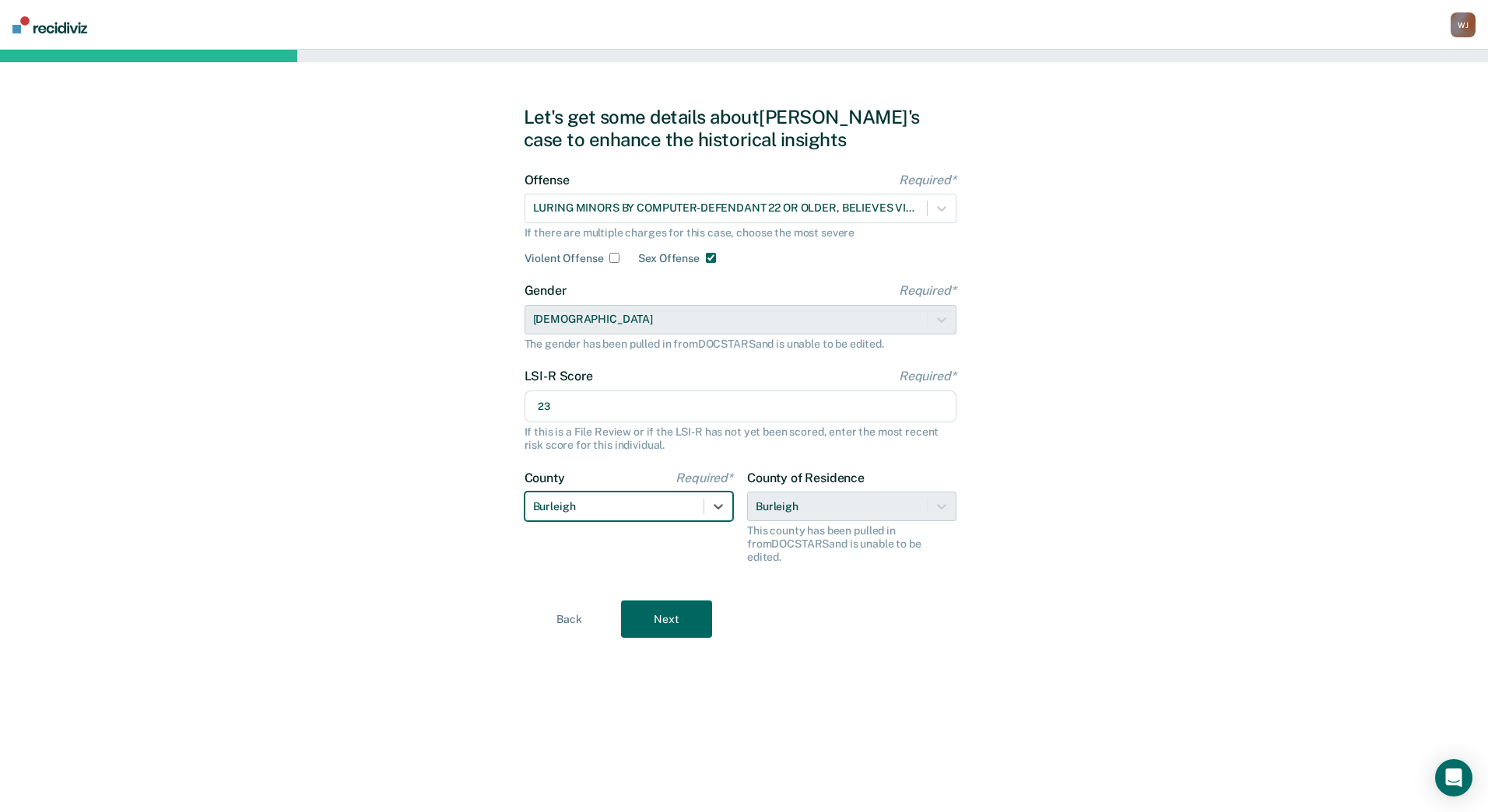
click at [662, 604] on button "Next" at bounding box center [666, 619] width 91 height 37
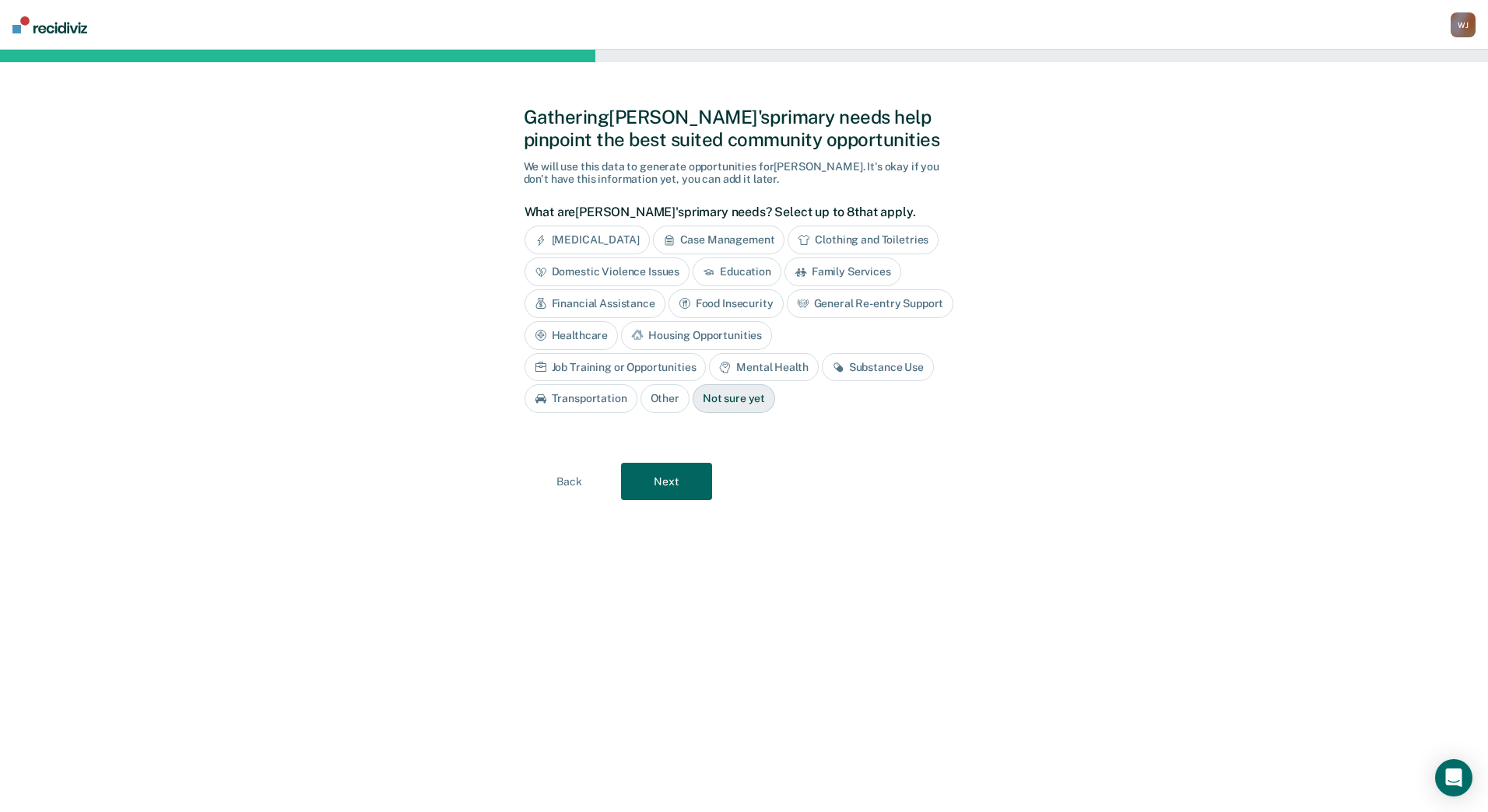
click at [573, 304] on div "Financial Assistance" at bounding box center [594, 303] width 141 height 29
click at [846, 334] on div "Housing Opportunities" at bounding box center [866, 335] width 150 height 29
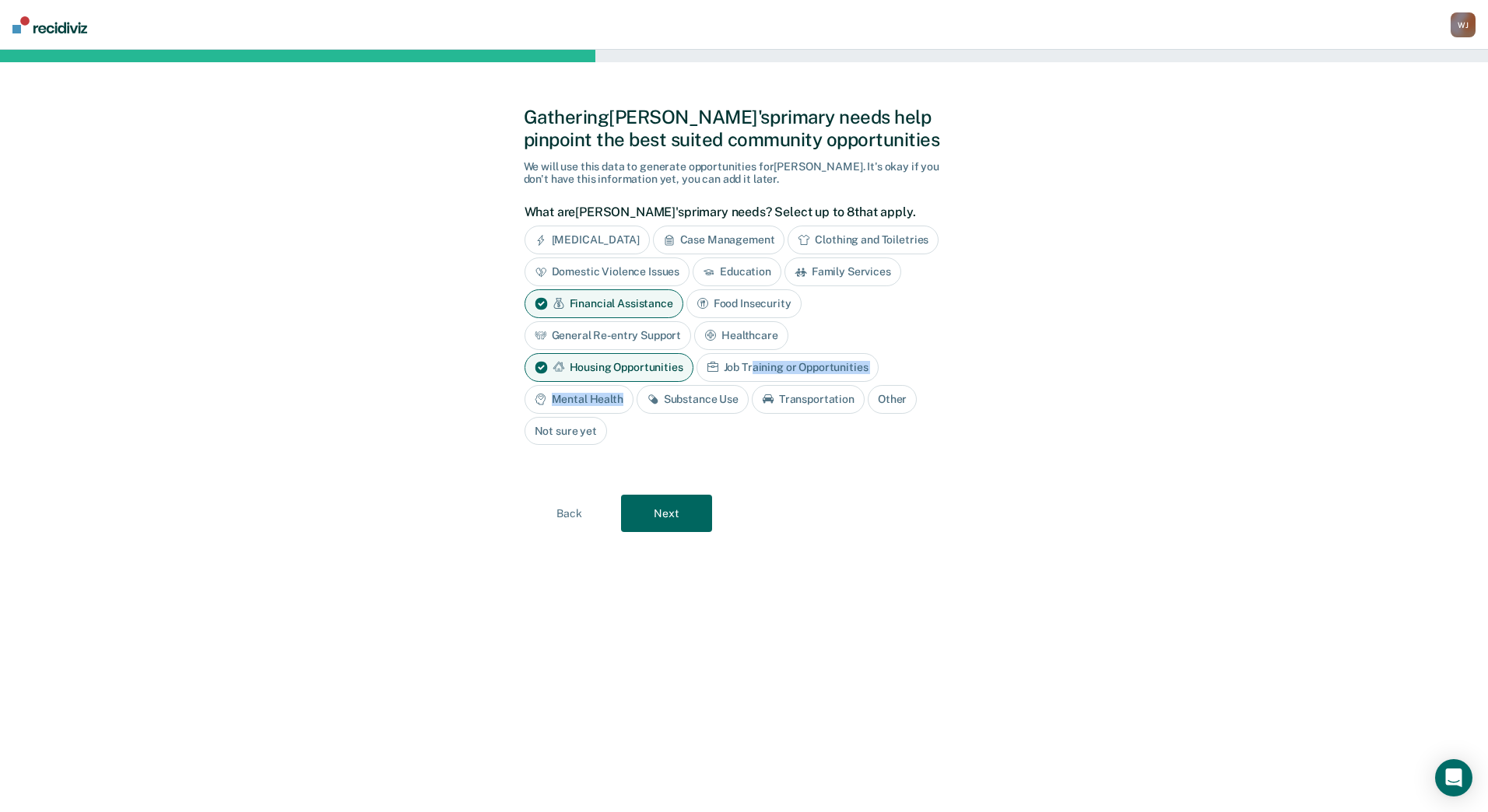
click at [753, 370] on div "Job Training or Opportunities" at bounding box center [787, 367] width 182 height 29
click at [676, 519] on button "Next" at bounding box center [666, 512] width 91 height 37
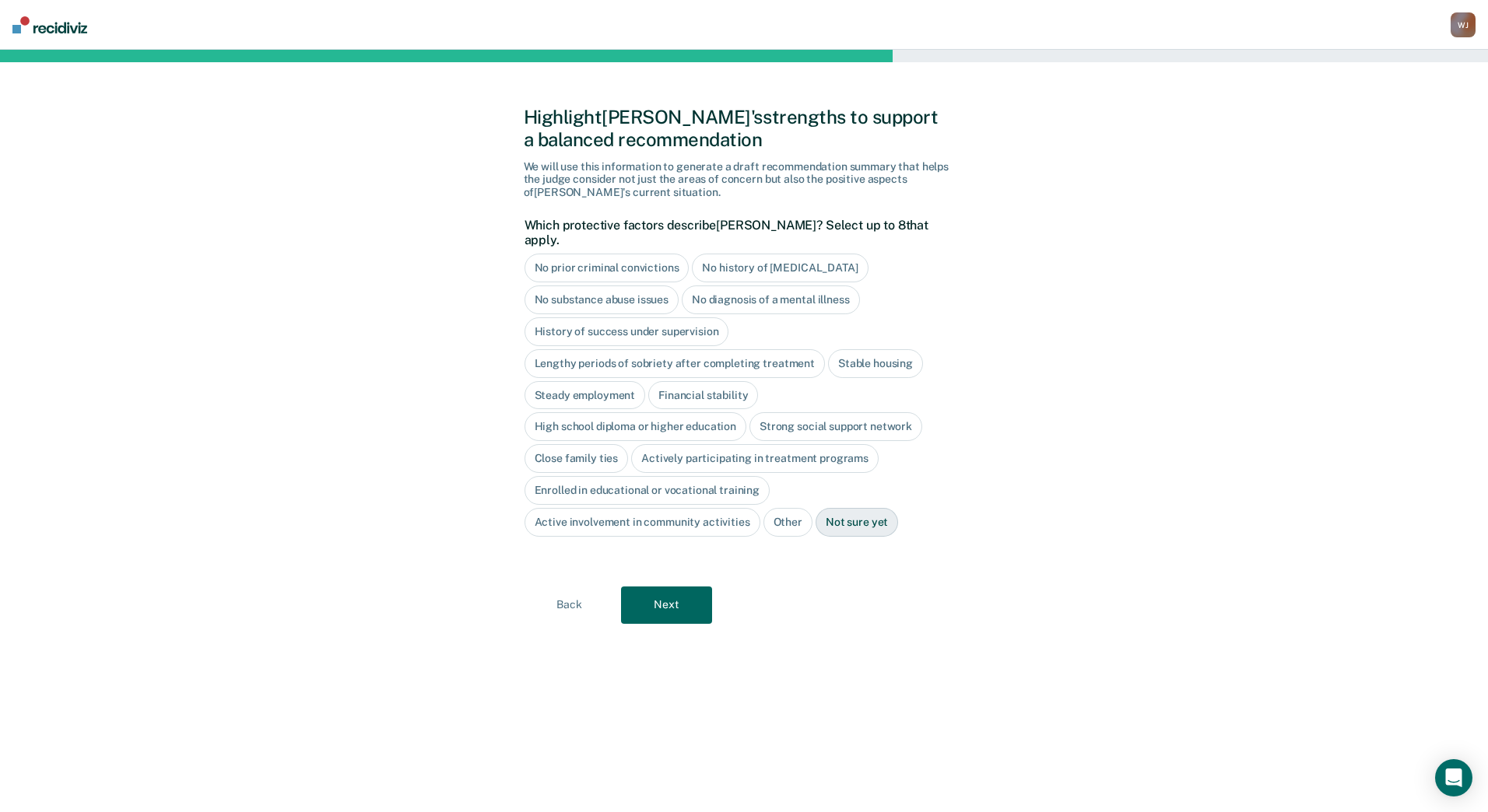
click at [641, 288] on div "No substance abuse issues" at bounding box center [601, 299] width 154 height 29
click at [684, 587] on button "Next" at bounding box center [666, 605] width 91 height 37
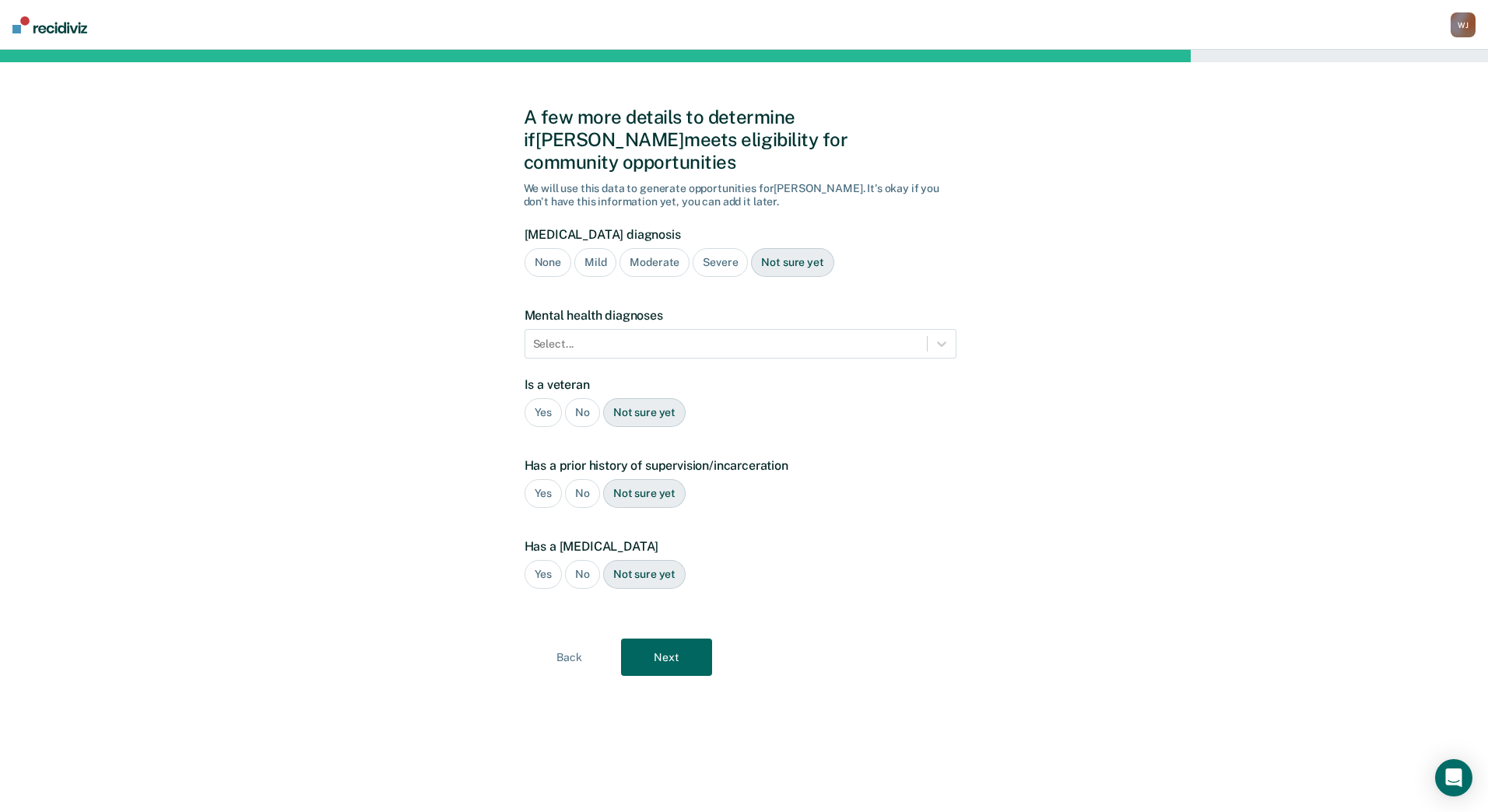
click at [548, 248] on div "None" at bounding box center [547, 262] width 47 height 29
click at [935, 336] on icon at bounding box center [942, 344] width 16 height 16
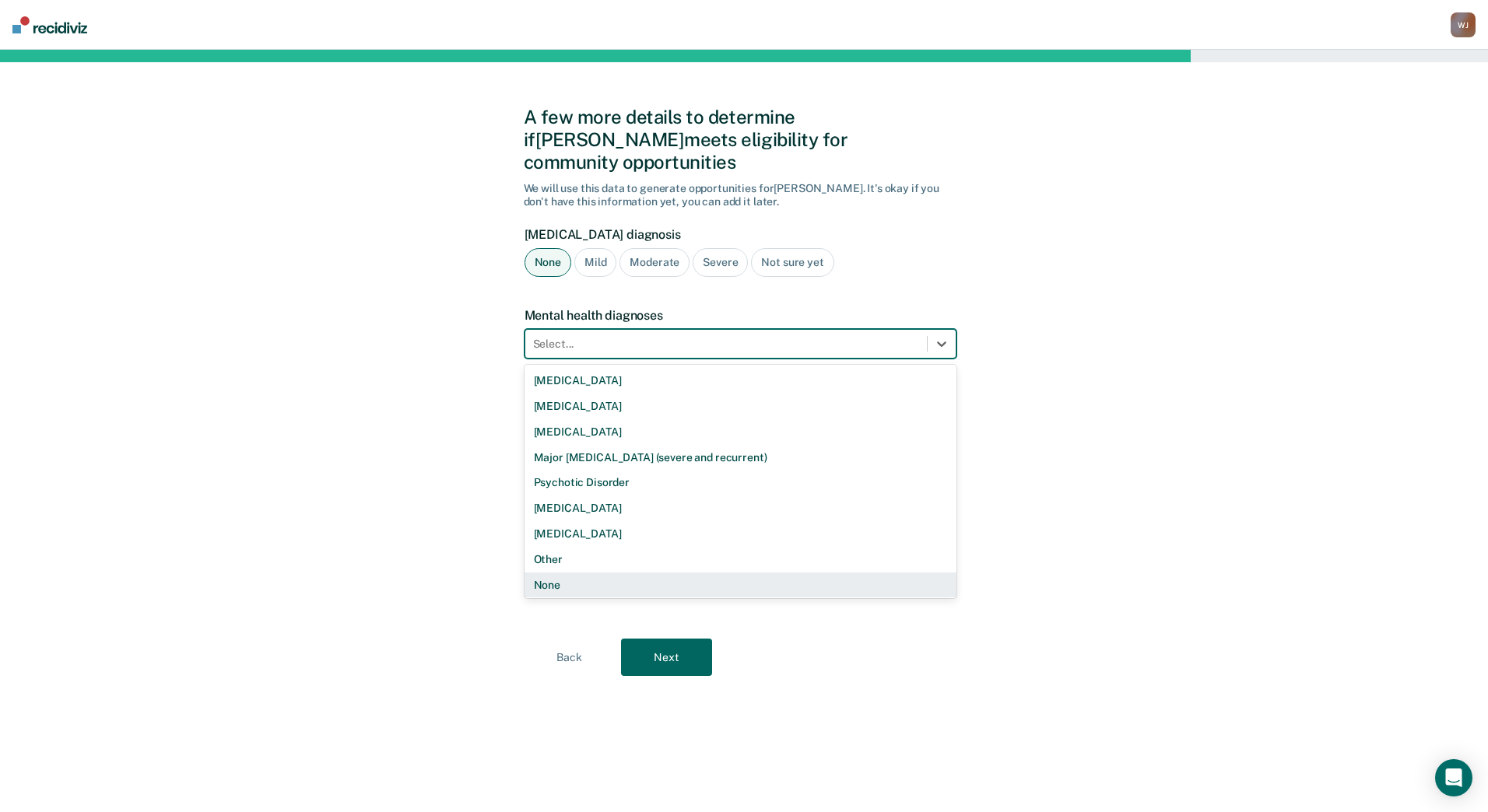
click at [683, 573] on div "None" at bounding box center [740, 586] width 432 height 26
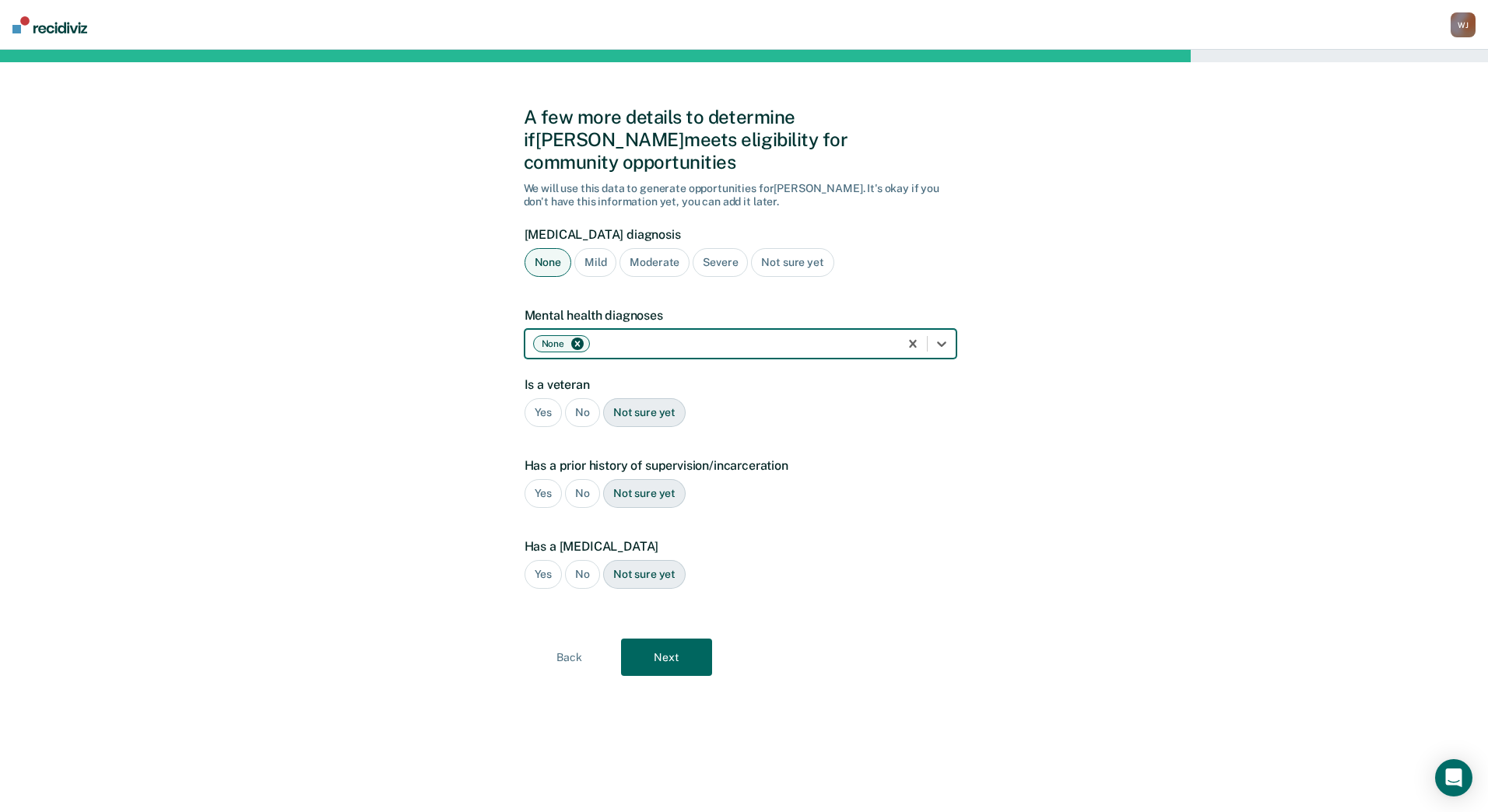
click at [583, 399] on div "No" at bounding box center [582, 412] width 35 height 29
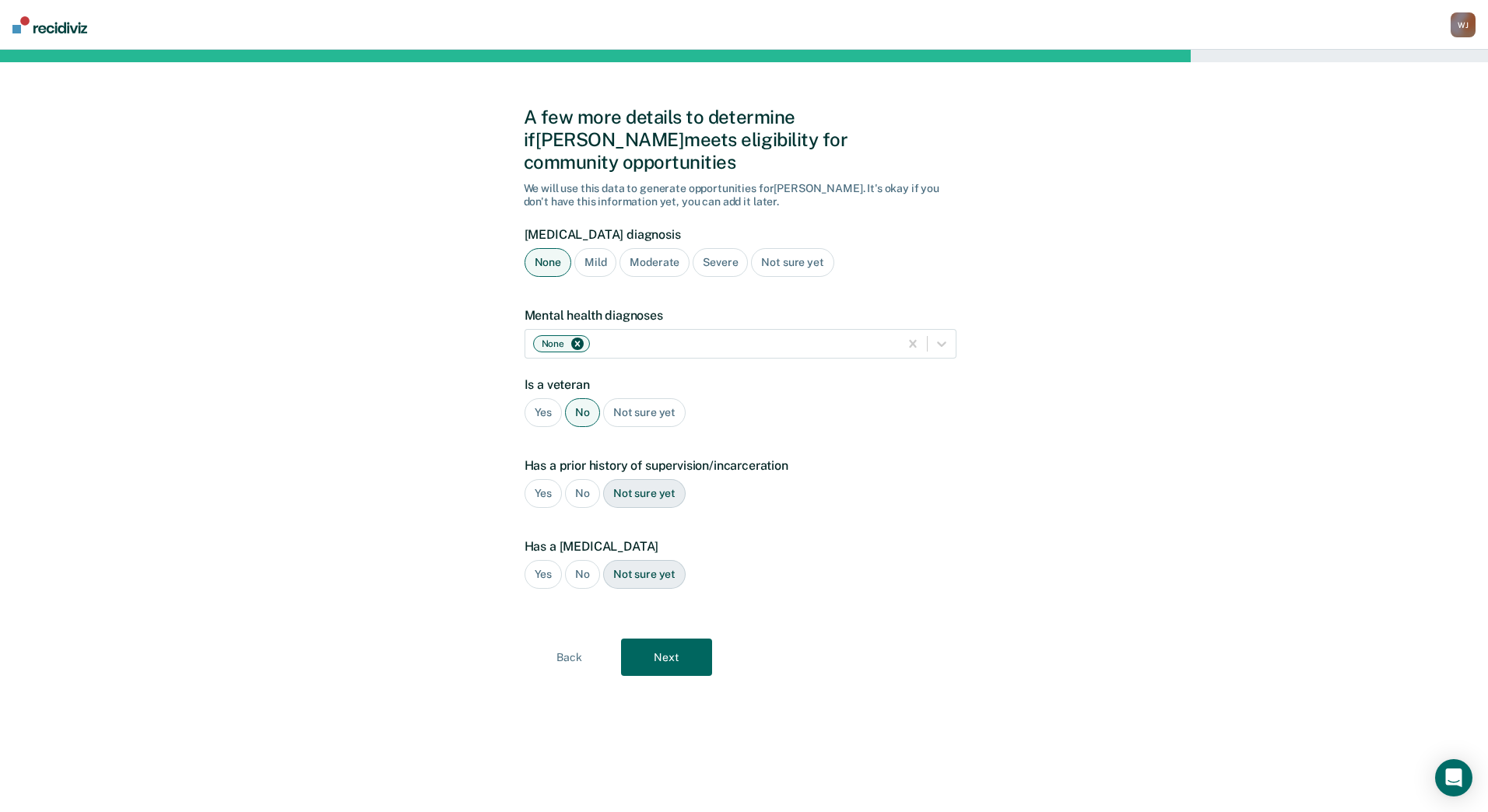
click at [547, 479] on div "Yes" at bounding box center [543, 493] width 38 height 29
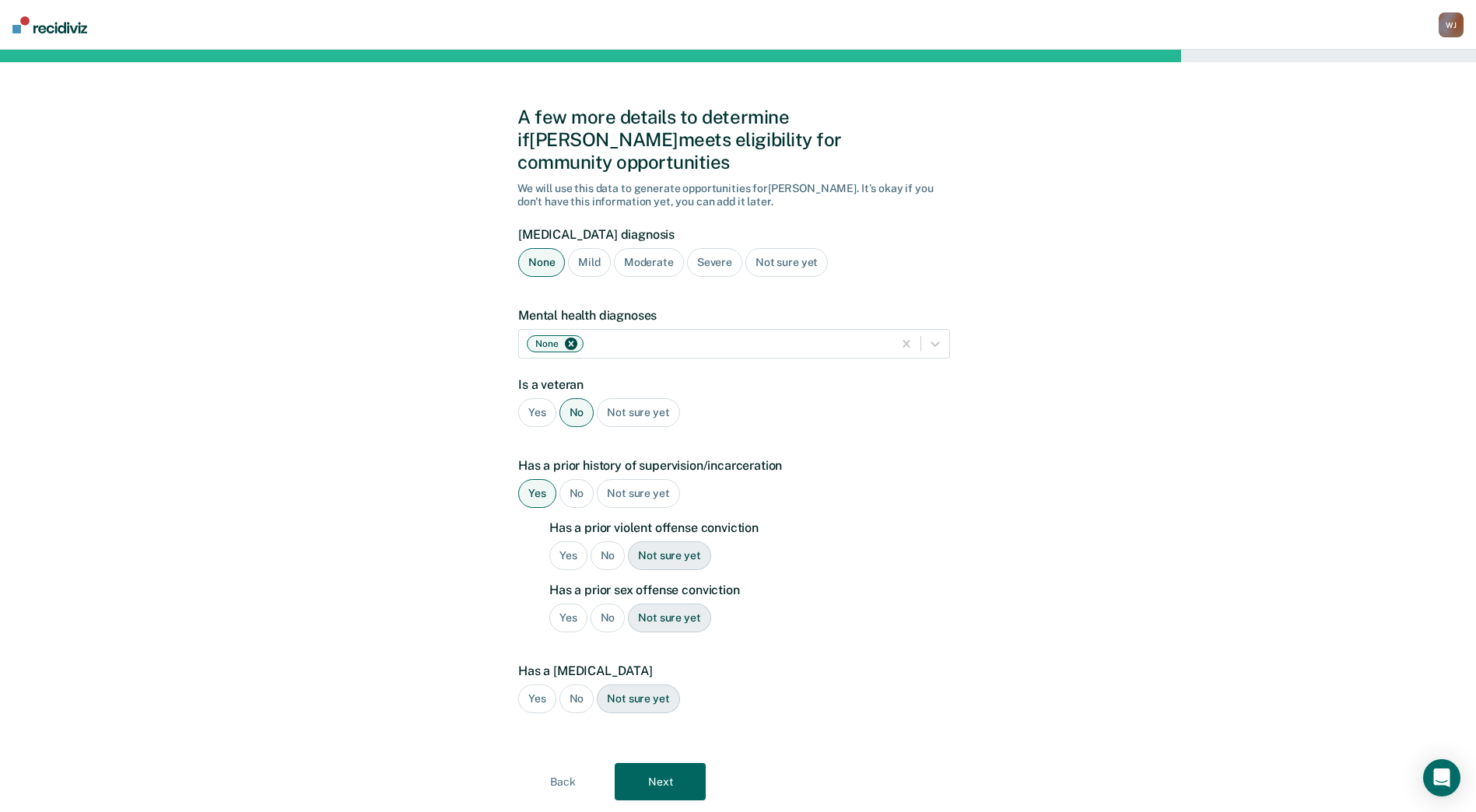
click at [566, 541] on div "Yes" at bounding box center [568, 555] width 38 height 29
click at [608, 604] on div "No" at bounding box center [608, 618] width 35 height 29
click at [575, 684] on div "No" at bounding box center [576, 698] width 35 height 29
click at [669, 765] on button "Next" at bounding box center [660, 781] width 91 height 37
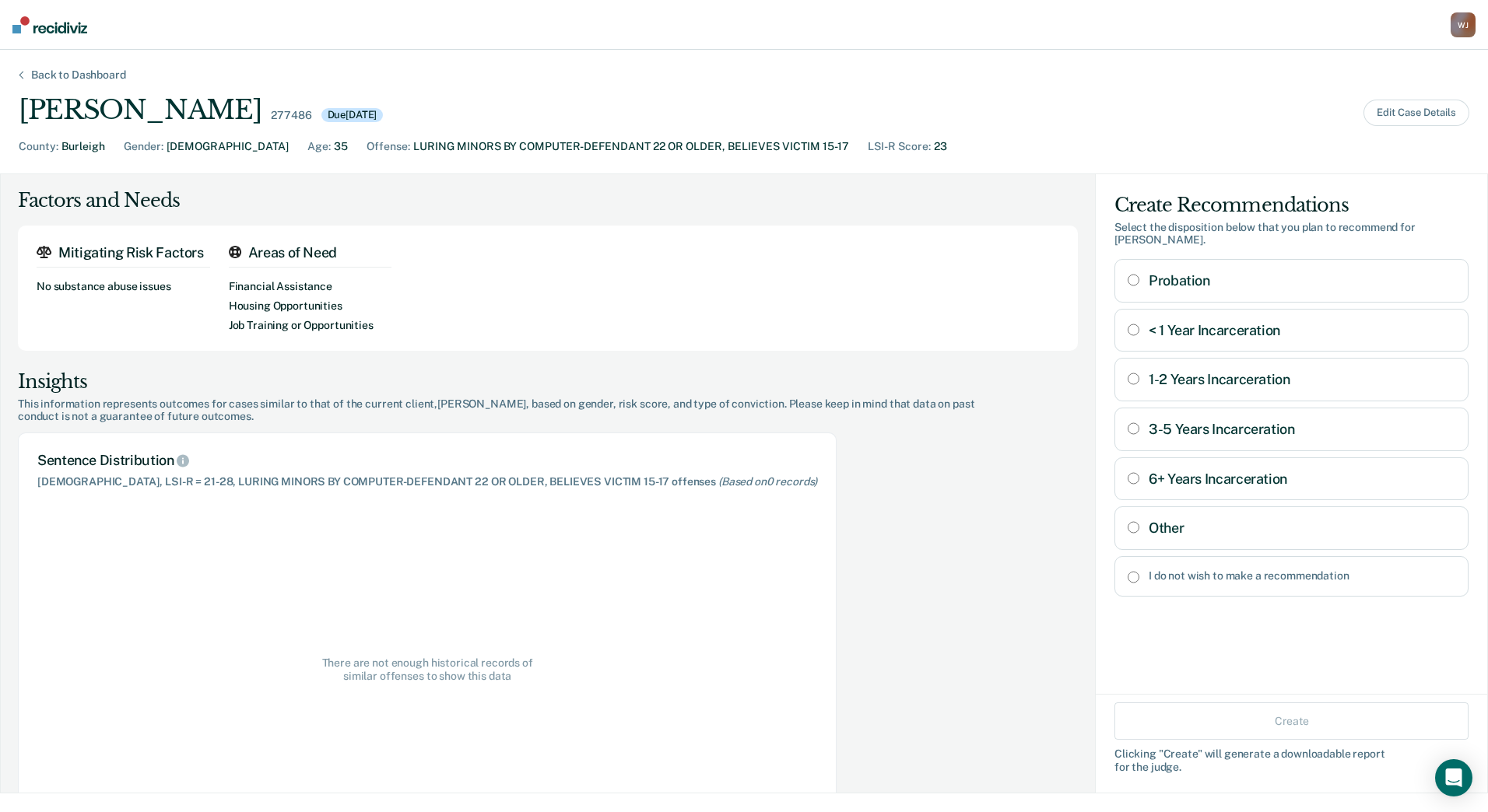
click at [1127, 521] on input "Other" at bounding box center [1133, 527] width 12 height 12
radio input "true"
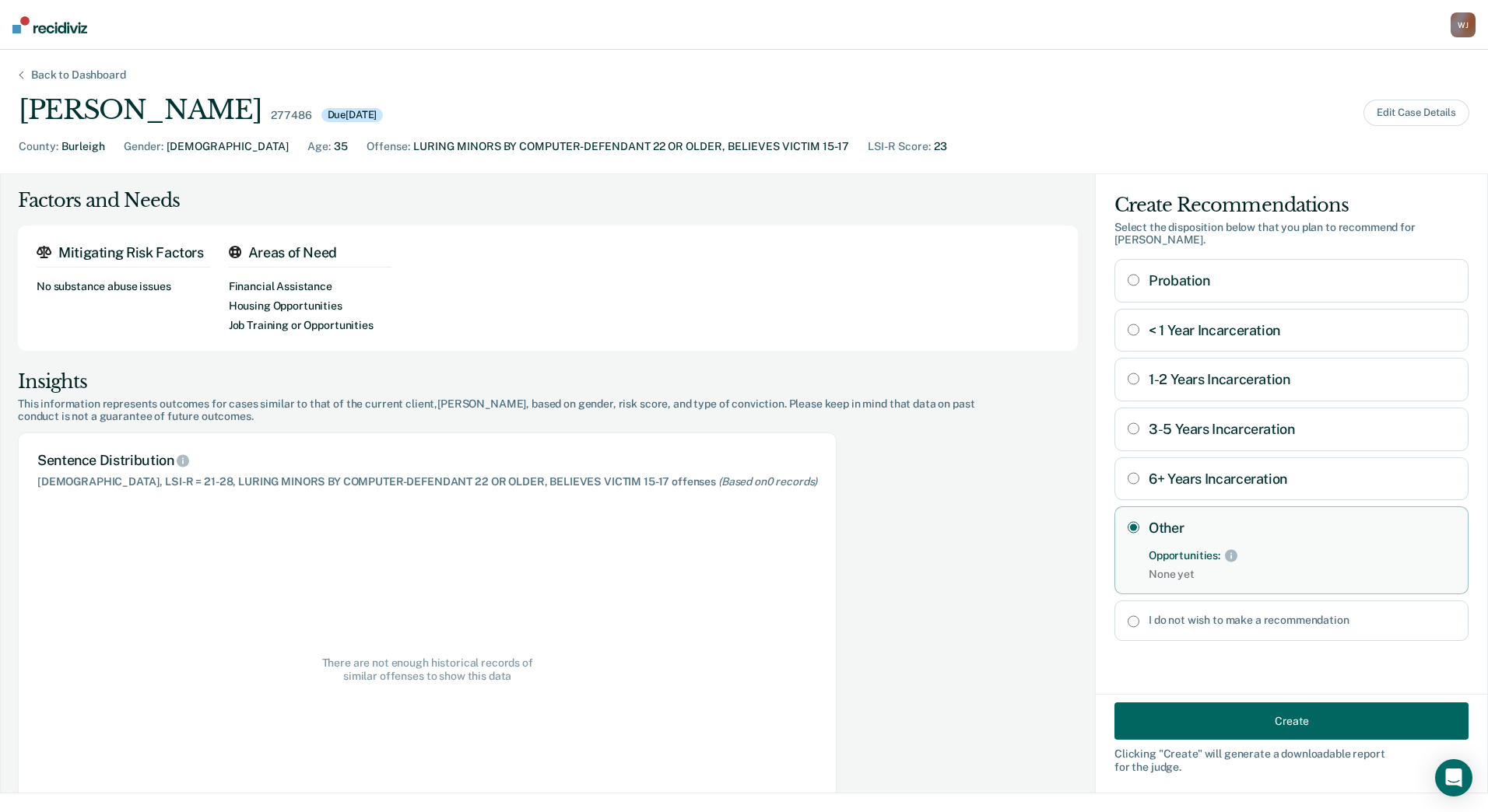
click at [1279, 715] on button "Create" at bounding box center [1291, 720] width 354 height 37
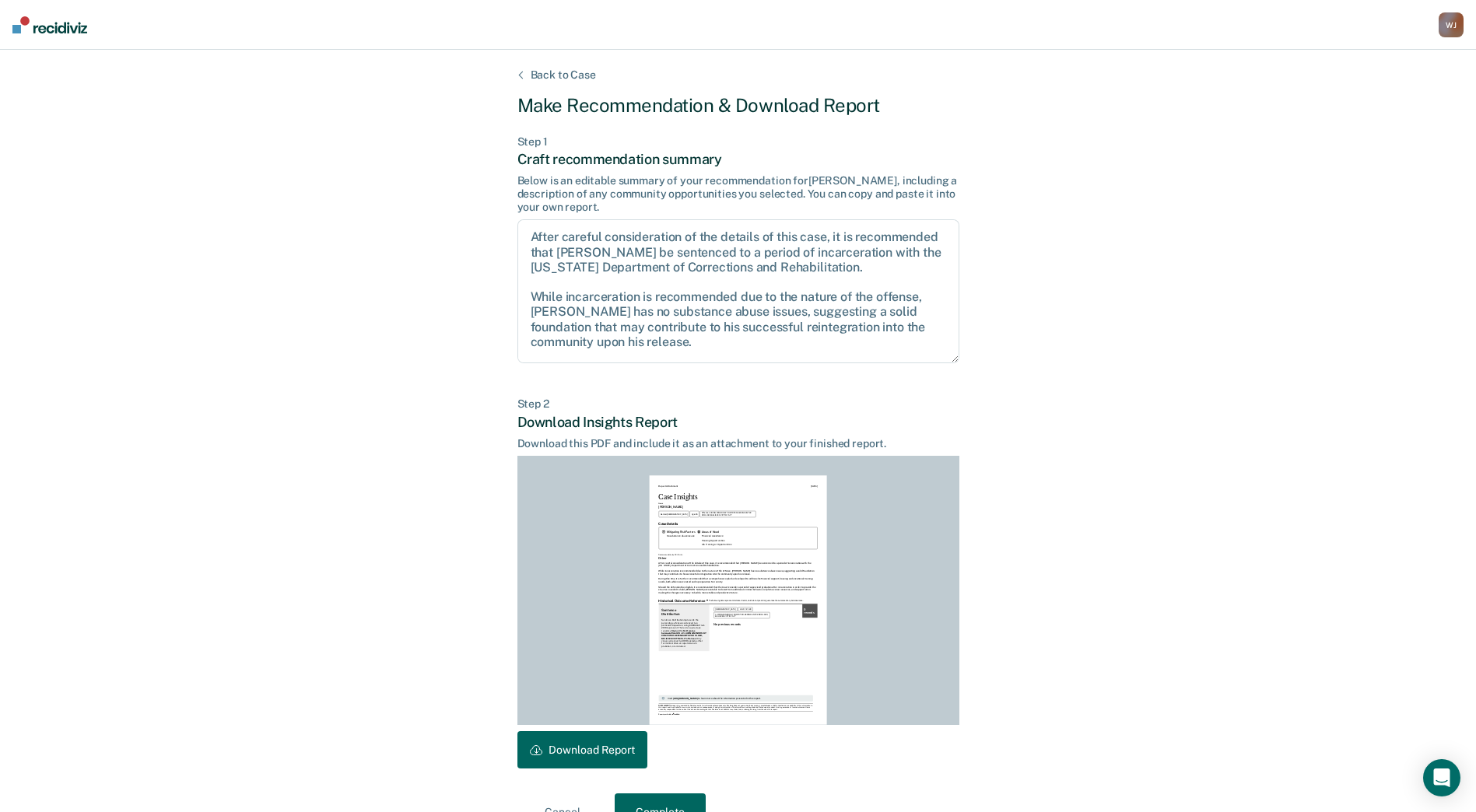
scroll to position [37, 0]
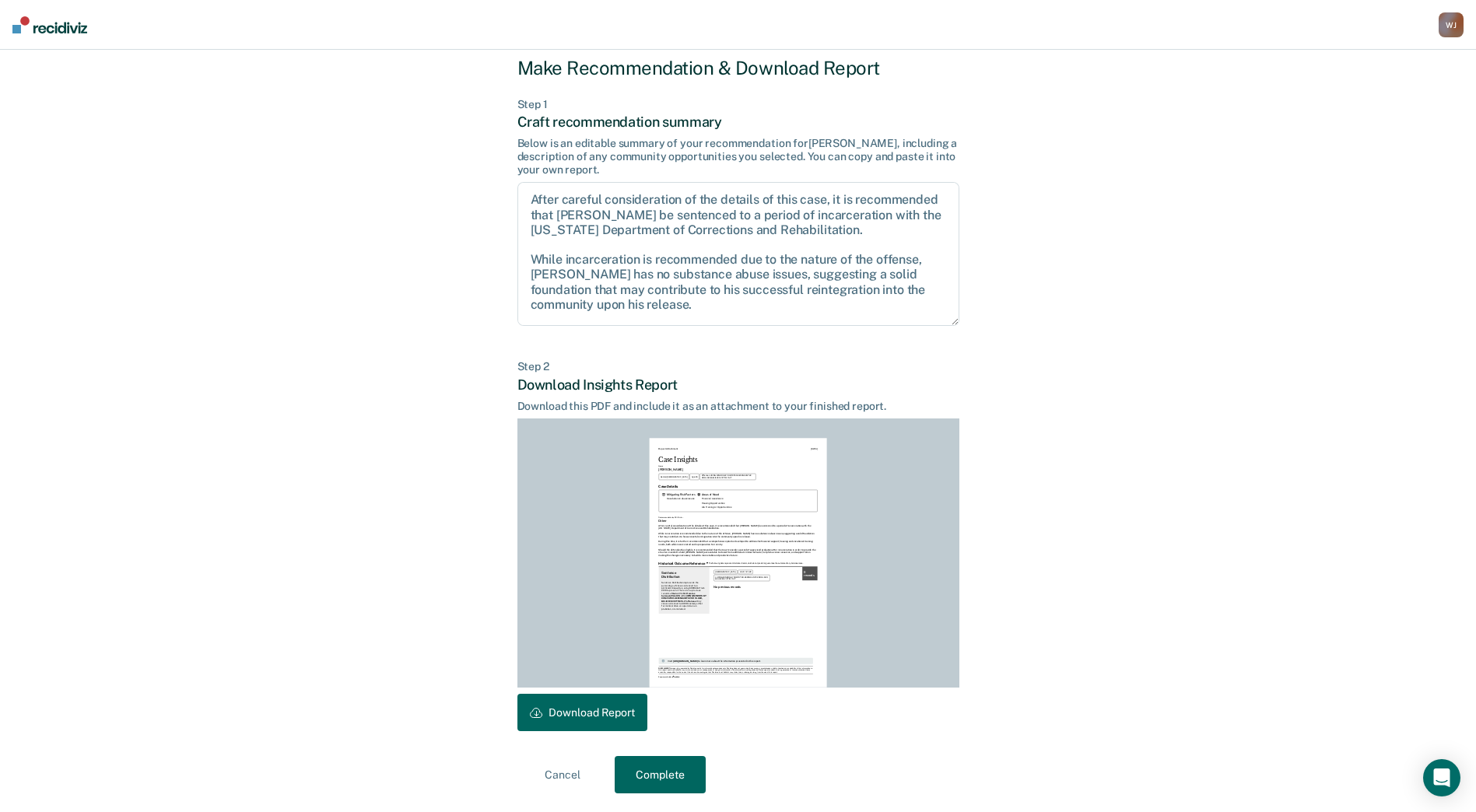
click at [654, 779] on button "Complete" at bounding box center [660, 774] width 91 height 37
